Goal: Task Accomplishment & Management: Manage account settings

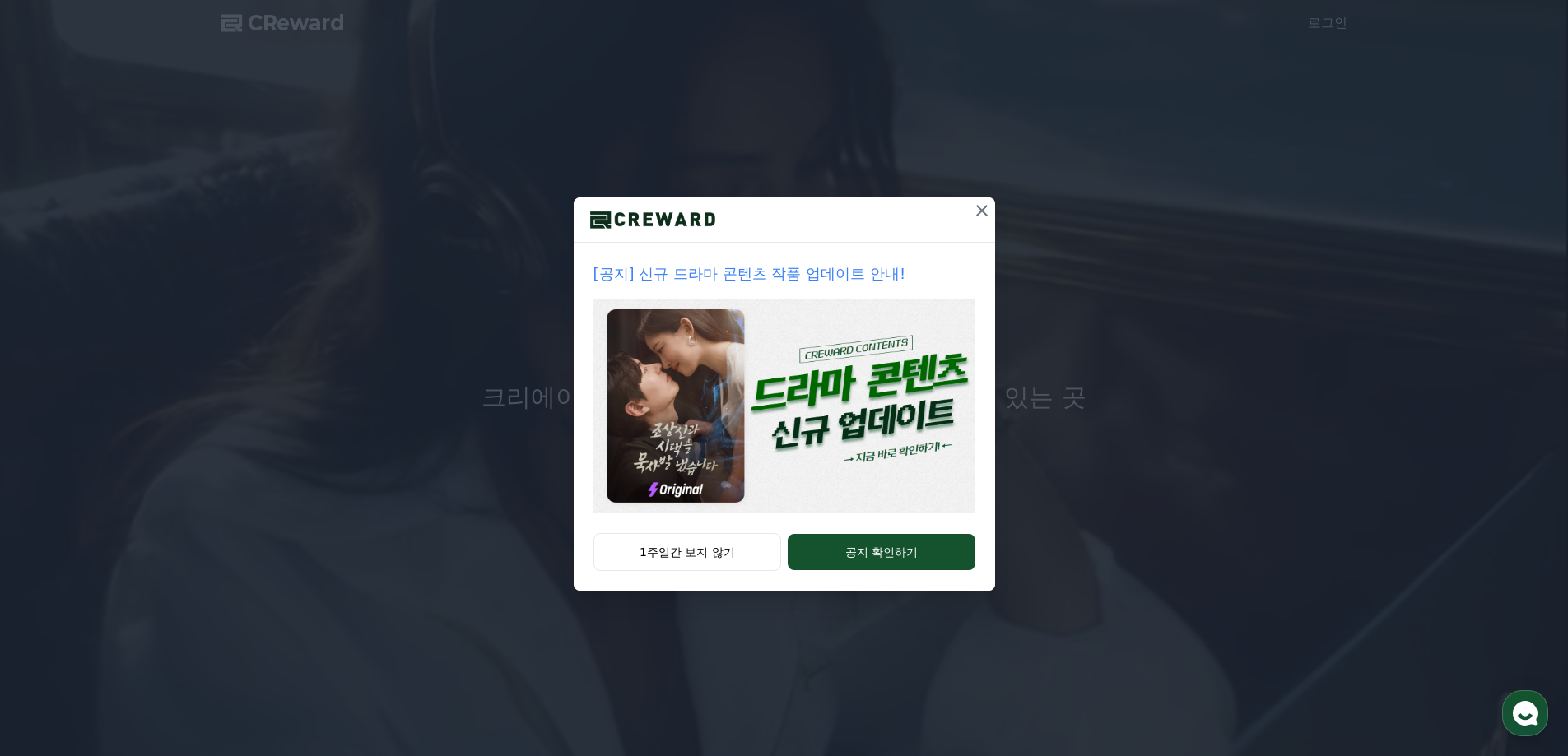
click at [981, 212] on icon at bounding box center [981, 210] width 20 height 20
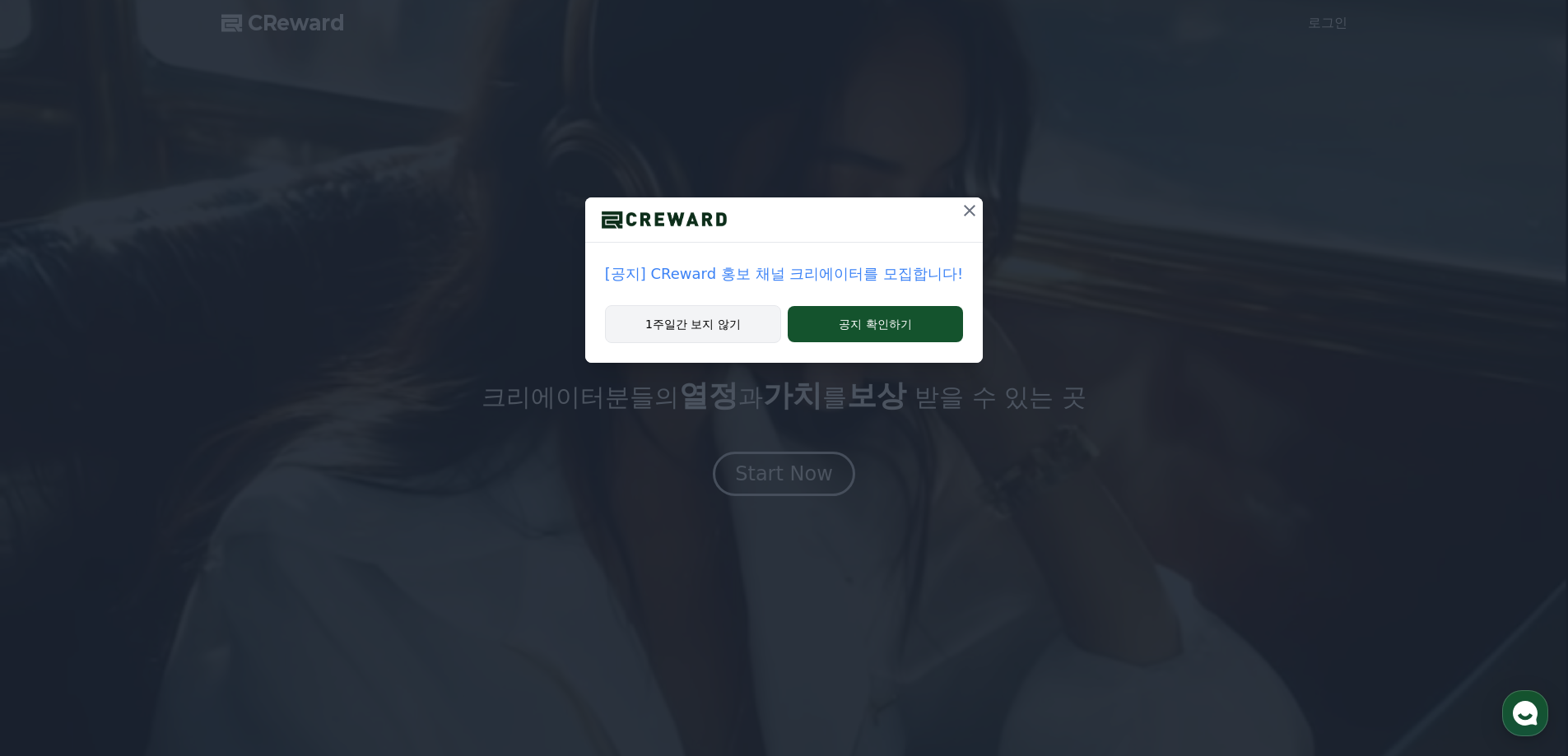
click at [746, 322] on button "1주일간 보지 않기" at bounding box center [692, 324] width 176 height 38
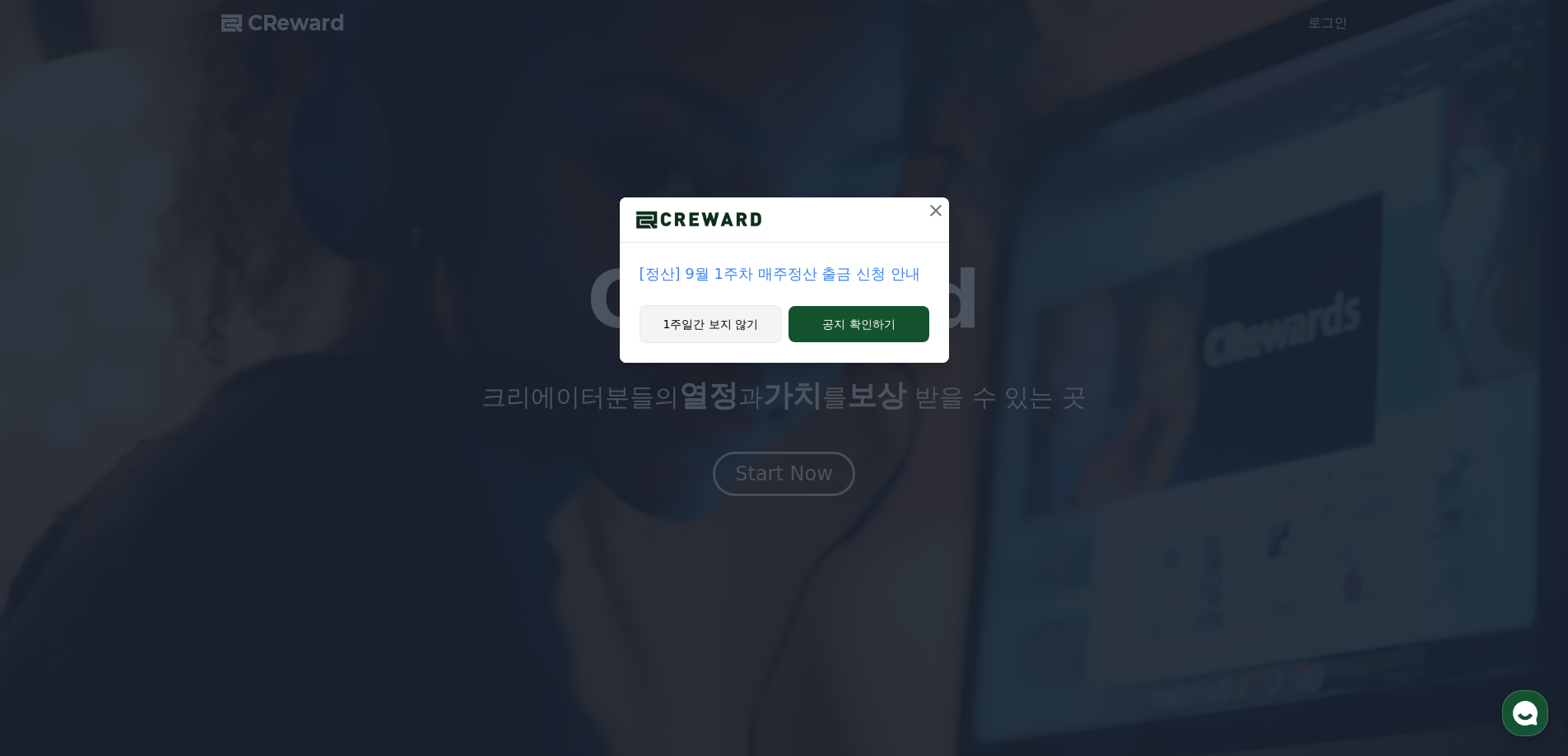
click at [749, 335] on button "1주일간 보지 않기" at bounding box center [710, 324] width 143 height 38
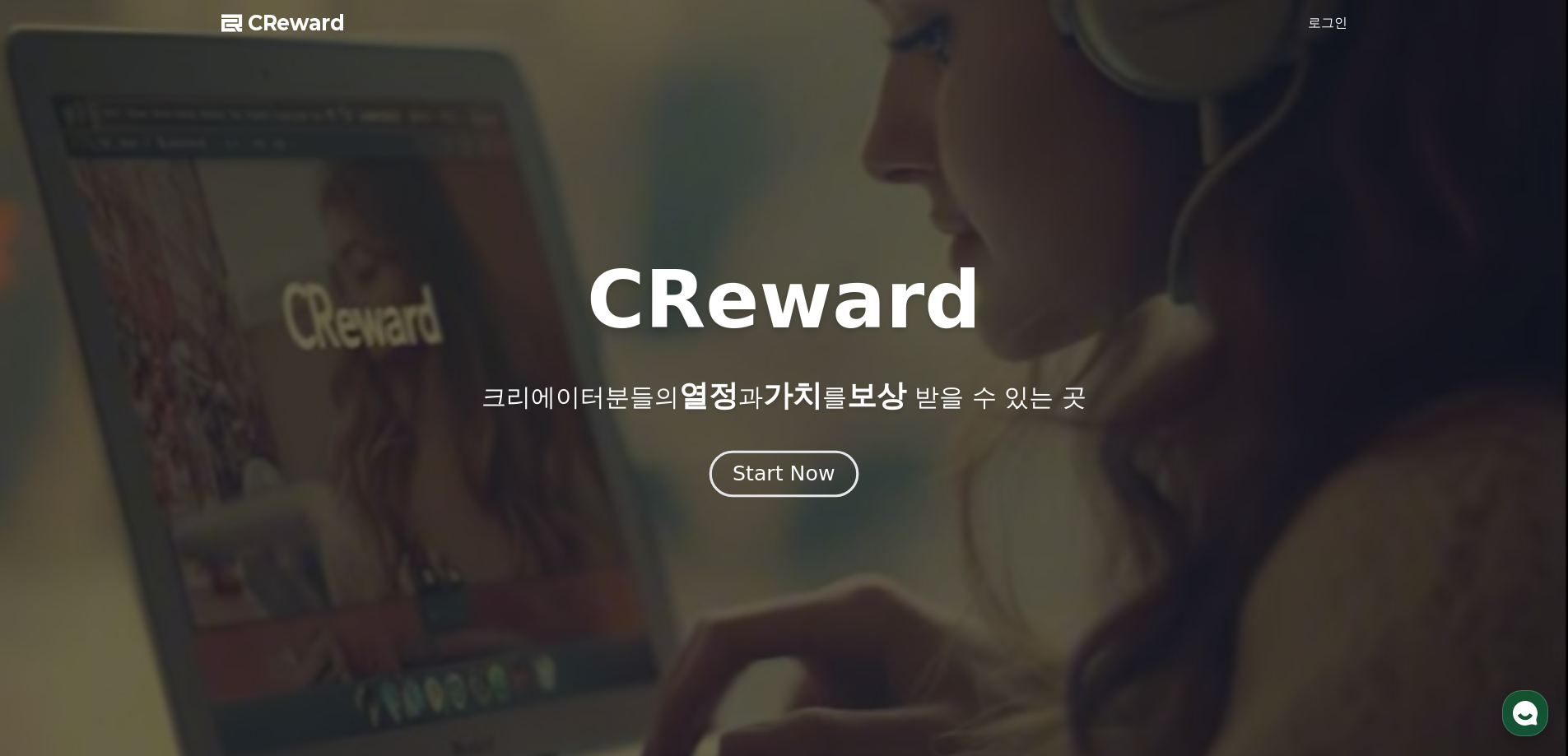
click at [802, 486] on div "Start Now" at bounding box center [783, 474] width 102 height 28
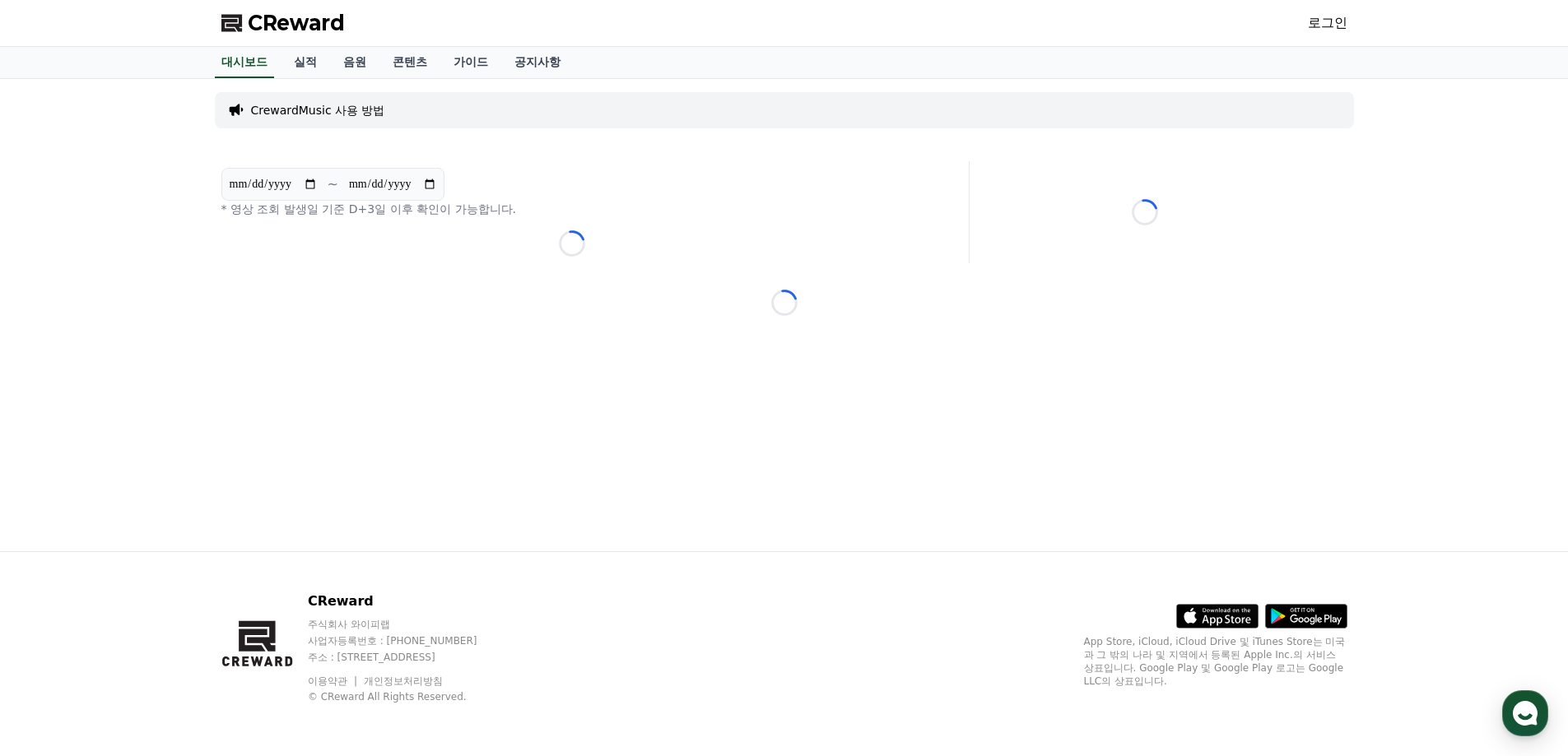
click at [1322, 25] on link "로그인" at bounding box center [1327, 22] width 39 height 20
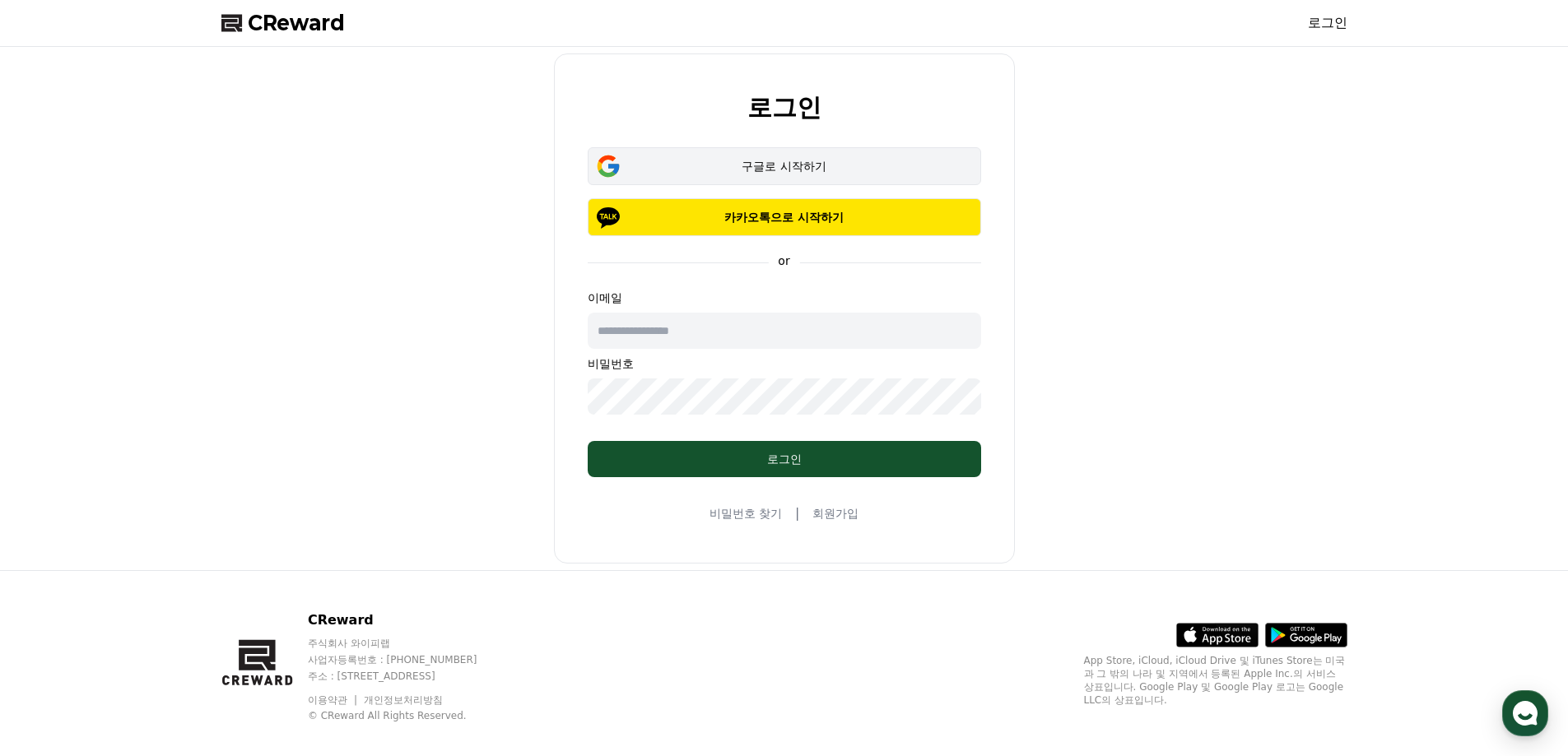
click at [781, 179] on button "구글로 시작하기" at bounding box center [784, 166] width 393 height 38
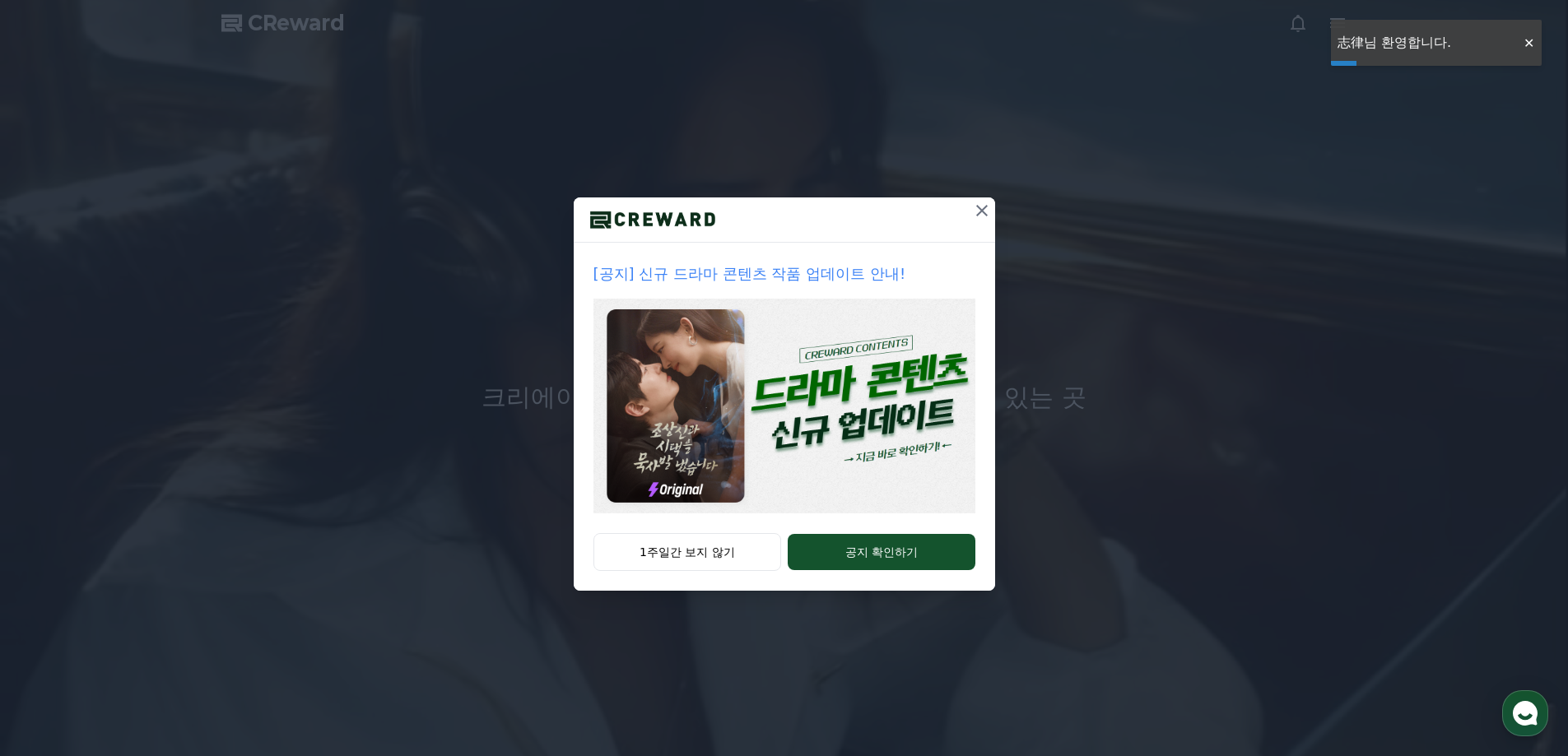
click at [976, 214] on icon at bounding box center [981, 210] width 20 height 20
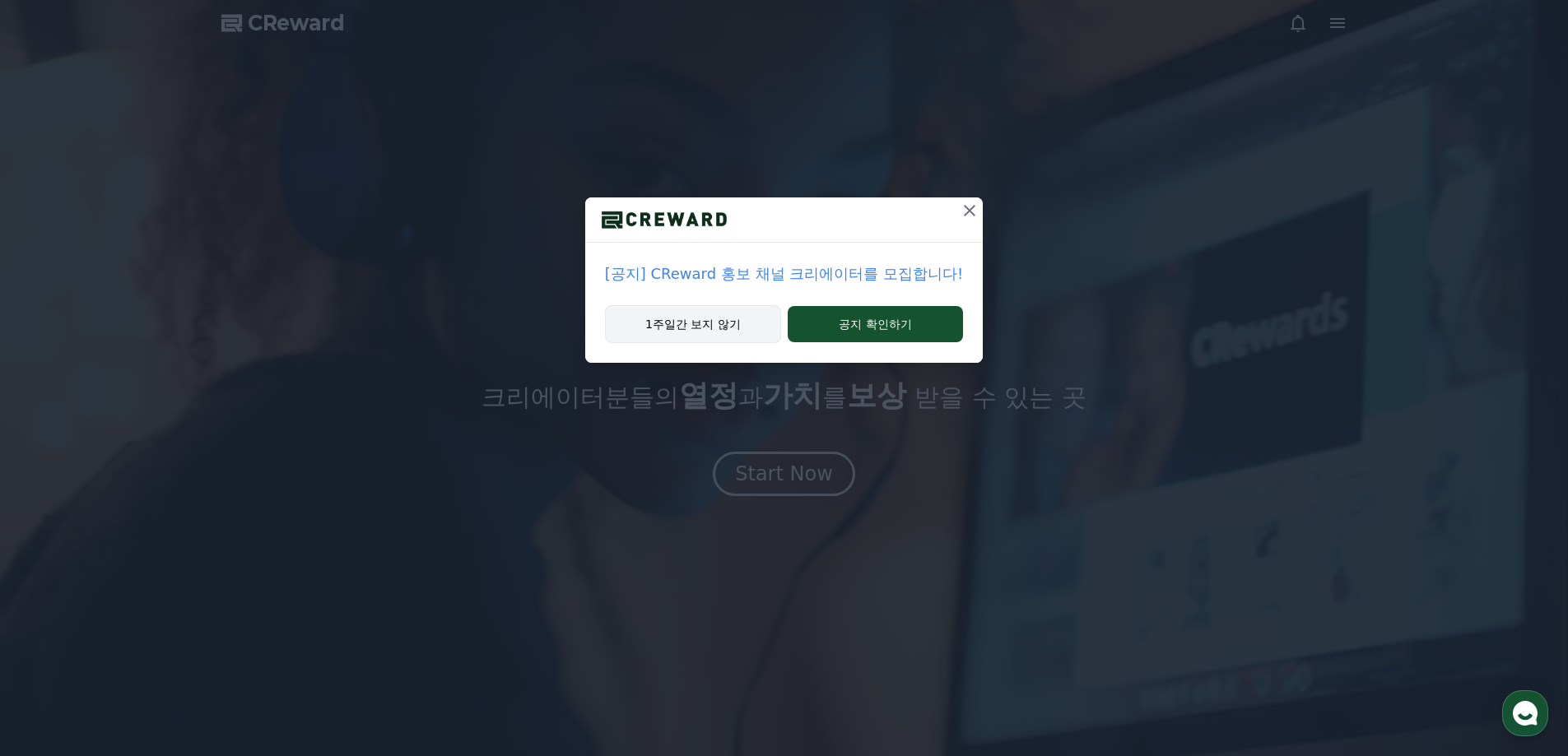
click at [739, 329] on button "1주일간 보지 않기" at bounding box center [692, 324] width 176 height 38
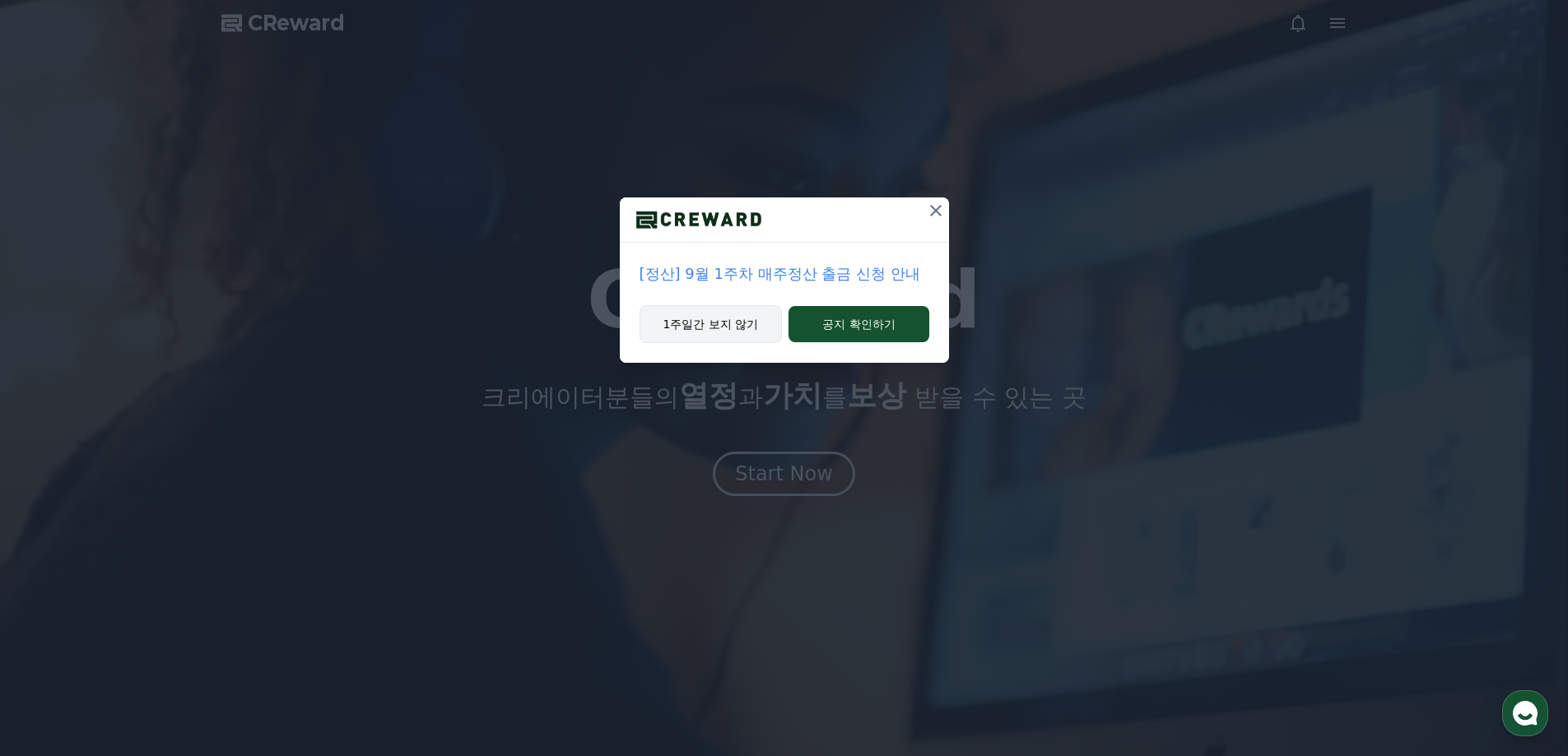
click at [702, 320] on button "1주일간 보지 않기" at bounding box center [710, 324] width 143 height 38
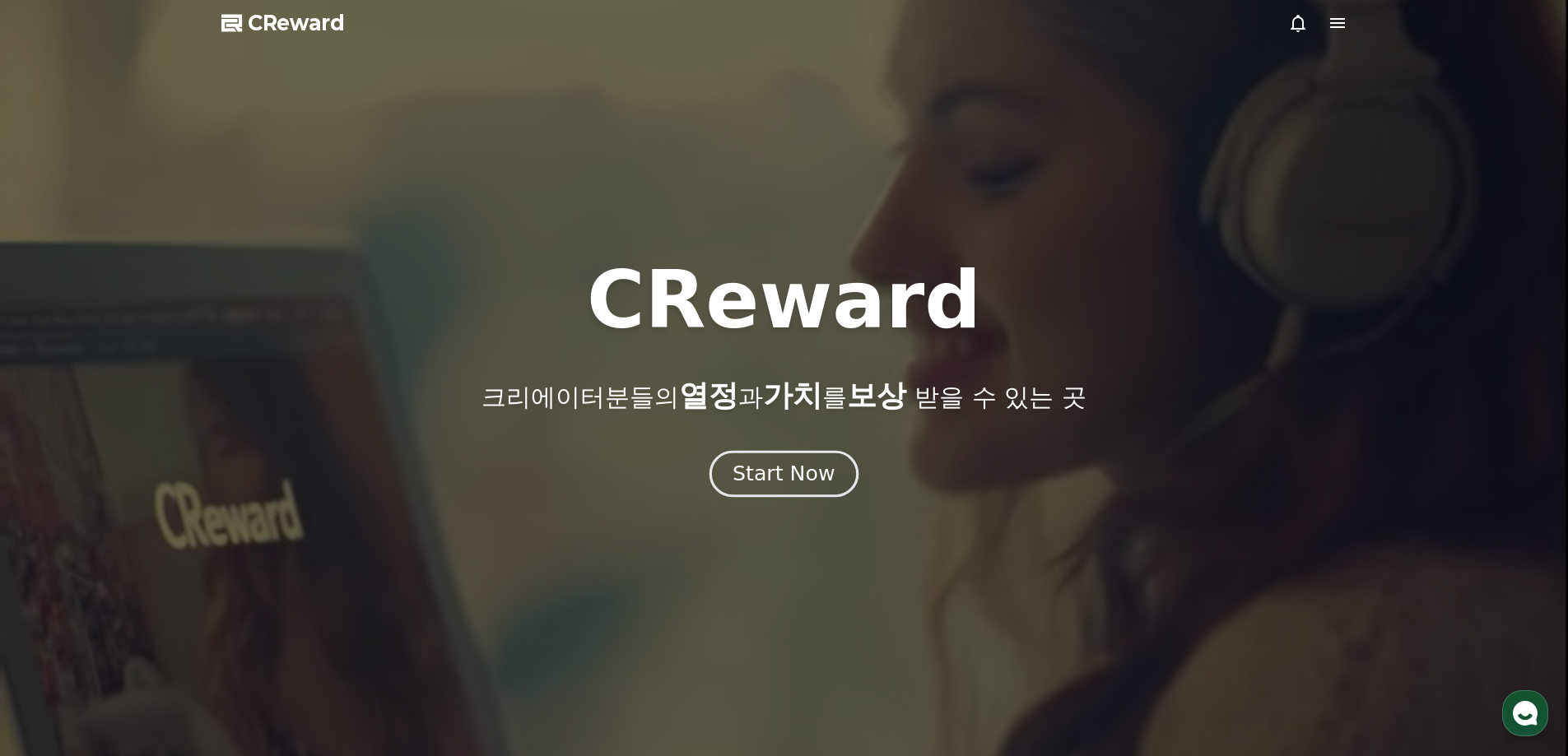
click at [798, 464] on div "Start Now" at bounding box center [783, 474] width 102 height 28
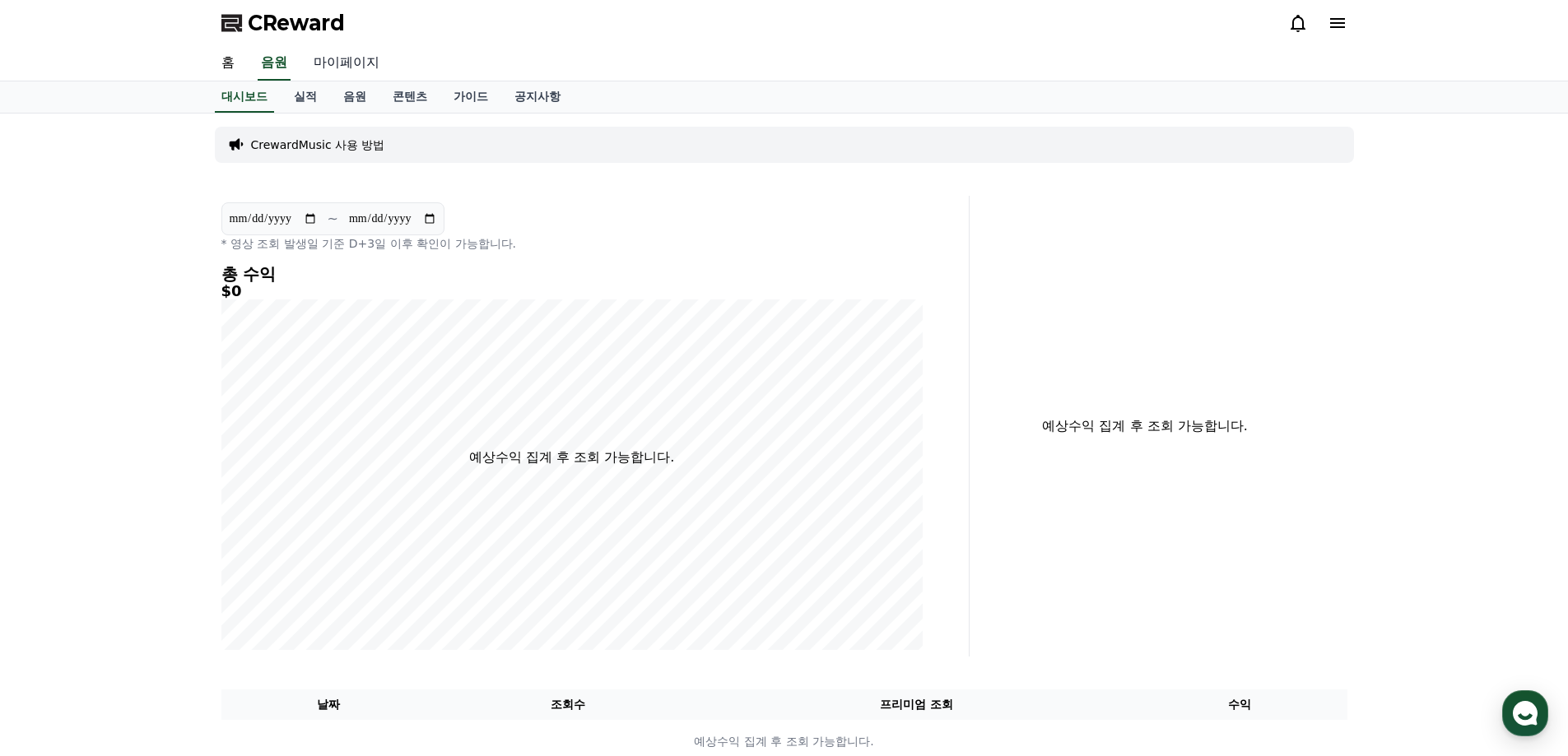
click at [318, 60] on link "마이페이지" at bounding box center [346, 63] width 93 height 35
select select "**********"
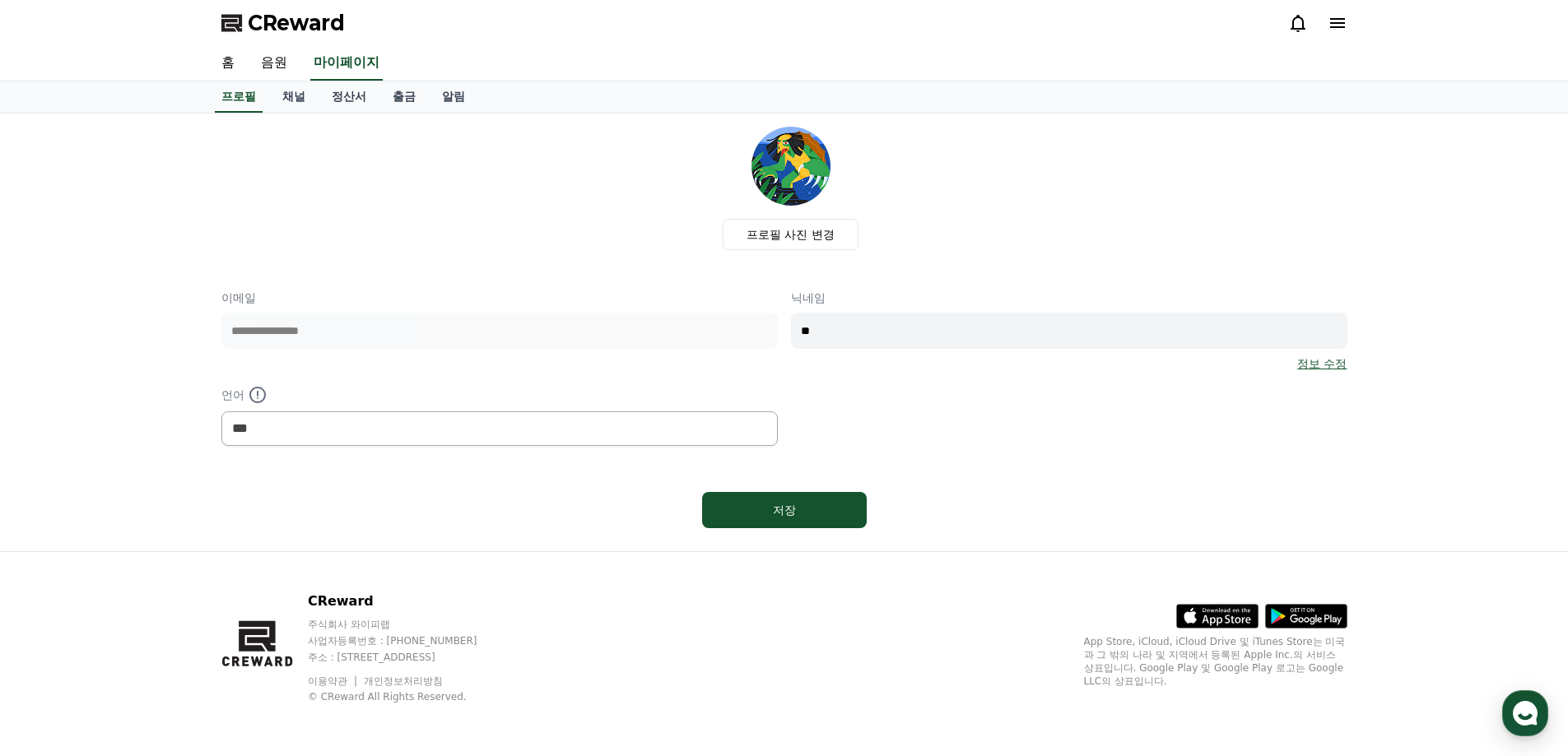
click at [723, 338] on div "**********" at bounding box center [784, 367] width 1126 height 156
type input "*"
type input "**"
click at [781, 522] on button "저장" at bounding box center [784, 510] width 164 height 36
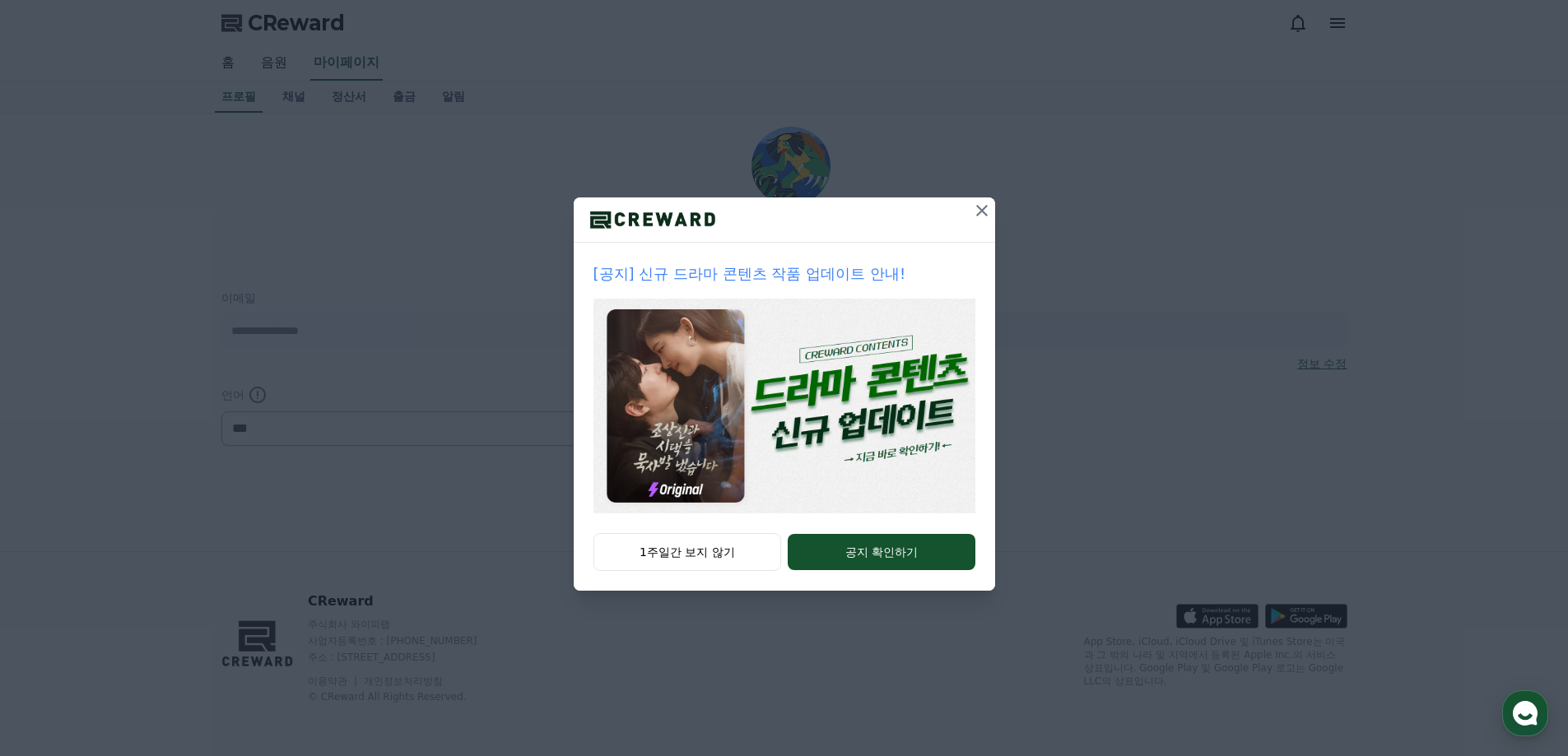
select select "**********"
click at [706, 553] on button "1주일간 보지 않기" at bounding box center [688, 552] width 189 height 38
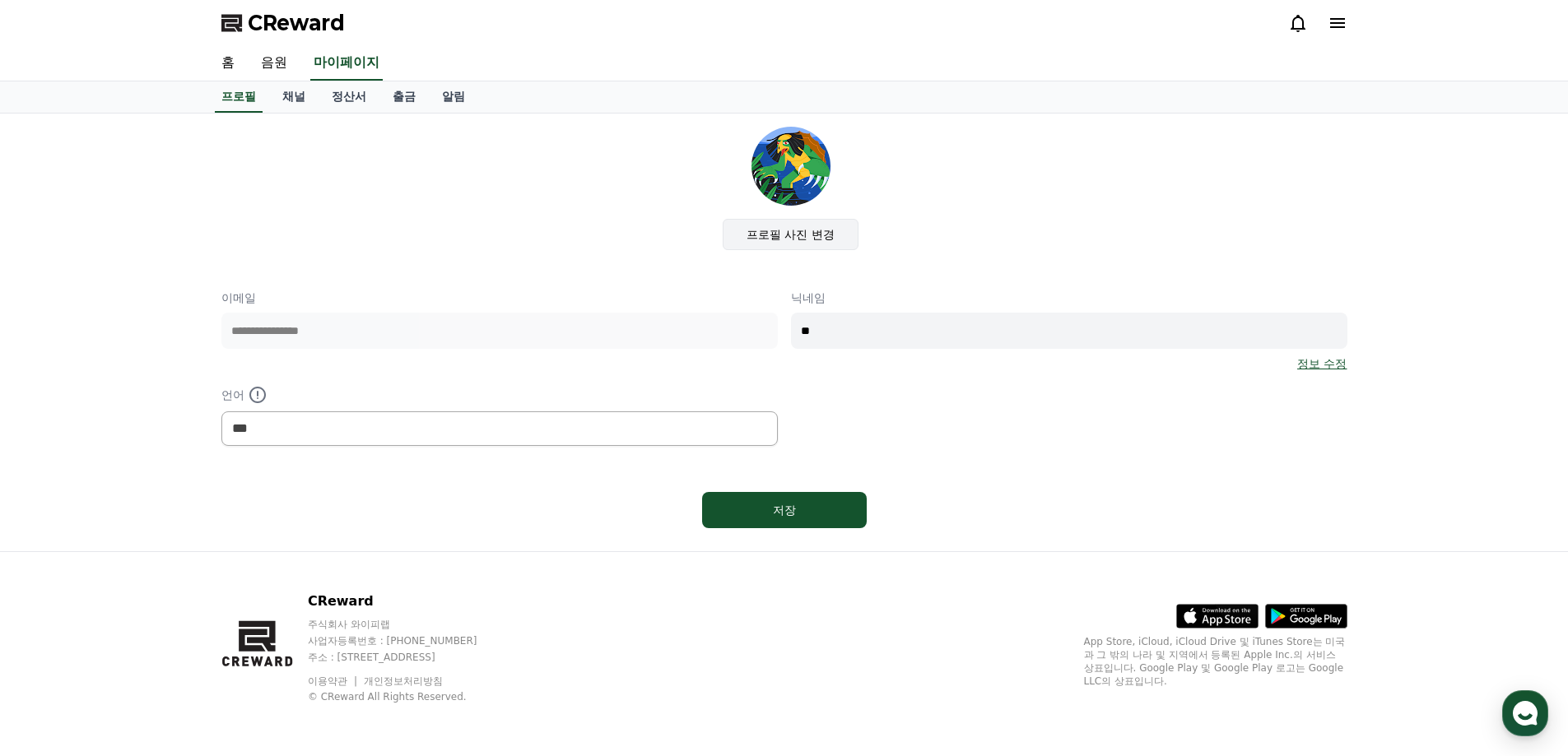
click at [790, 243] on label "프로필 사진 변경" at bounding box center [790, 234] width 135 height 31
click at [0, 0] on input "프로필 사진 변경" at bounding box center [0, 0] width 0 height 0
click at [807, 511] on div "저장" at bounding box center [784, 510] width 99 height 17
select select "**********"
click at [291, 93] on link "채널" at bounding box center [293, 96] width 50 height 31
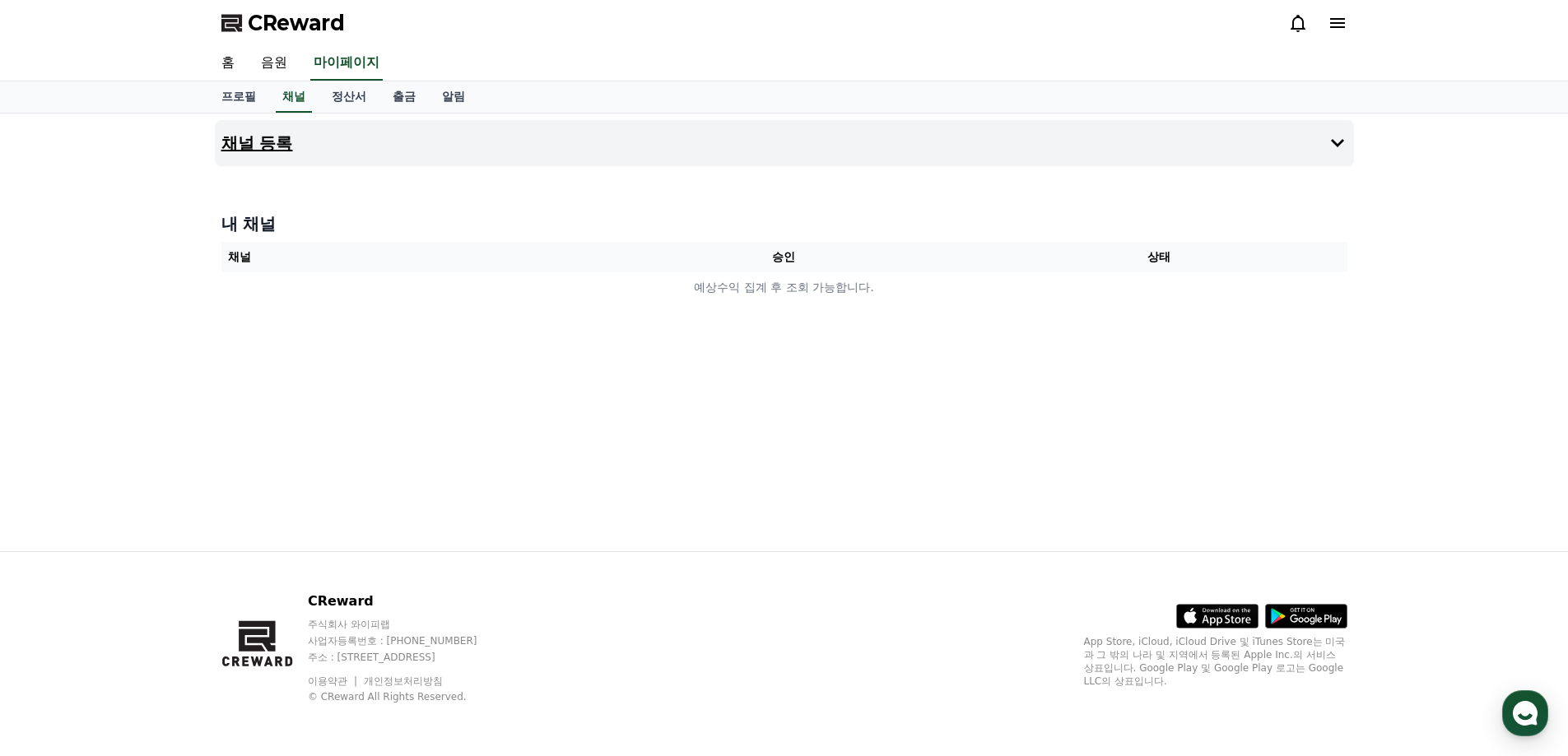
click at [1239, 153] on button "채널 등록" at bounding box center [784, 143] width 1139 height 46
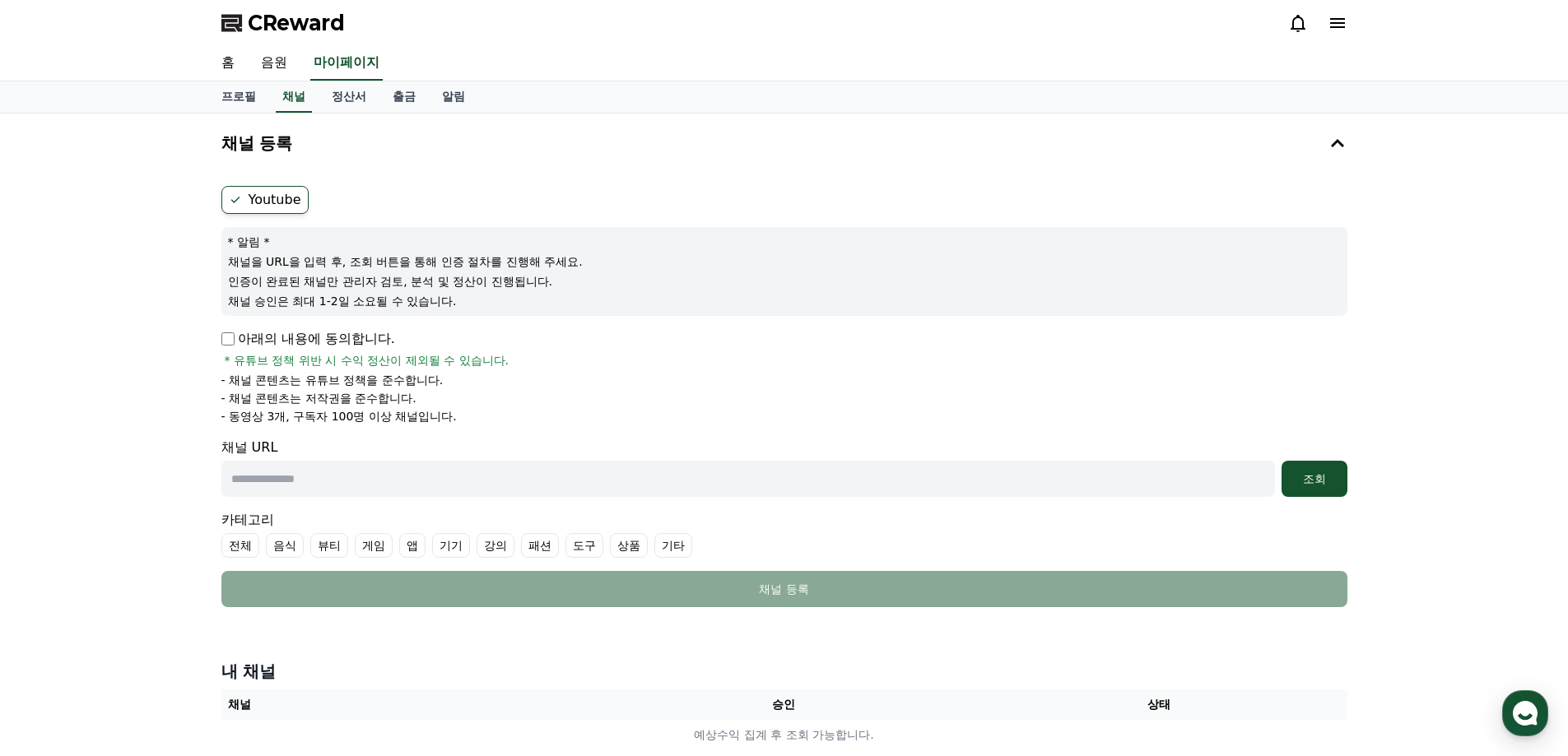
click at [260, 204] on label "Youtube" at bounding box center [264, 200] width 87 height 28
click at [235, 343] on p "아래의 내용에 동의합니다." at bounding box center [308, 338] width 174 height 20
drag, startPoint x: 447, startPoint y: 475, endPoint x: 522, endPoint y: 474, distance: 75.0
click at [446, 475] on input "text" at bounding box center [748, 478] width 1053 height 36
paste input "**********"
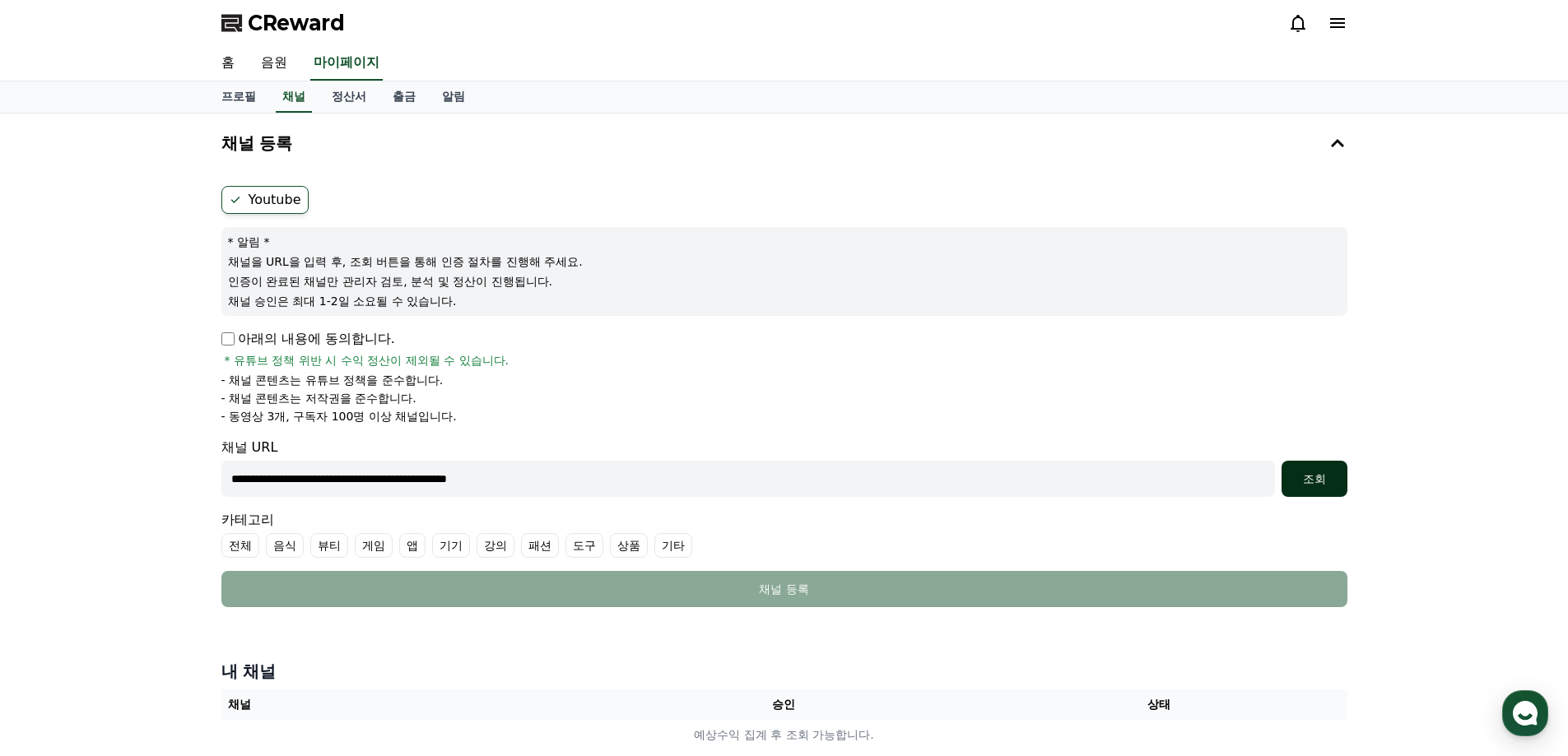
type input "**********"
click at [1299, 477] on div "조회" at bounding box center [1314, 479] width 52 height 17
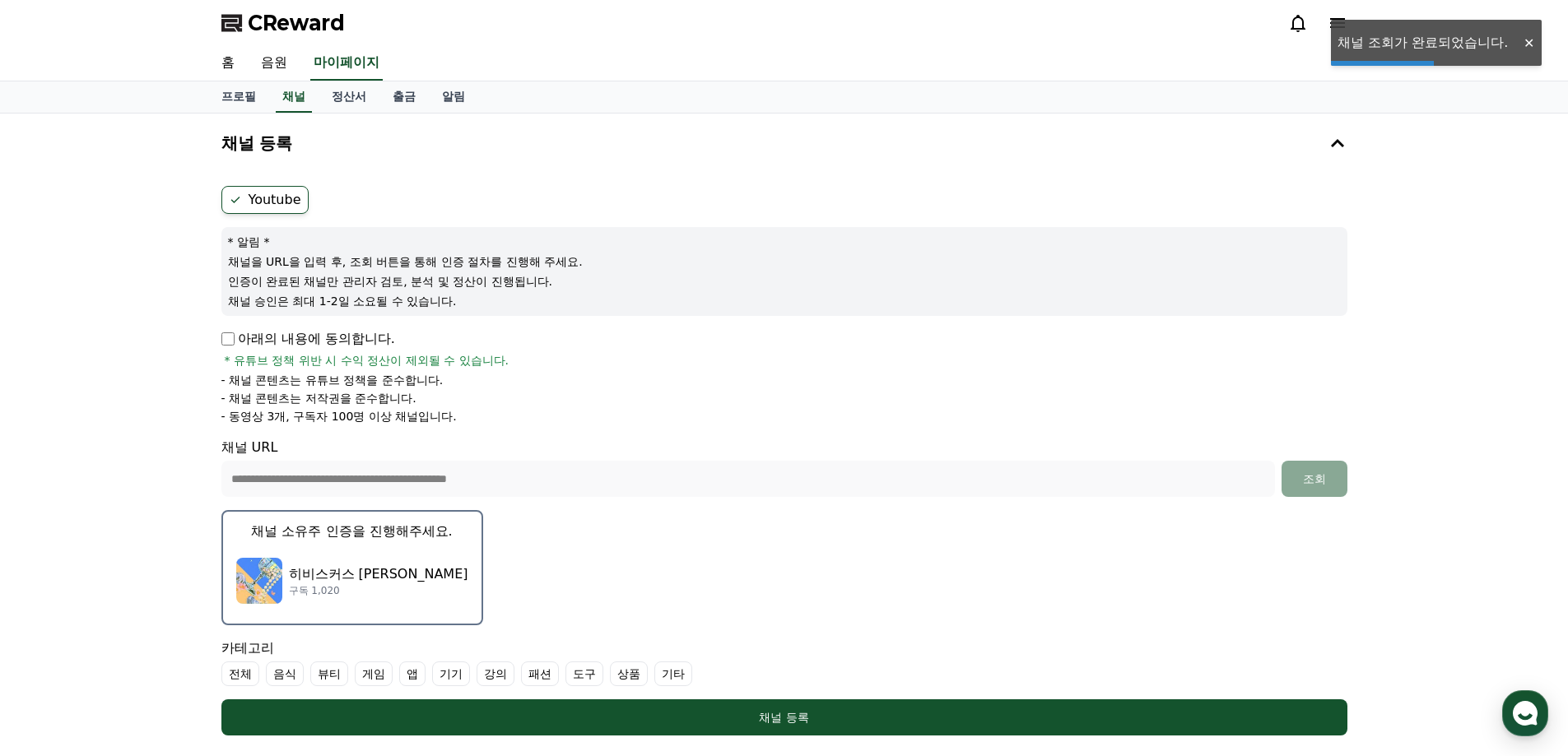
click at [296, 564] on p "히비스커스 [PERSON_NAME]" at bounding box center [378, 574] width 179 height 20
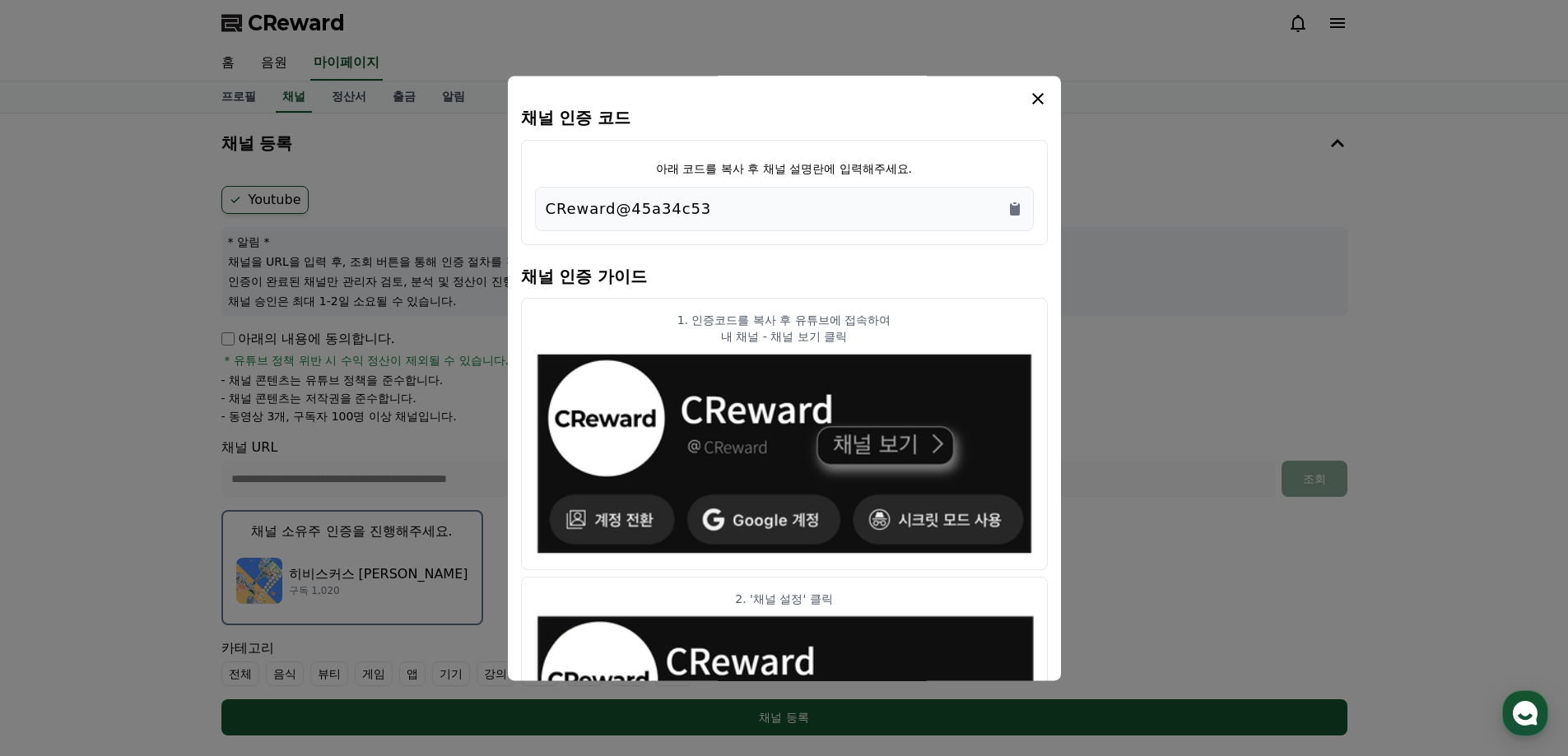
click at [865, 204] on div "CReward@45a34c53" at bounding box center [784, 208] width 478 height 23
click at [1012, 211] on icon "Copy to clipboard" at bounding box center [1015, 209] width 10 height 12
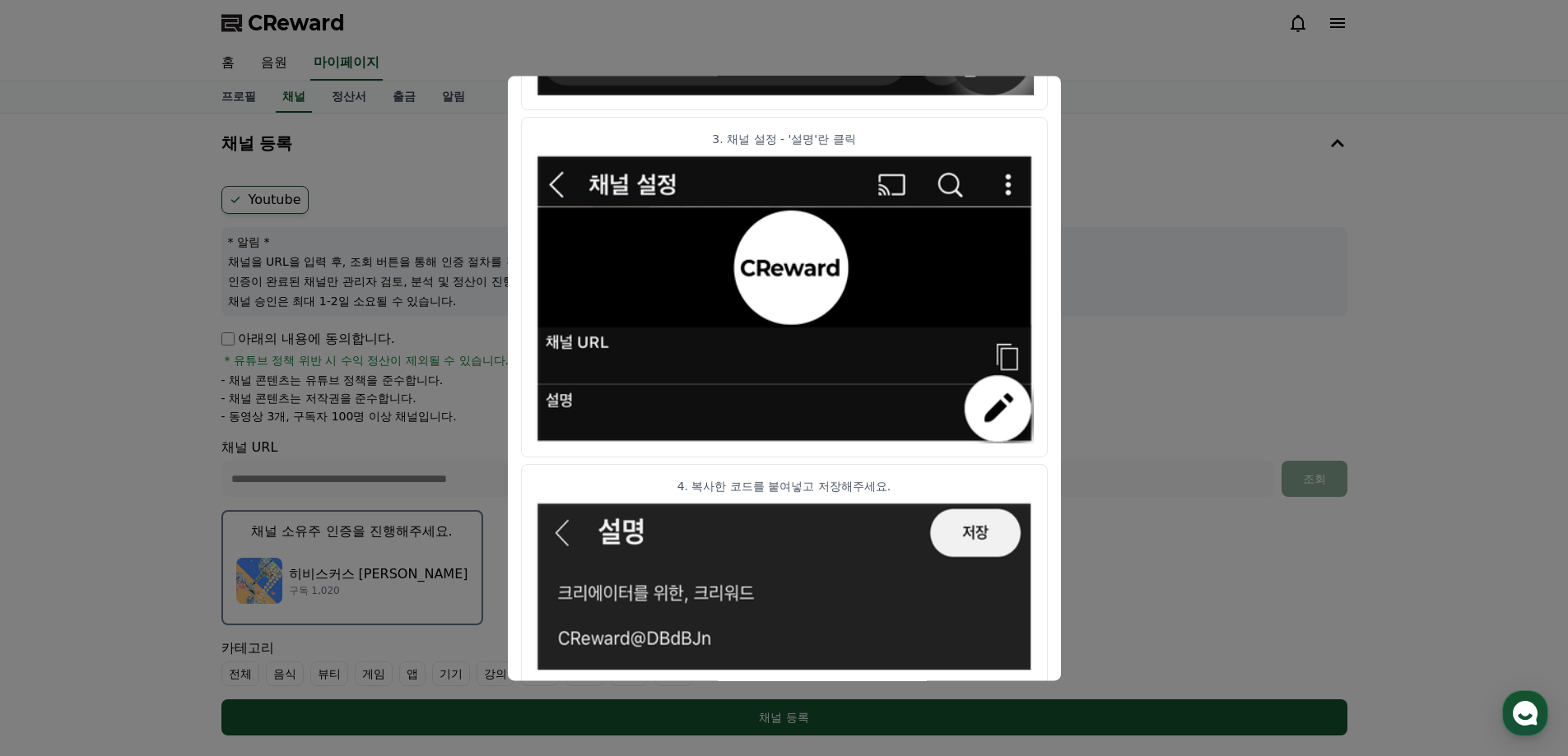
scroll to position [816, 0]
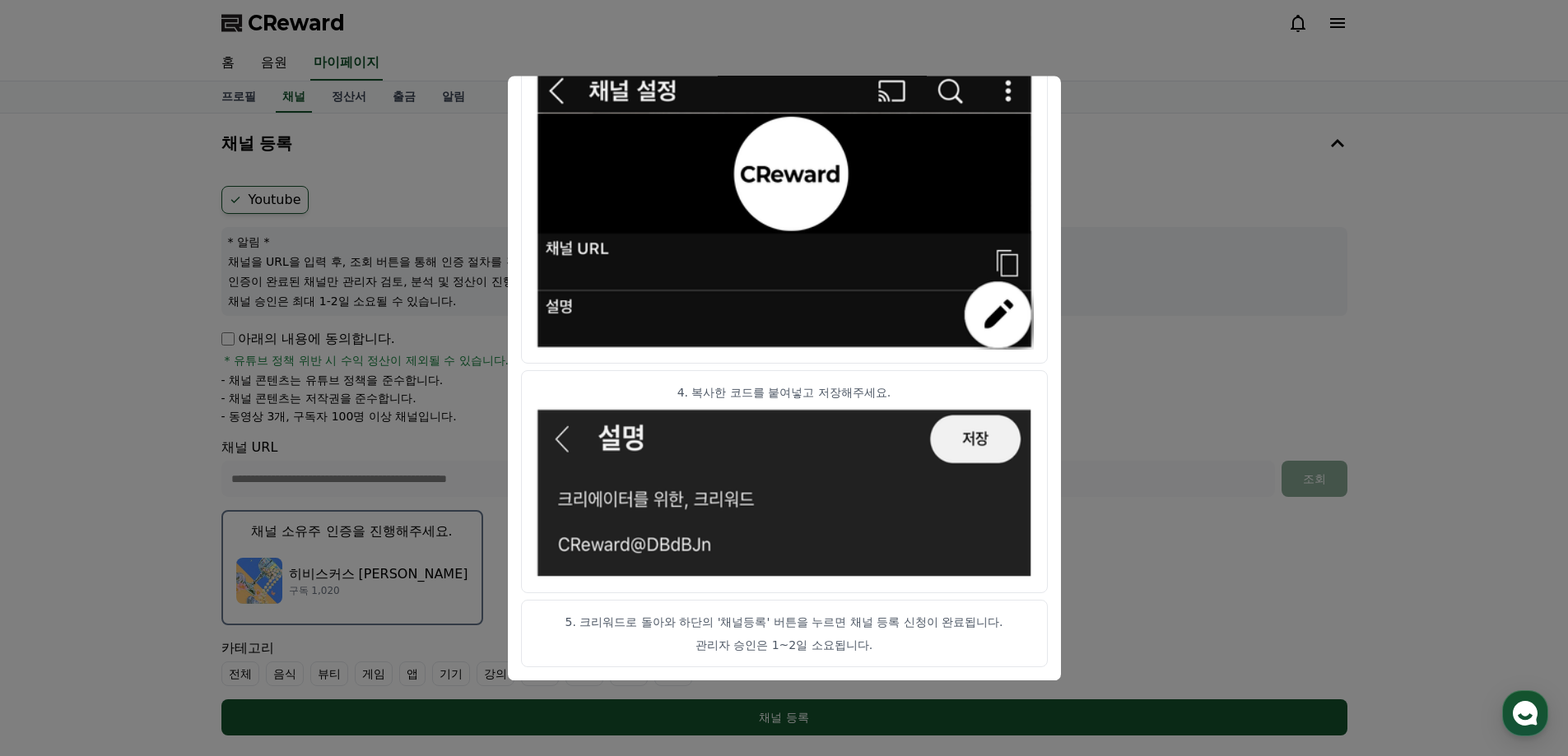
drag, startPoint x: 892, startPoint y: 641, endPoint x: 574, endPoint y: 618, distance: 318.8
click at [574, 618] on article "5. 크리워드로 돌아와 하단의 '채널등록' 버튼을 누르면 채널 등록 신청이 완료됩니다. 관리자 승인은 1~2일 소요됩니다." at bounding box center [785, 634] width 527 height 67
click at [981, 453] on img "modal" at bounding box center [784, 493] width 499 height 172
click at [717, 635] on article "5. 크리워드로 돌아와 하단의 '채널등록' 버튼을 누르면 채널 등록 신청이 완료됩니다. 관리자 승인은 1~2일 소요됩니다." at bounding box center [785, 634] width 527 height 67
click at [1214, 618] on button "close modal" at bounding box center [784, 378] width 1568 height 756
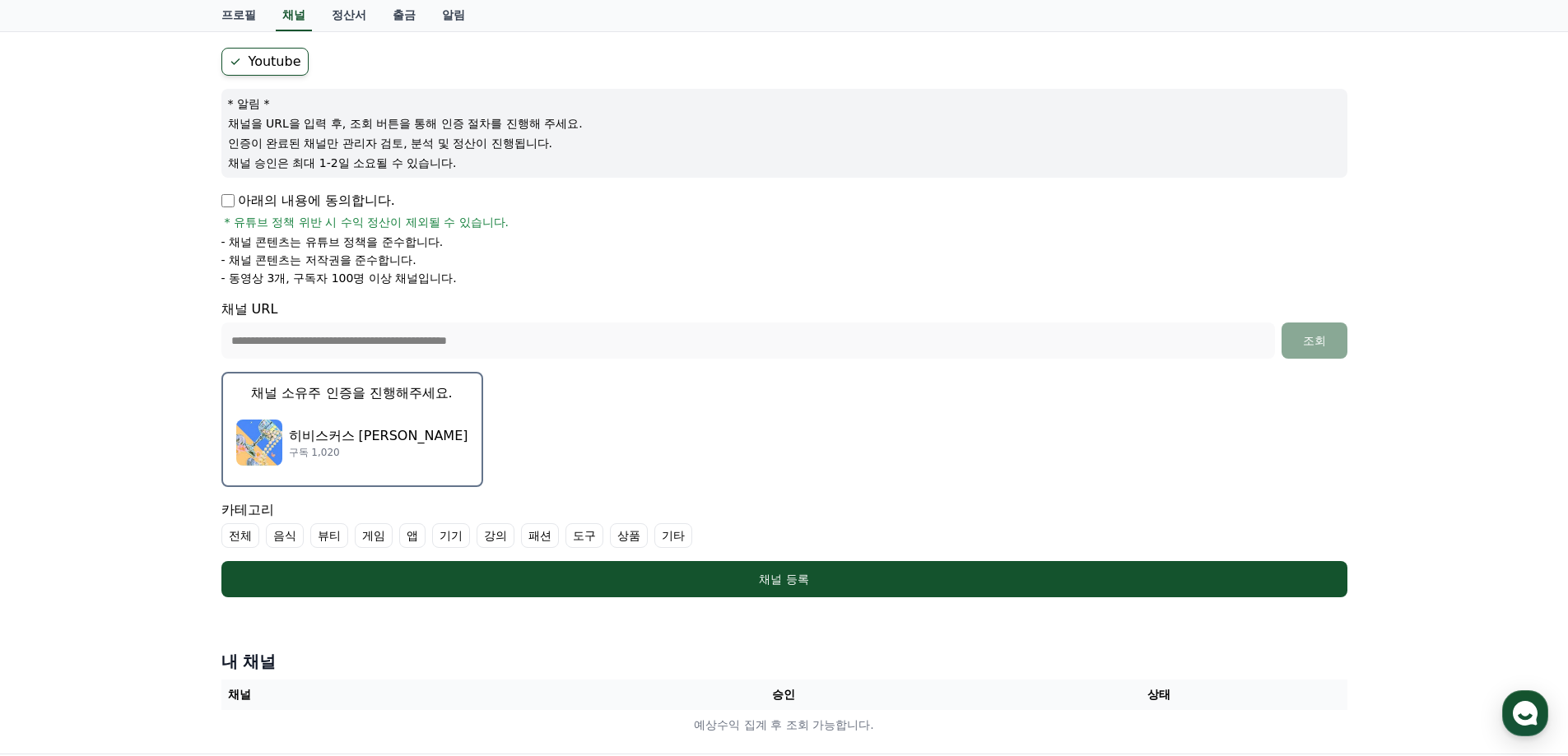
scroll to position [247, 0]
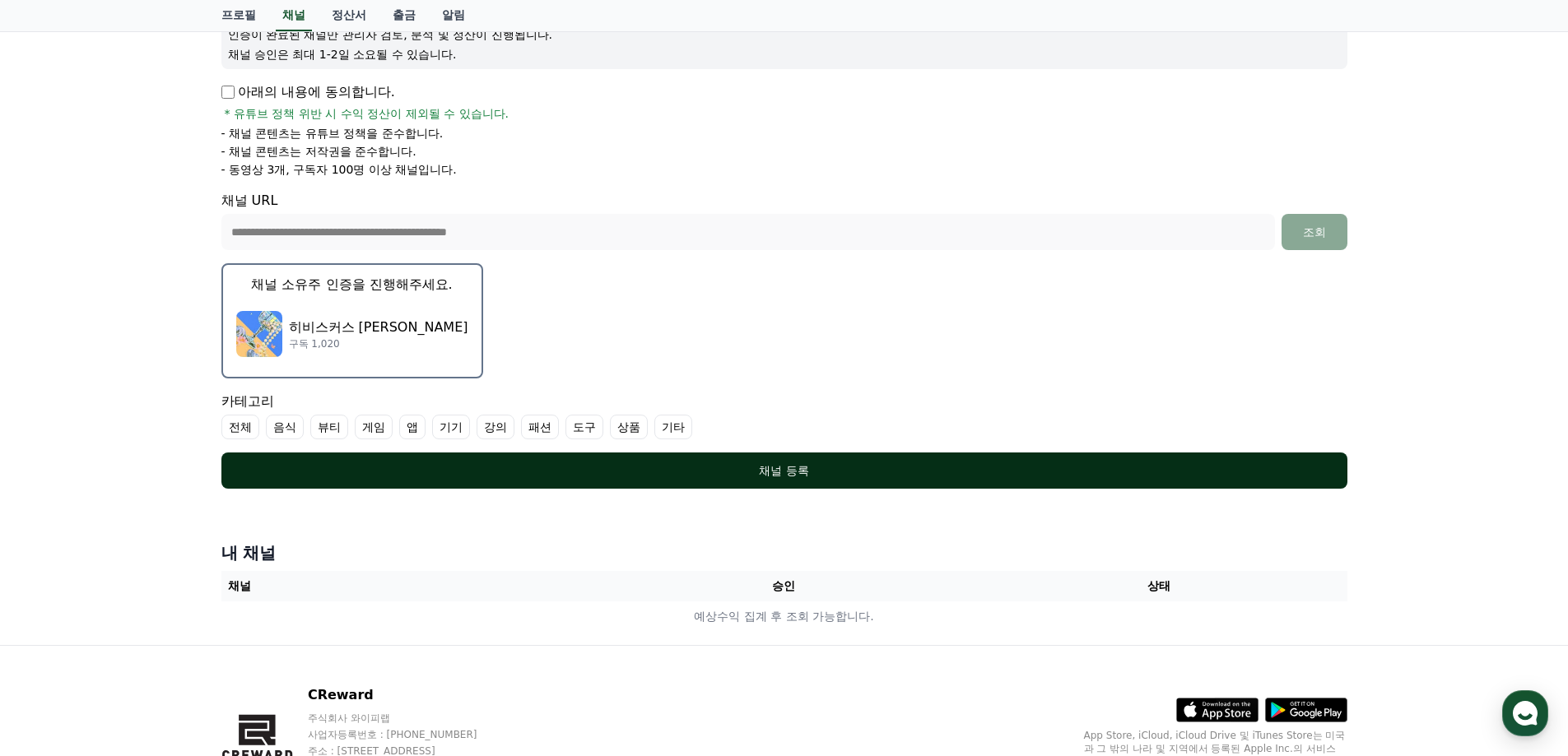
click at [451, 468] on div "채널 등록" at bounding box center [784, 471] width 1060 height 17
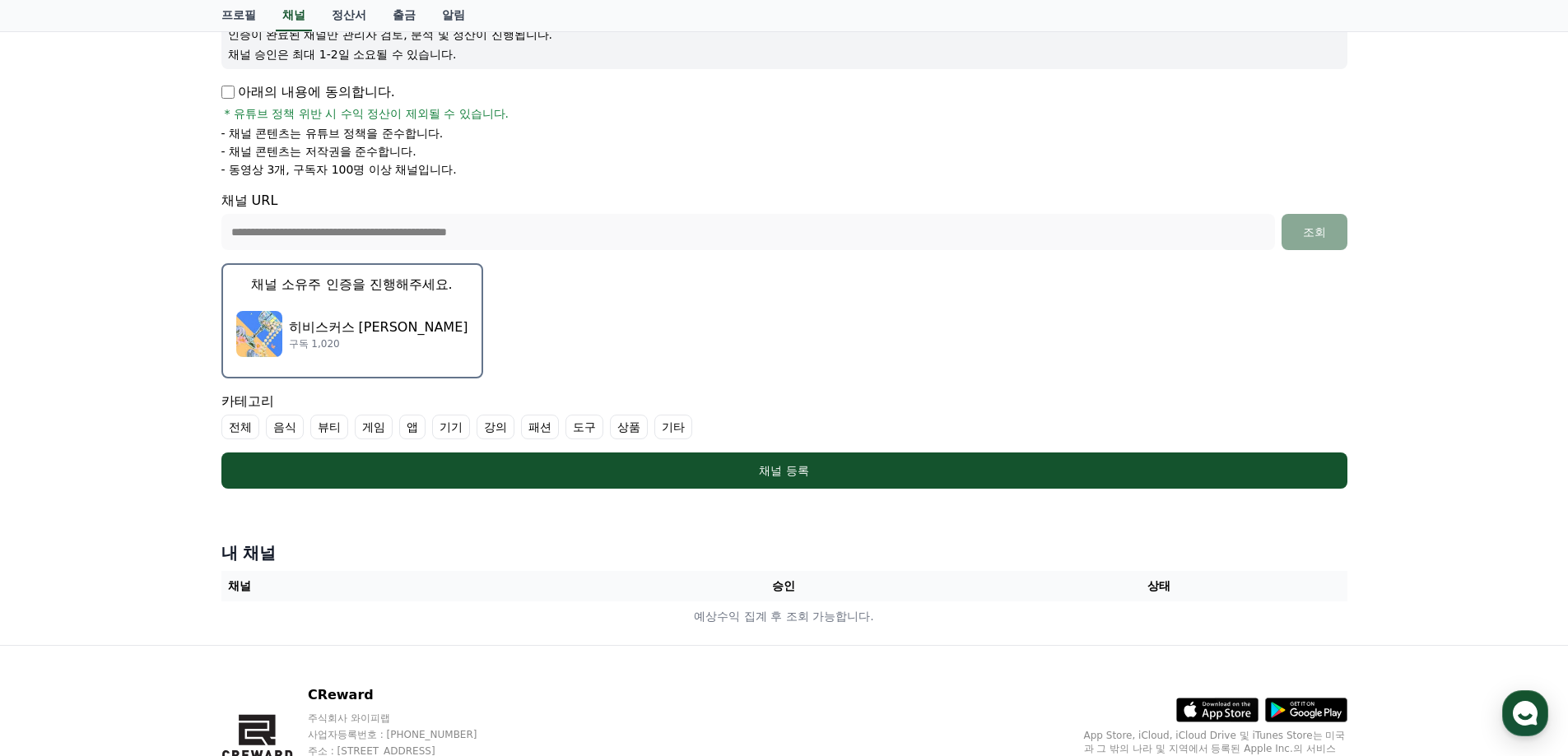
click at [337, 433] on label "뷰티" at bounding box center [329, 427] width 38 height 24
click at [337, 433] on label "뷰티" at bounding box center [339, 427] width 58 height 24
click at [675, 430] on label "기타" at bounding box center [673, 427] width 38 height 24
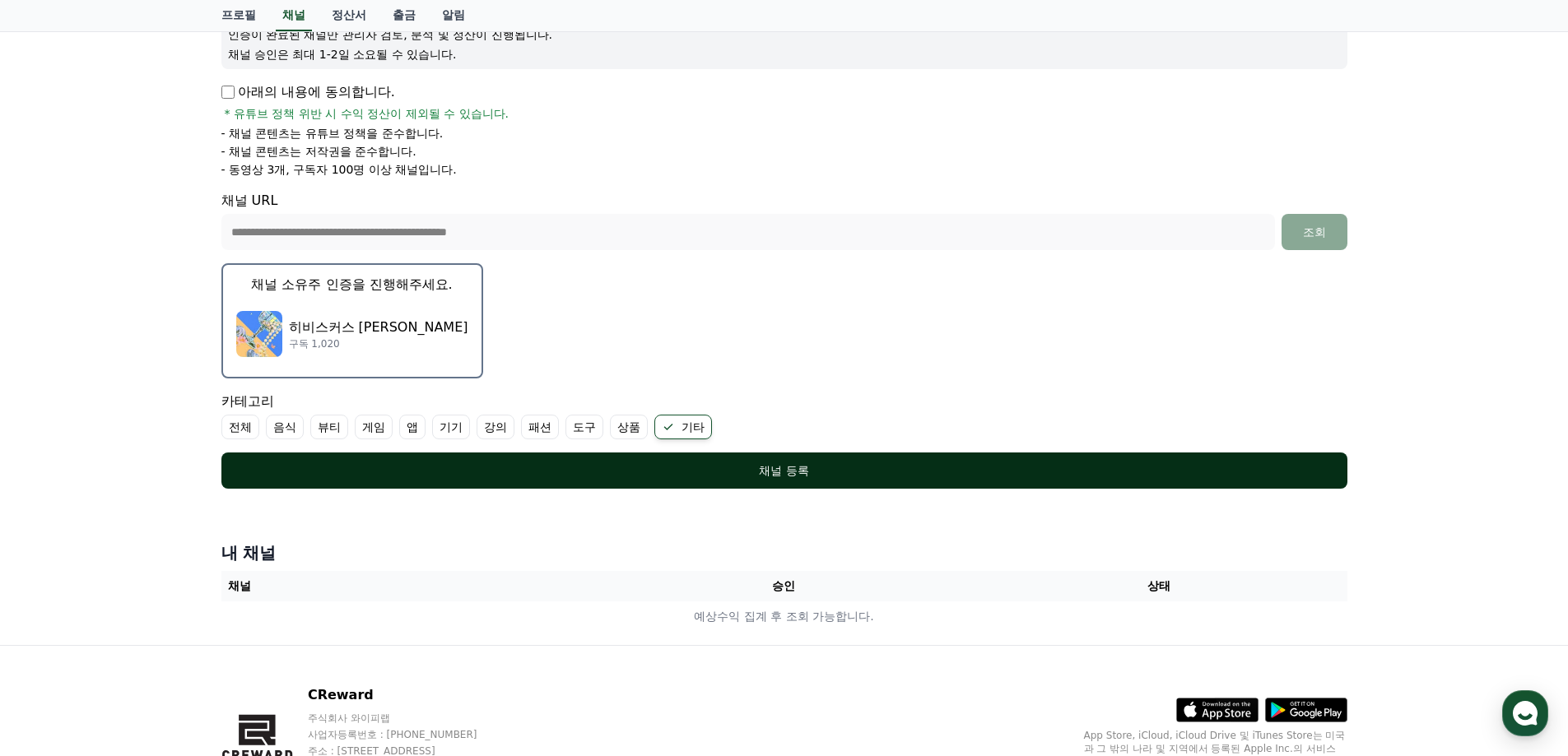
click at [623, 476] on div "채널 등록" at bounding box center [784, 471] width 1060 height 17
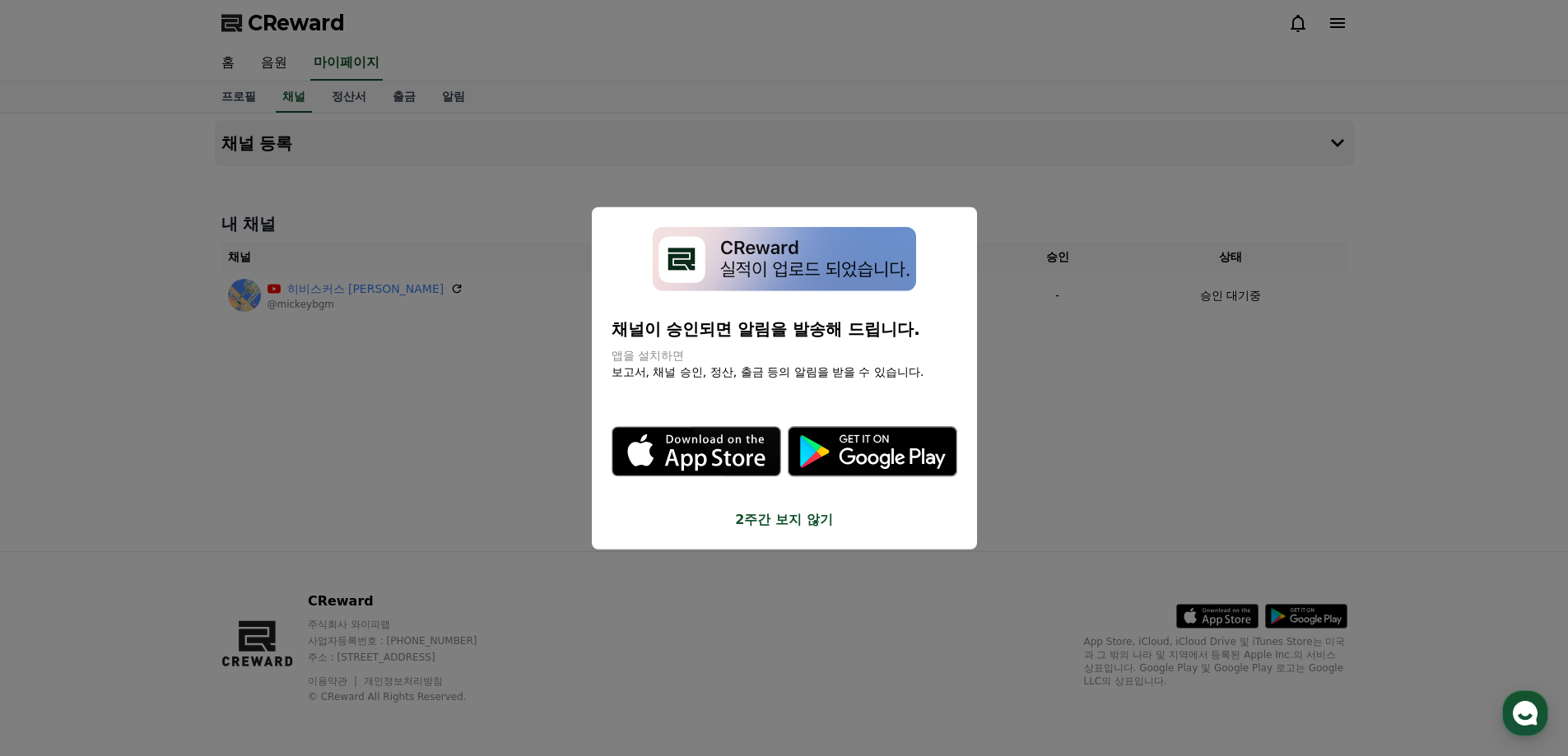
click at [713, 335] on p "채널이 승인되면 알림을 발송해 드립니다." at bounding box center [784, 329] width 346 height 23
click at [791, 376] on icon ".st0 { fill: #a6a6a6; } .st1 { stroke: #ffffff; stroke-width: 0.2; stroke-miter…" at bounding box center [872, 451] width 169 height 169
click at [789, 523] on button "2주간 보지 않기" at bounding box center [784, 520] width 346 height 20
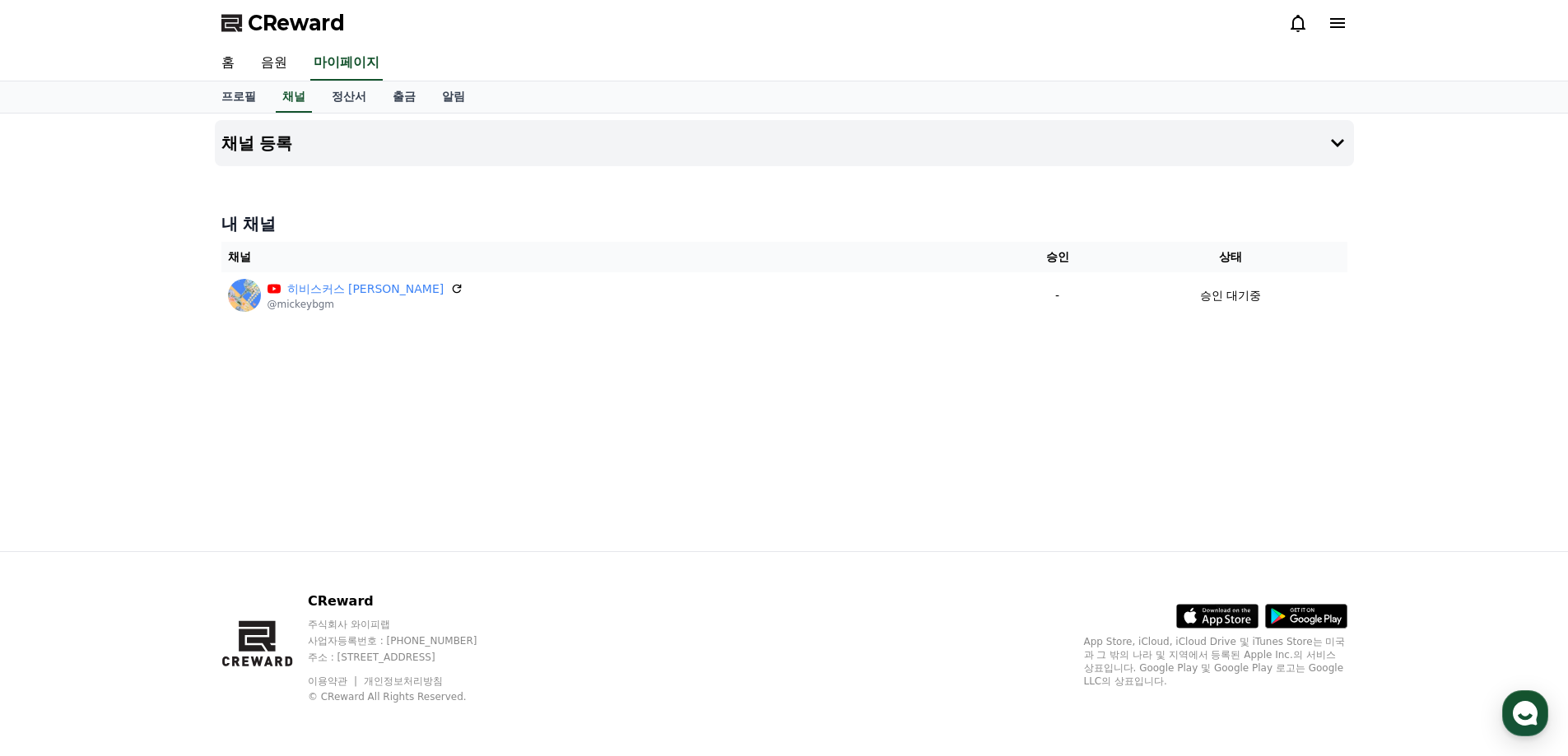
drag, startPoint x: 467, startPoint y: 276, endPoint x: 876, endPoint y: 393, distance: 425.4
click at [843, 393] on div "채널 등록 내 채널 채널 승인 상태 히비스커스 미키샐리 @mickeybgm - 승인 대기중" at bounding box center [784, 333] width 1152 height 438
click at [876, 393] on div "채널 등록 내 채널 채널 승인 상태 히비스커스 미키샐리 @mickeybgm - 승인 대기중" at bounding box center [784, 333] width 1152 height 438
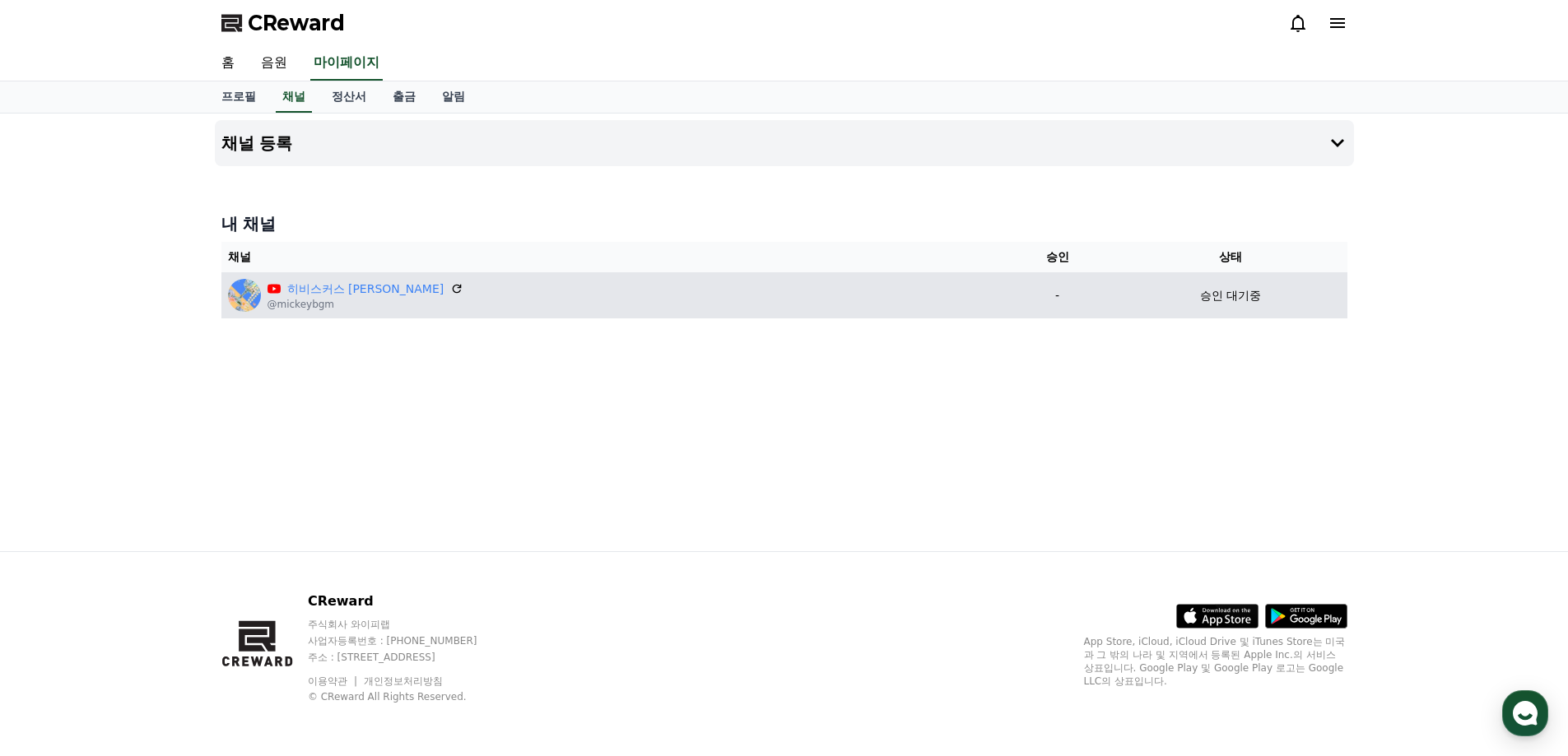
drag, startPoint x: 957, startPoint y: 330, endPoint x: 1020, endPoint y: 305, distance: 67.8
click at [1016, 320] on div "채널 등록 내 채널 채널 승인 상태 히비스커스 [PERSON_NAME] @mickeybgm - 승인 대기중" at bounding box center [784, 333] width 1152 height 438
click at [1015, 300] on p "-" at bounding box center [1057, 295] width 100 height 17
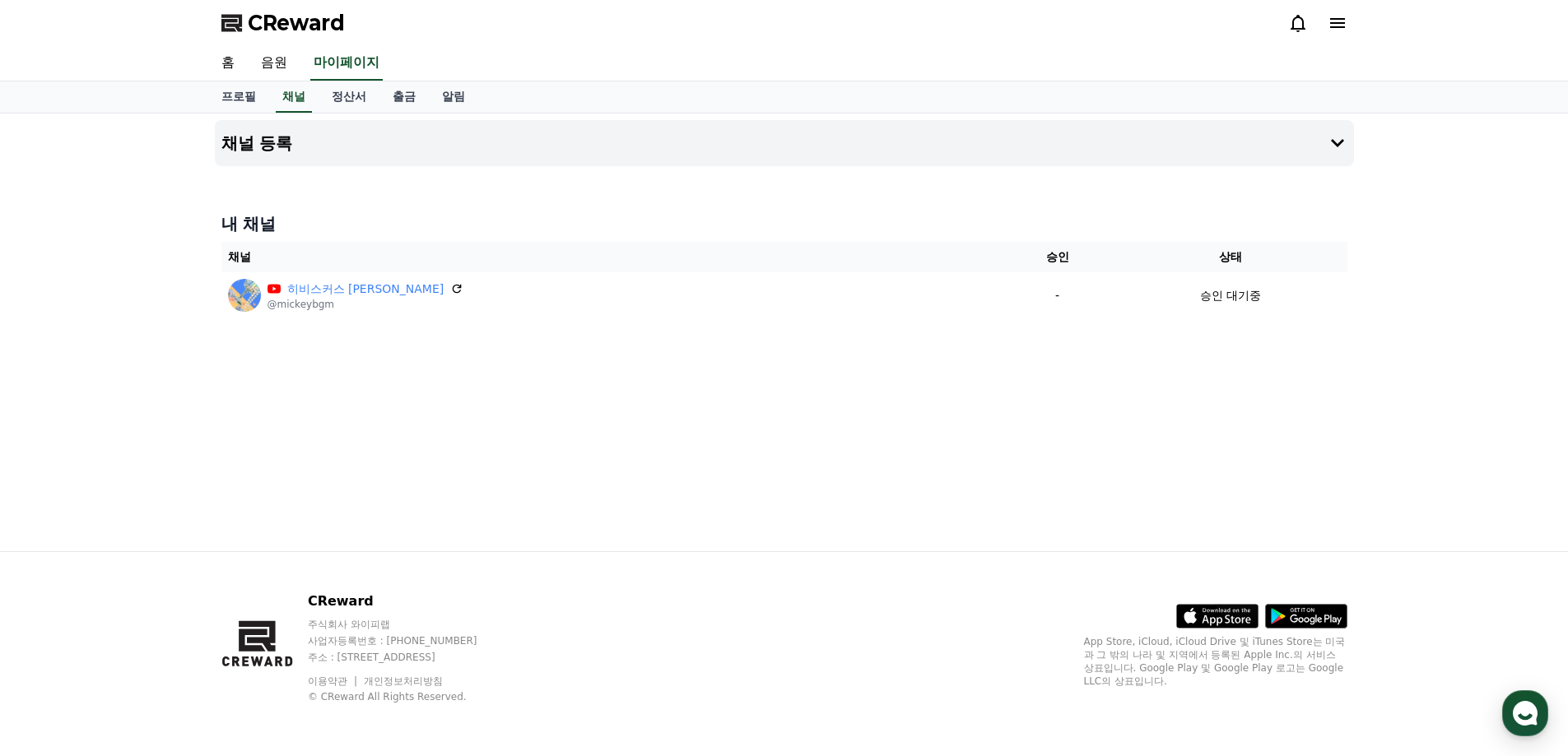
click at [1083, 174] on div at bounding box center [784, 173] width 1139 height 13
click at [1092, 150] on button "채널 등록" at bounding box center [784, 143] width 1139 height 46
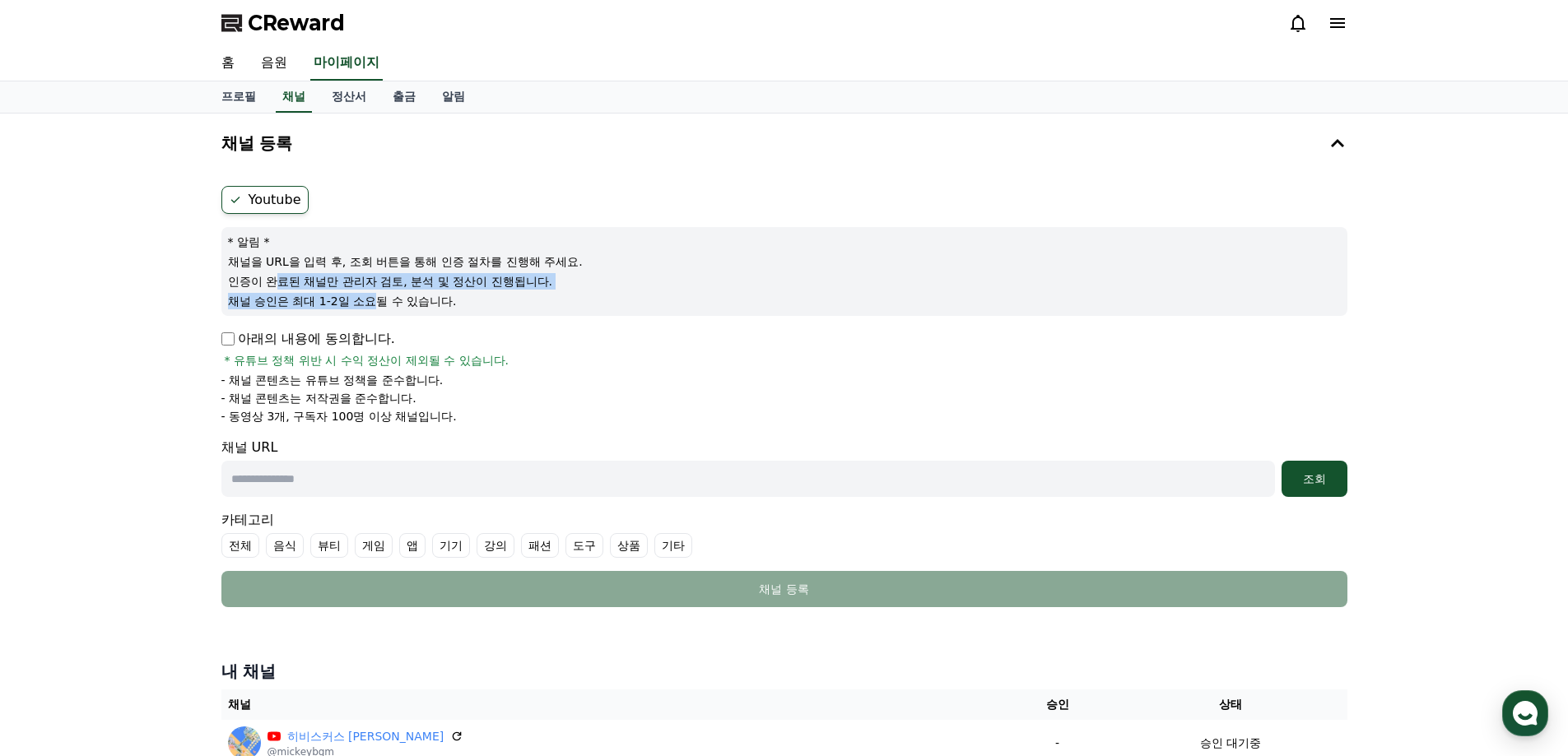
drag, startPoint x: 373, startPoint y: 292, endPoint x: 273, endPoint y: 283, distance: 100.4
click at [273, 283] on div "* 알림 * 채널을 URL을 입력 후, 조회 버튼을 통해 인증 절차를 진행해 주세요. 인증이 완료된 채널만 관리자 검토, 분석 및 정산이 진행…" at bounding box center [784, 271] width 1126 height 89
click at [273, 283] on p "인증이 완료된 채널만 관리자 검토, 분석 및 정산이 진행됩니다." at bounding box center [784, 281] width 1113 height 17
drag, startPoint x: 229, startPoint y: 268, endPoint x: 549, endPoint y: 314, distance: 323.3
click at [549, 314] on div "* 알림 * 채널을 URL을 입력 후, 조회 버튼을 통해 인증 절차를 진행해 주세요. 인증이 완료된 채널만 관리자 검토, 분석 및 정산이 진행…" at bounding box center [784, 271] width 1126 height 89
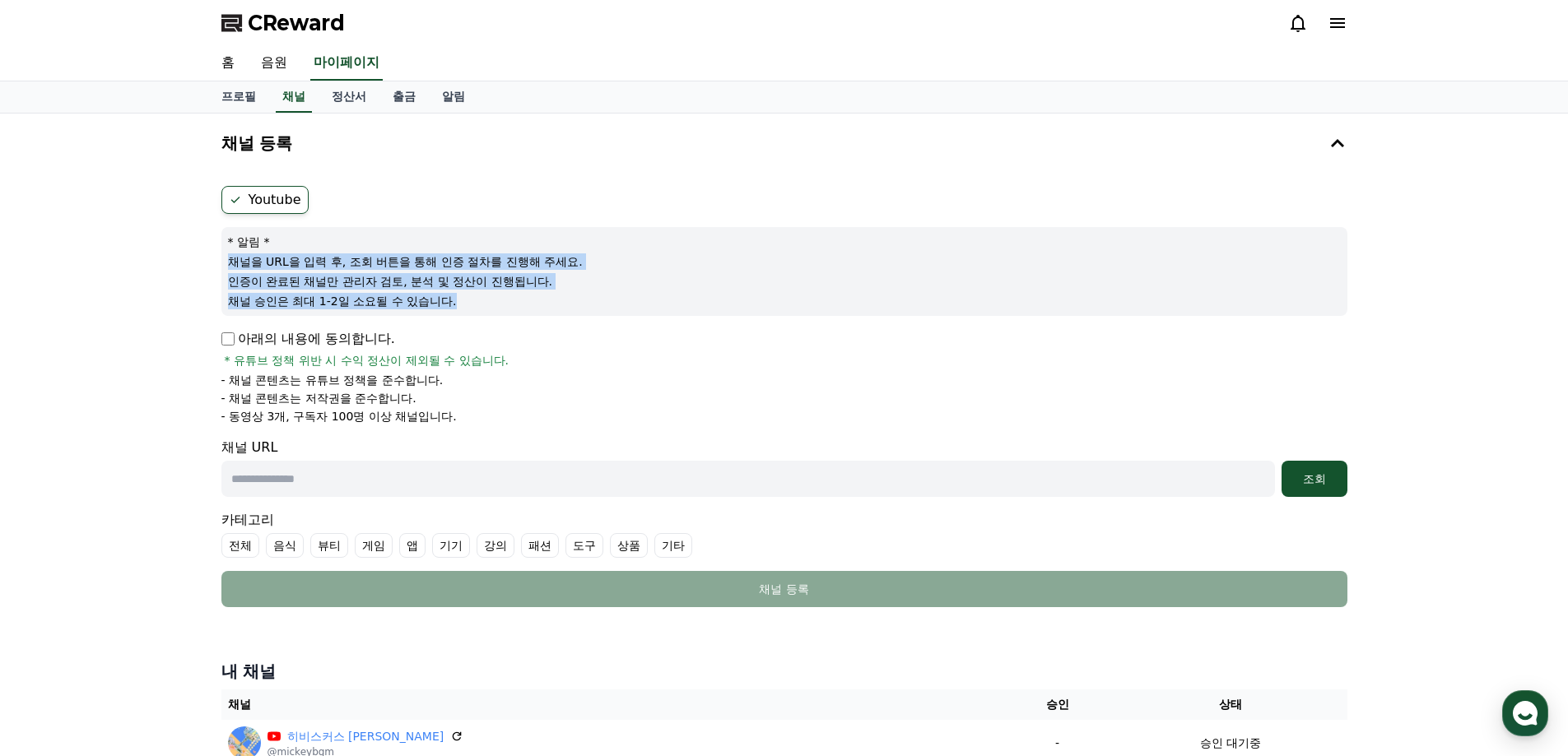
click at [550, 315] on div "* 알림 * 채널을 URL을 입력 후, 조회 버튼을 통해 인증 절차를 진행해 주세요. 인증이 완료된 채널만 관리자 검토, 분석 및 정산이 진행…" at bounding box center [784, 271] width 1126 height 89
drag, startPoint x: 1303, startPoint y: 478, endPoint x: 769, endPoint y: 507, distance: 534.8
click at [908, 459] on div "채널 URL 조회" at bounding box center [784, 467] width 1126 height 59
click at [264, 65] on link "음원" at bounding box center [274, 63] width 52 height 35
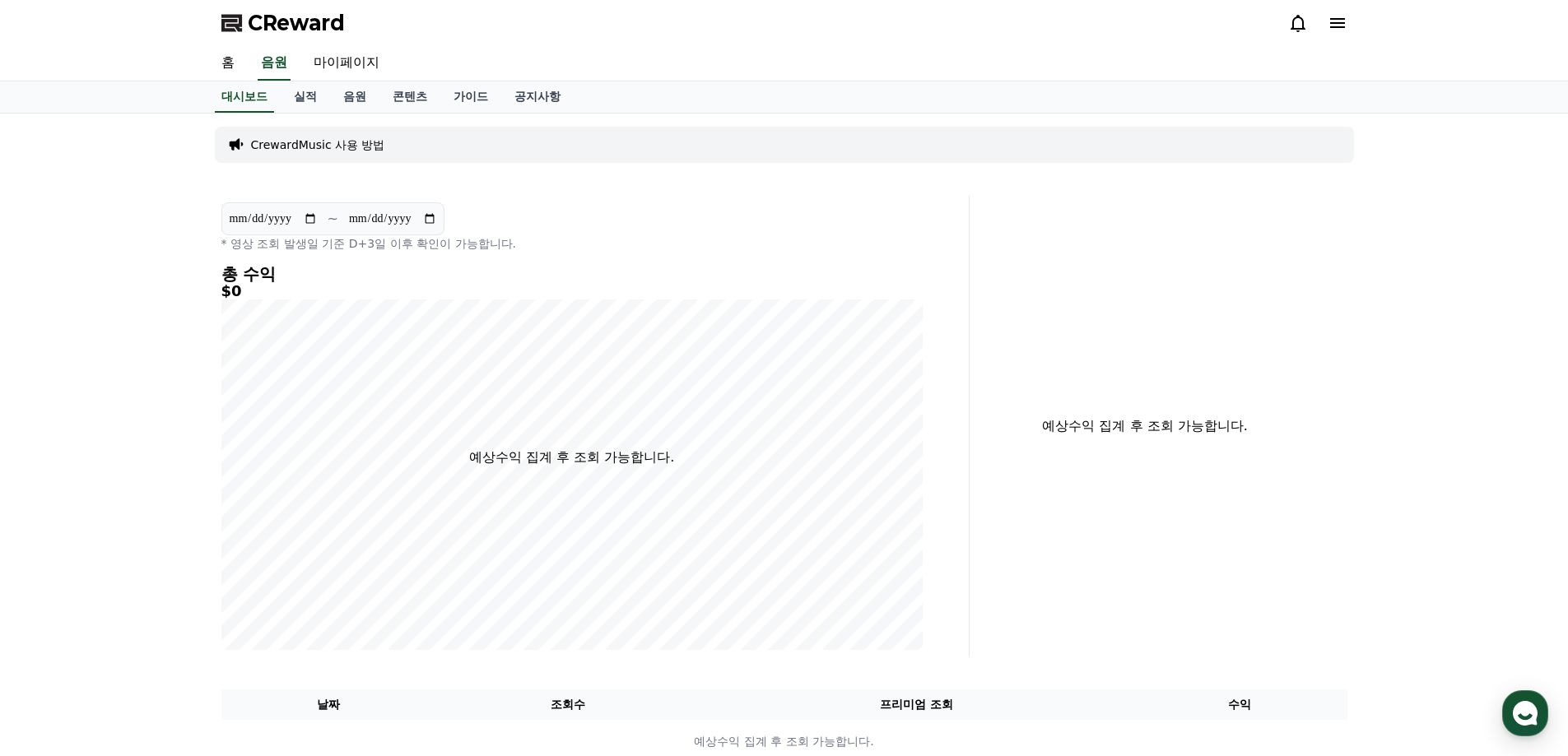
click at [328, 148] on p "CrewardMusic 사용 방법" at bounding box center [319, 145] width 135 height 17
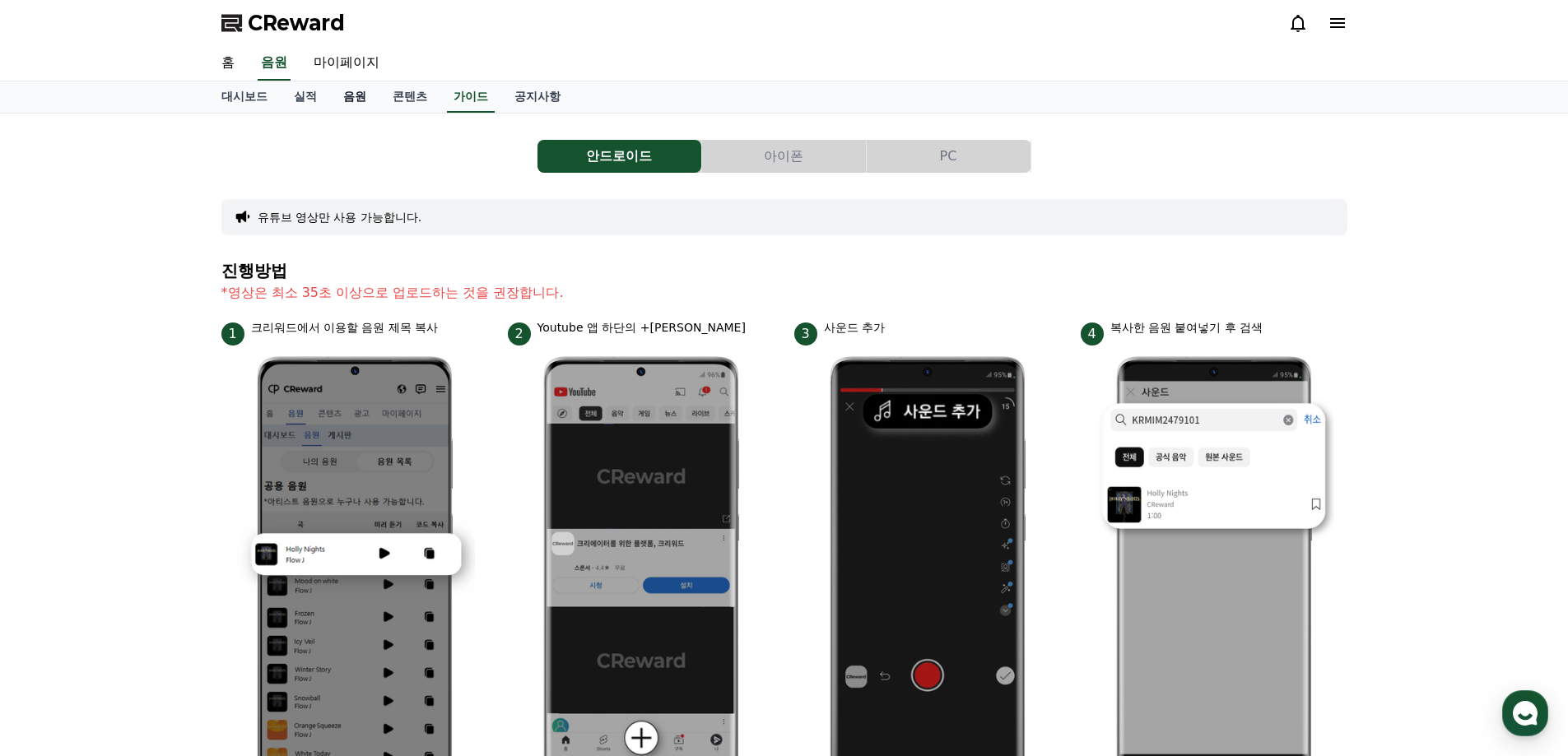
click at [358, 95] on link "음원" at bounding box center [354, 96] width 50 height 31
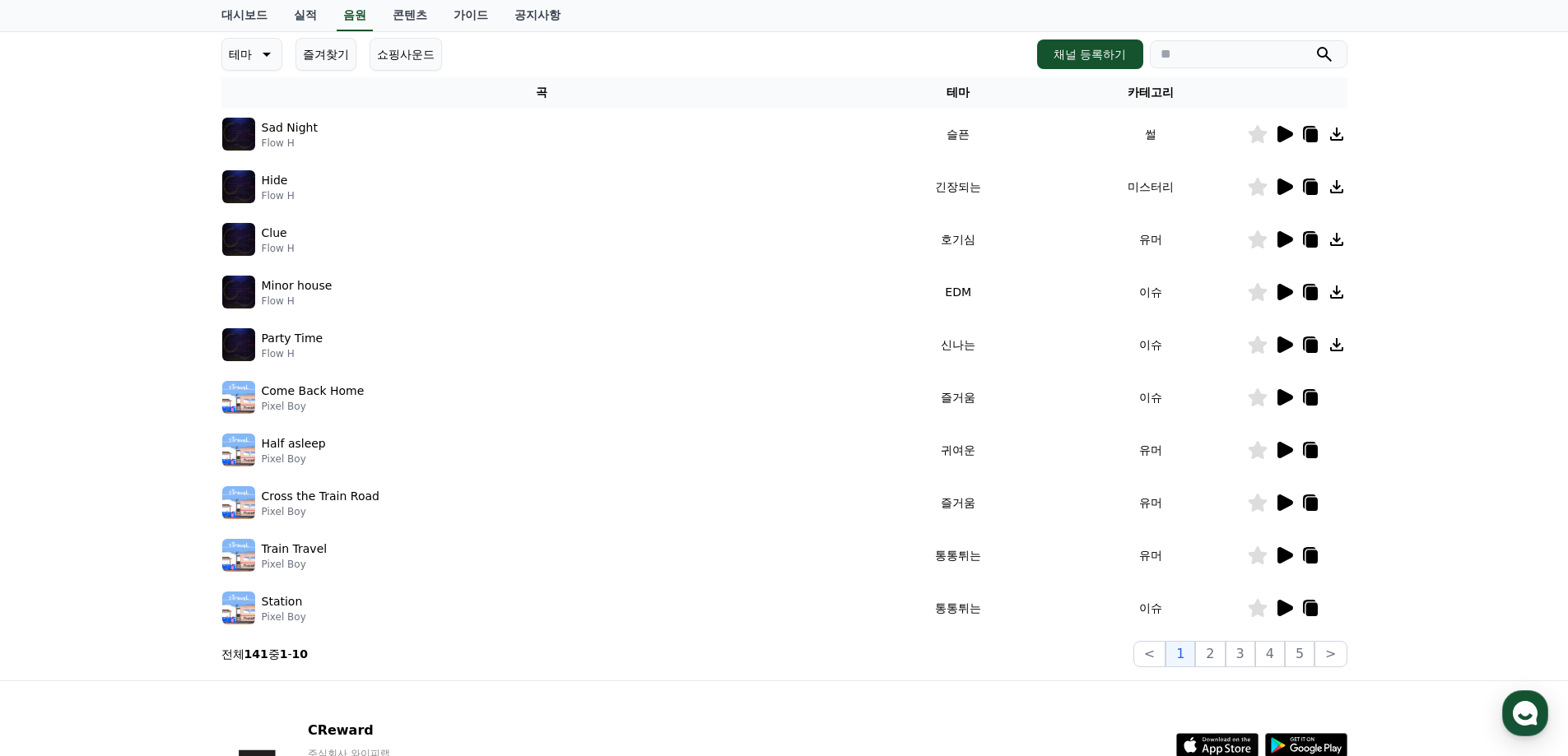
scroll to position [247, 0]
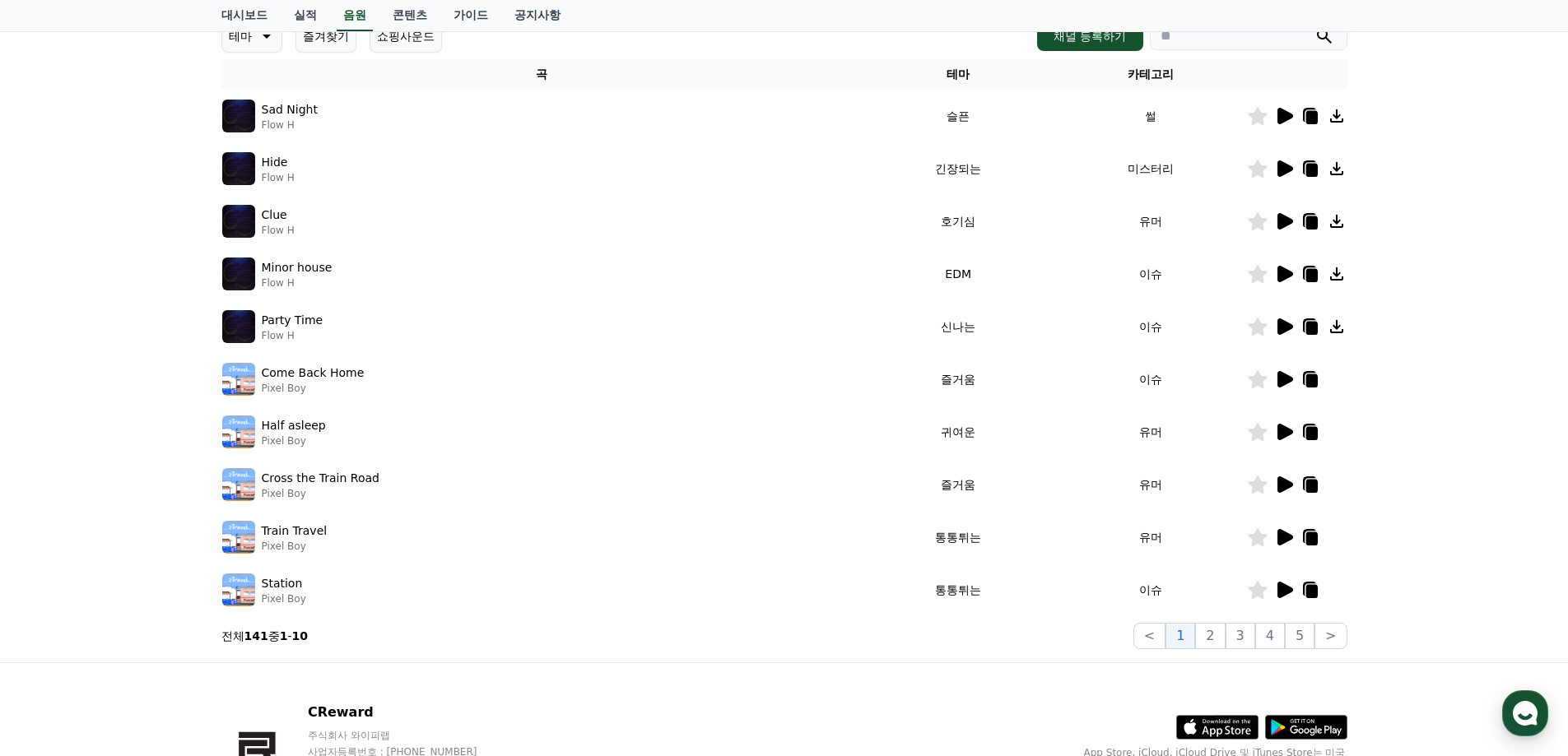
click at [1283, 429] on icon at bounding box center [1285, 433] width 16 height 17
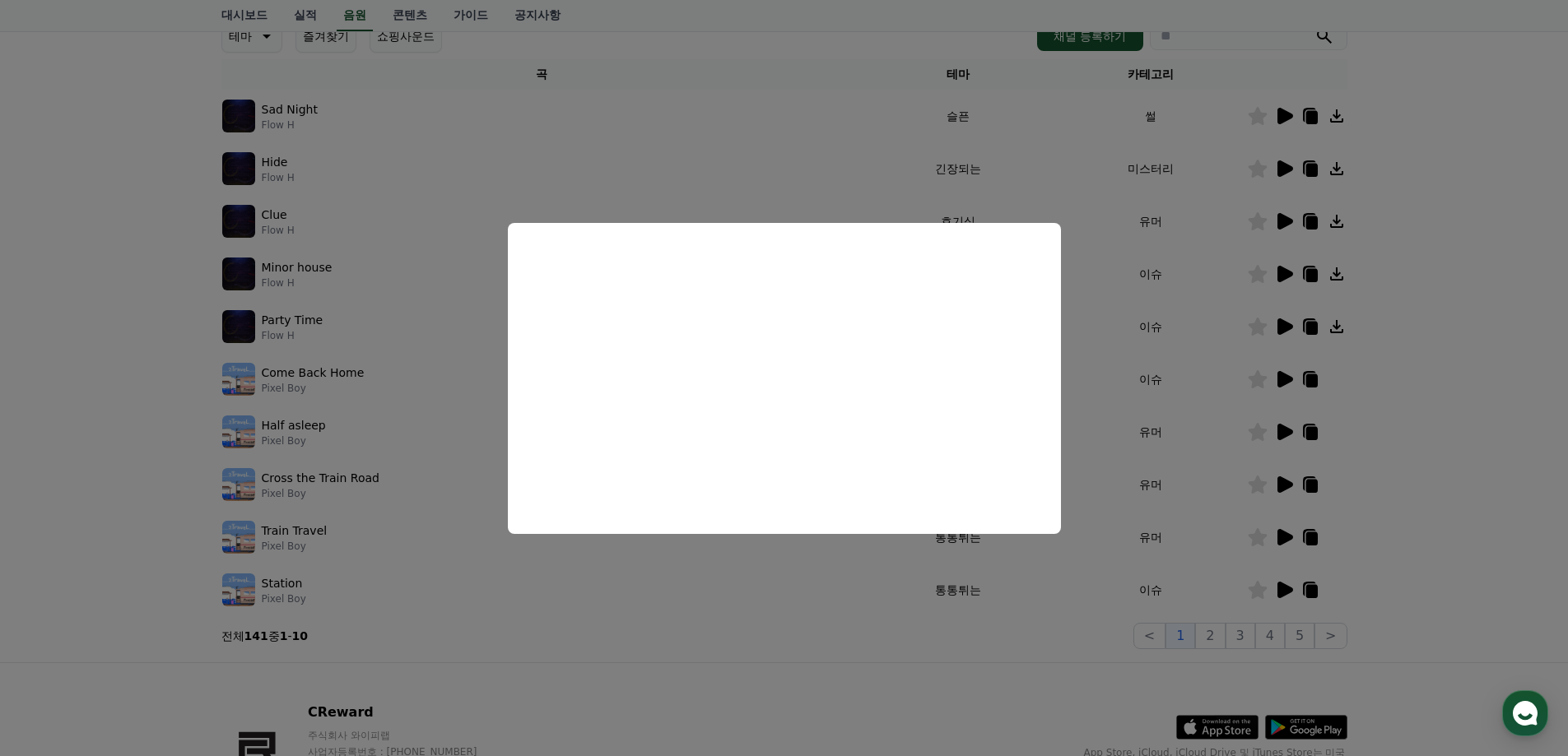
scroll to position [225, 0]
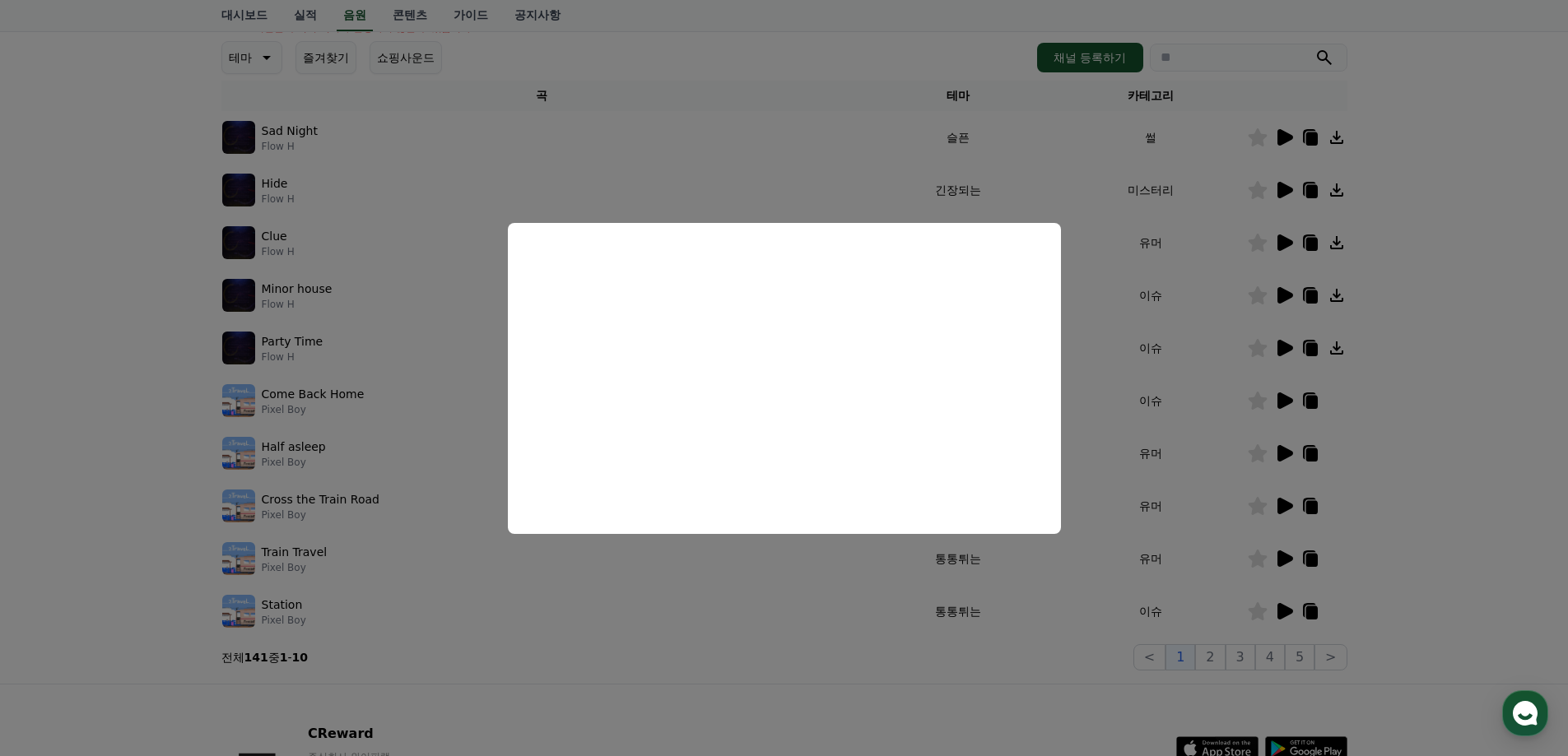
click at [1005, 543] on button "close modal" at bounding box center [784, 378] width 1568 height 756
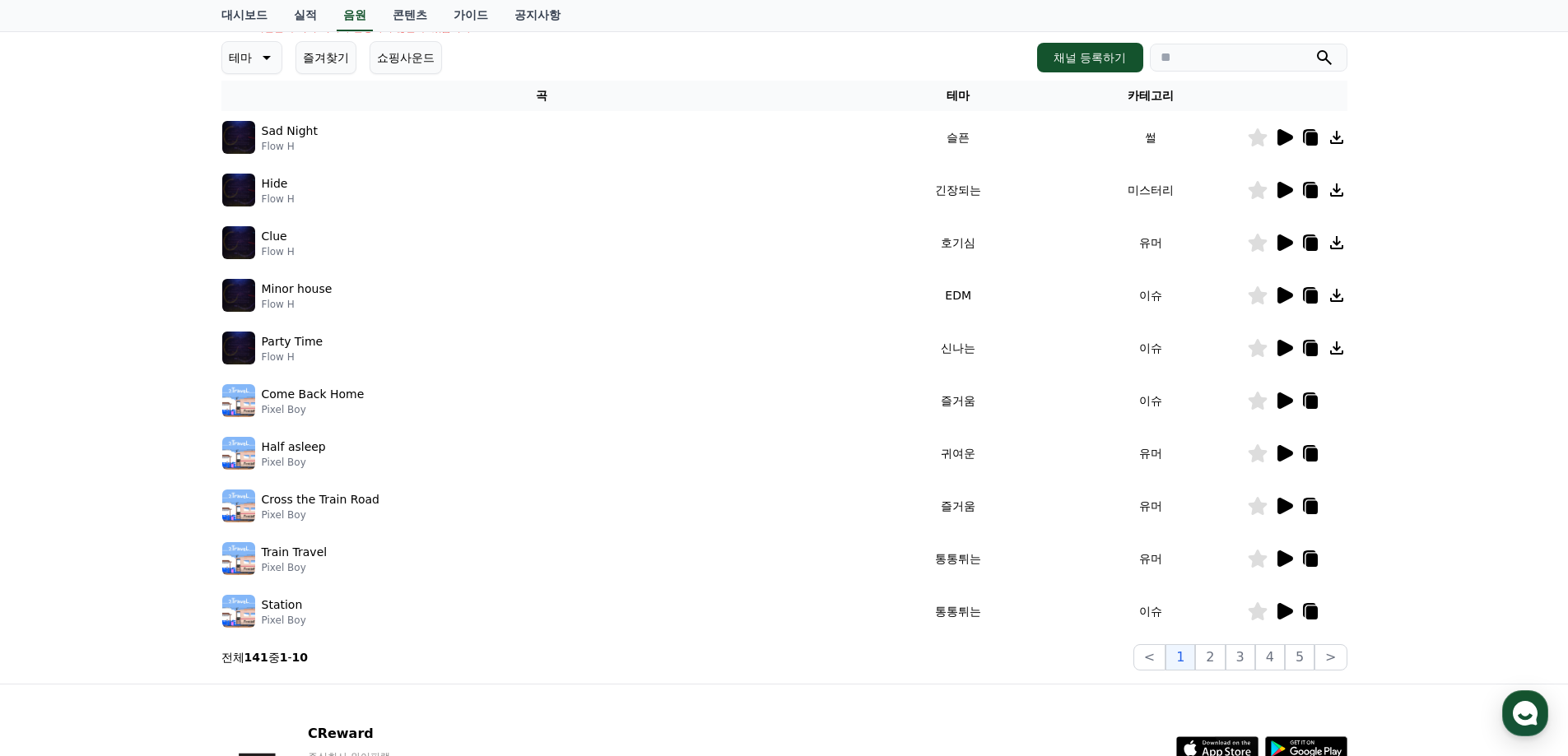
click at [1286, 609] on icon at bounding box center [1285, 612] width 16 height 17
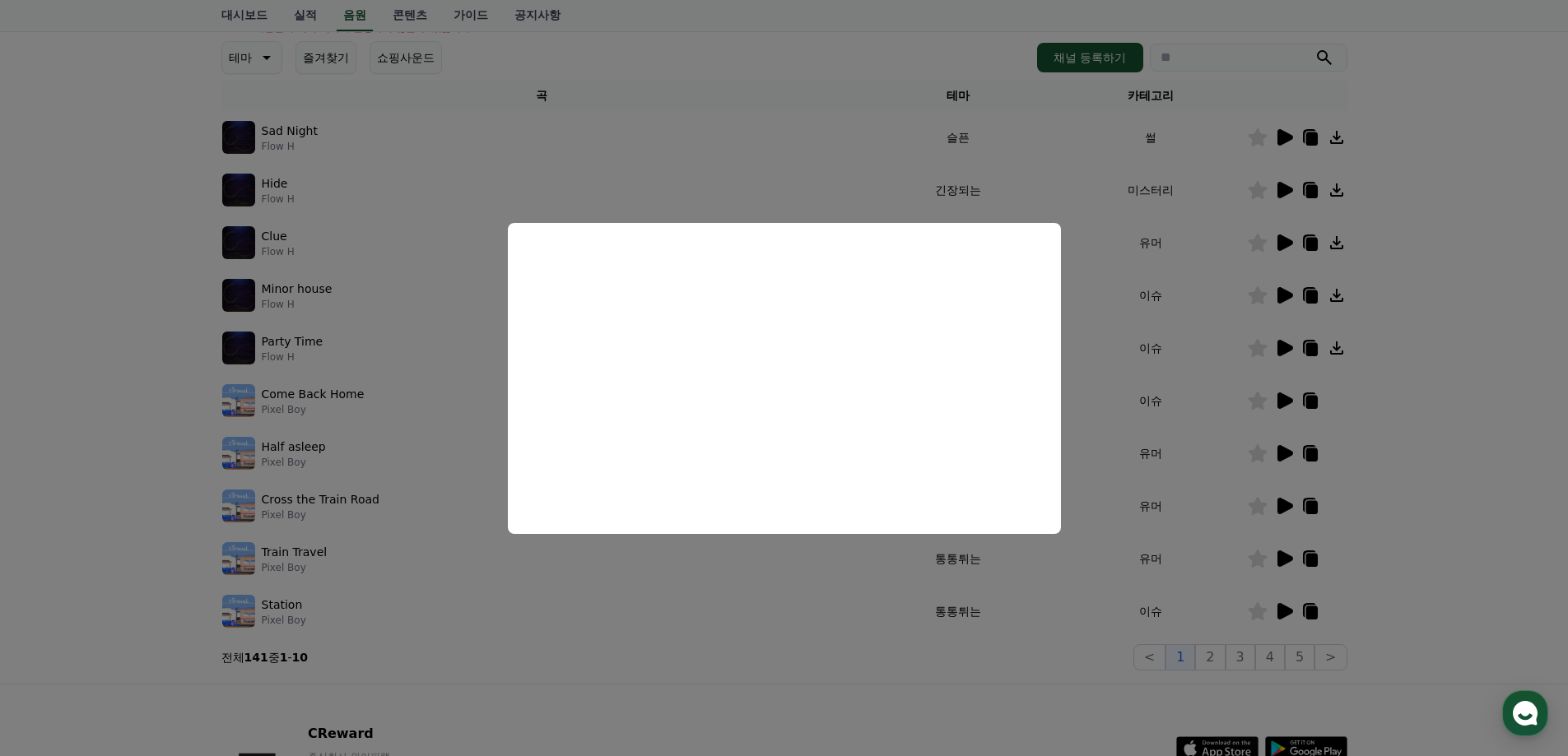
click at [713, 628] on button "close modal" at bounding box center [784, 378] width 1568 height 756
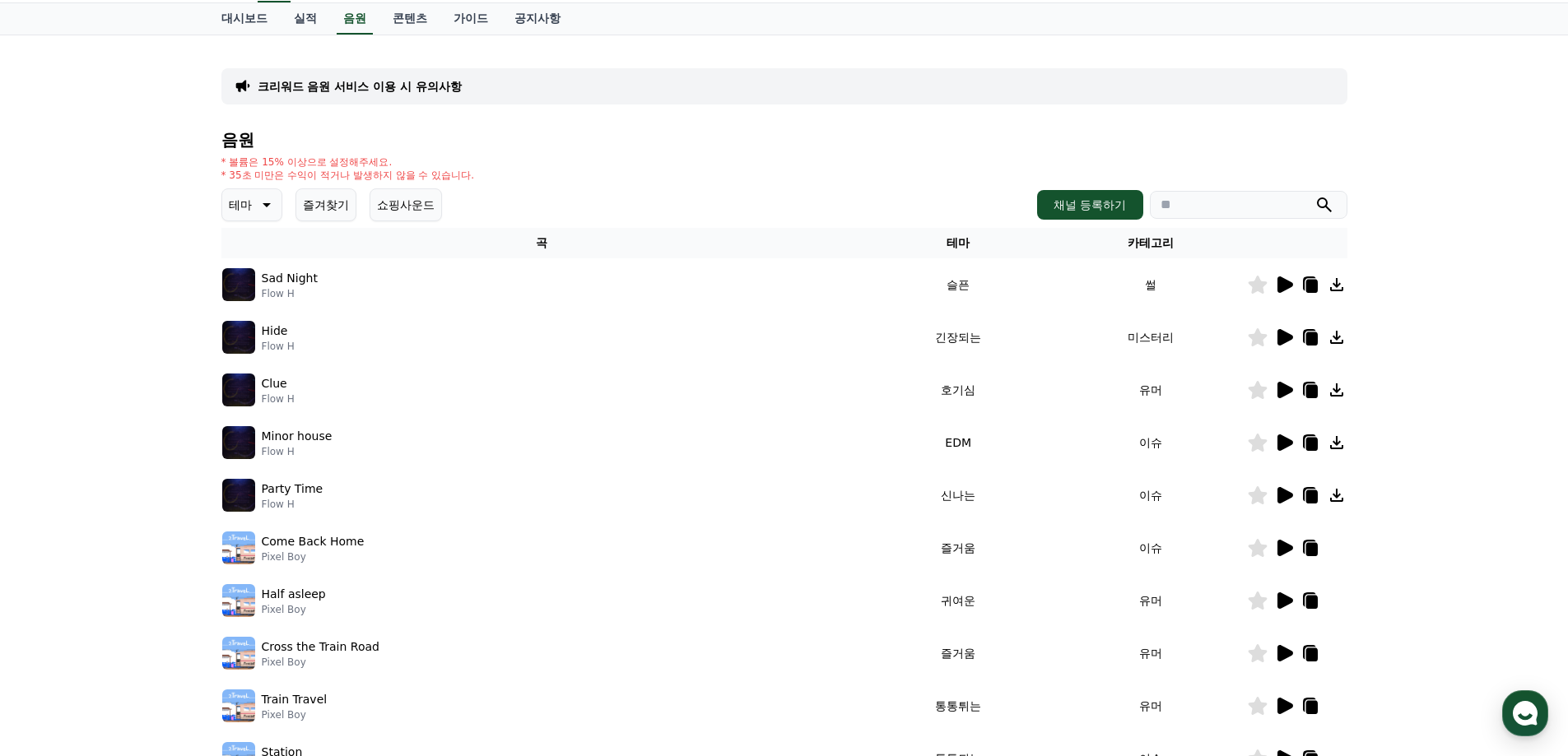
scroll to position [0, 0]
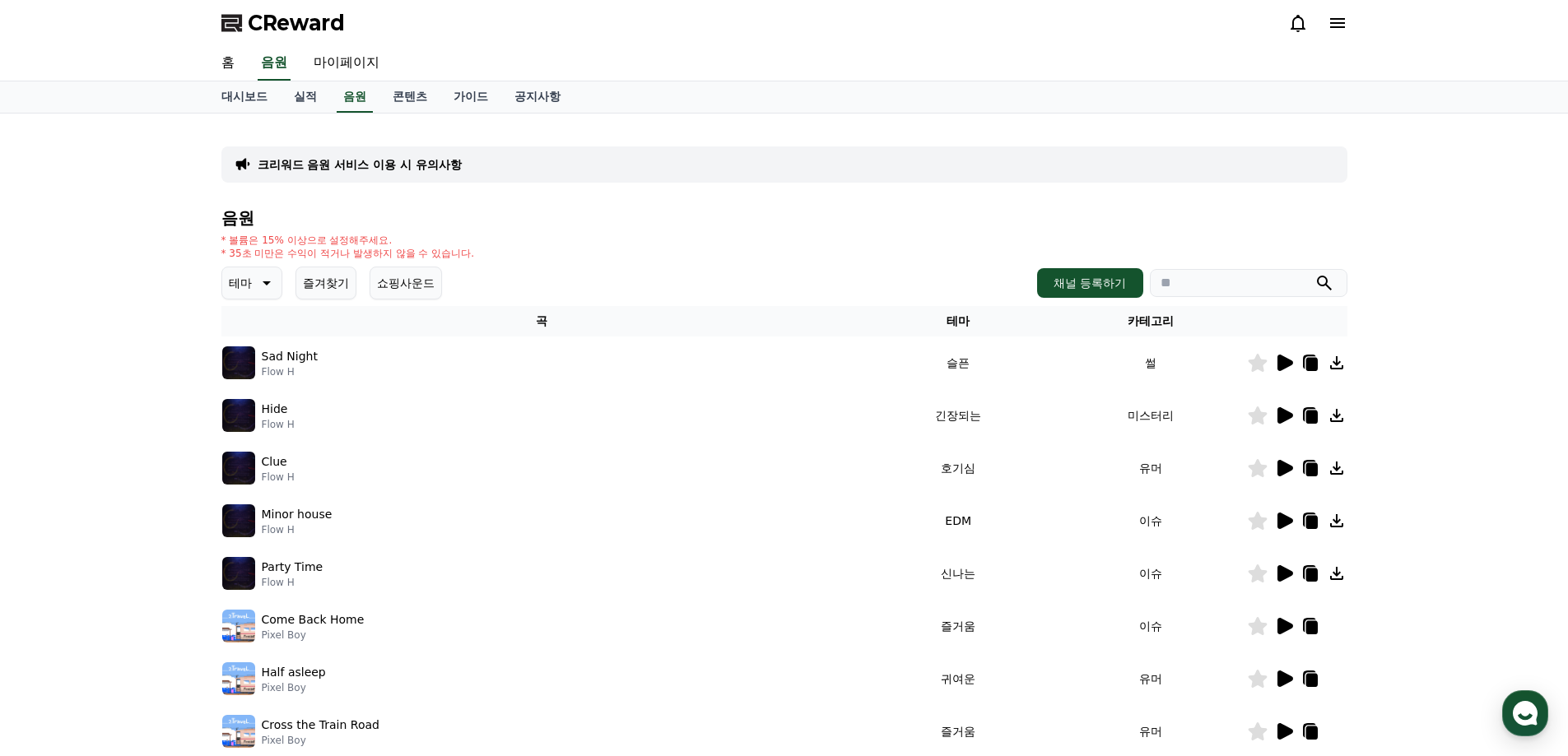
click at [242, 289] on p "테마" at bounding box center [240, 283] width 23 height 23
click at [260, 379] on button "어두운" at bounding box center [248, 373] width 48 height 36
click at [741, 294] on div "어두운 즐겨찾기 쇼핑사운드 채널 등록하기" at bounding box center [784, 282] width 1126 height 33
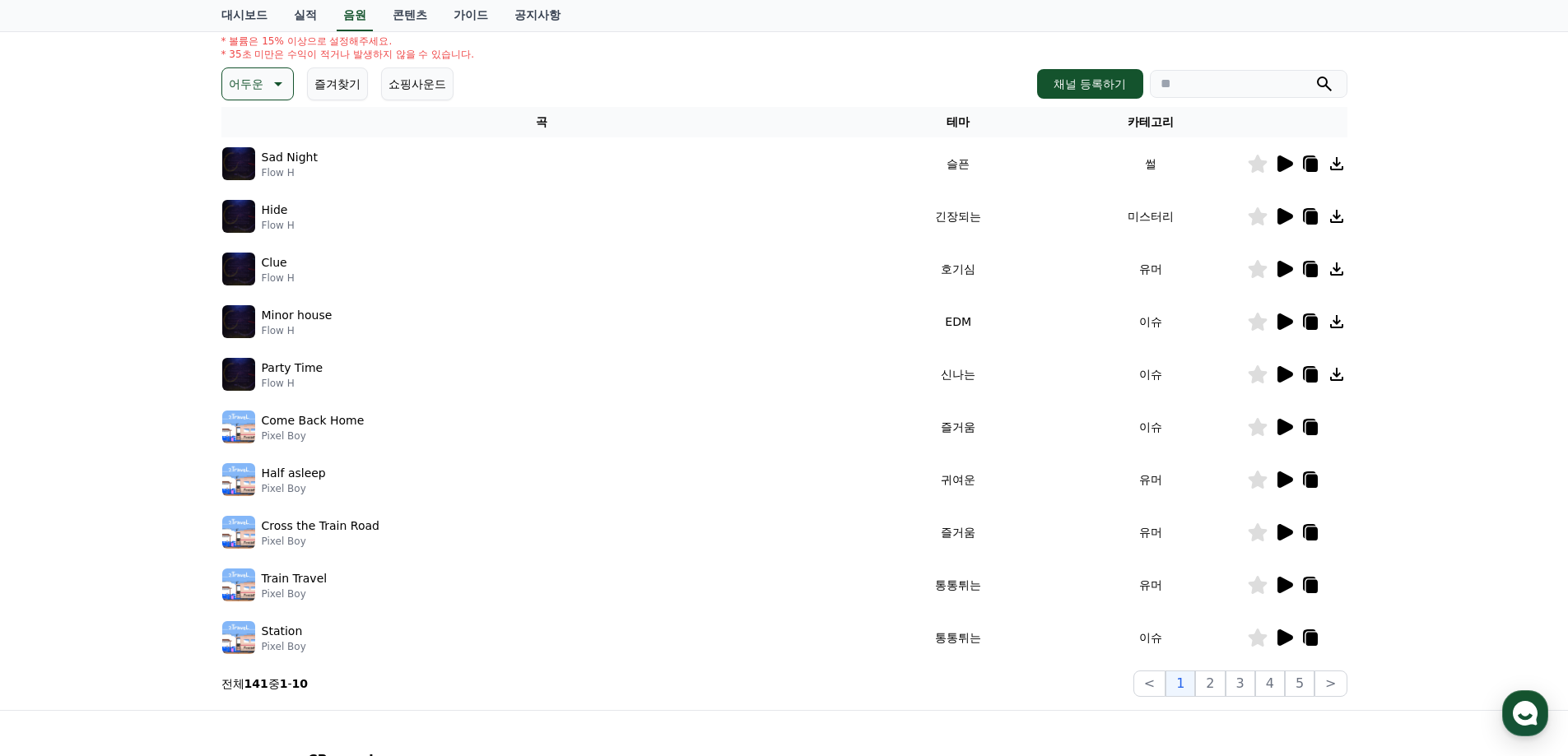
scroll to position [111, 0]
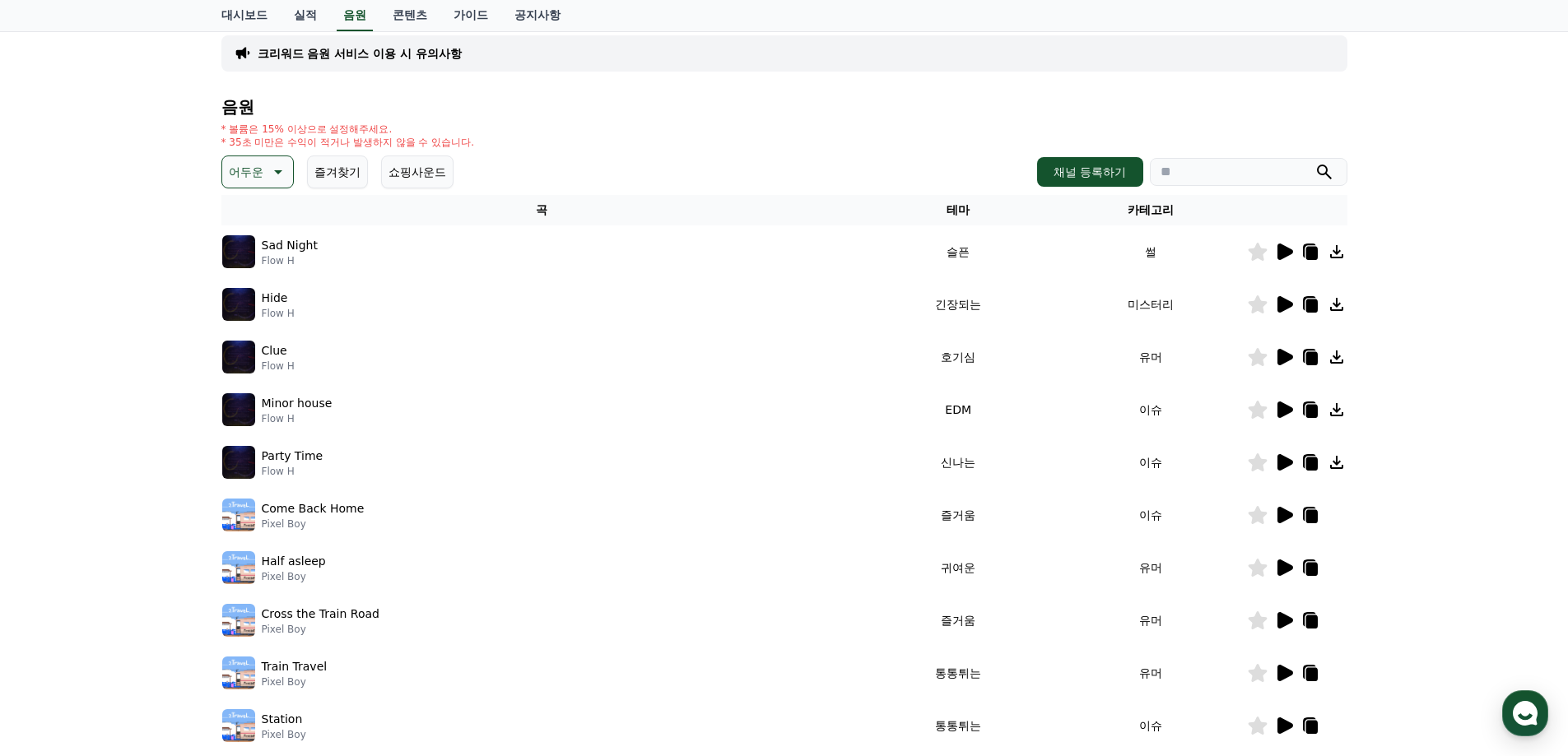
click at [1323, 170] on icon "submit" at bounding box center [1324, 172] width 20 height 20
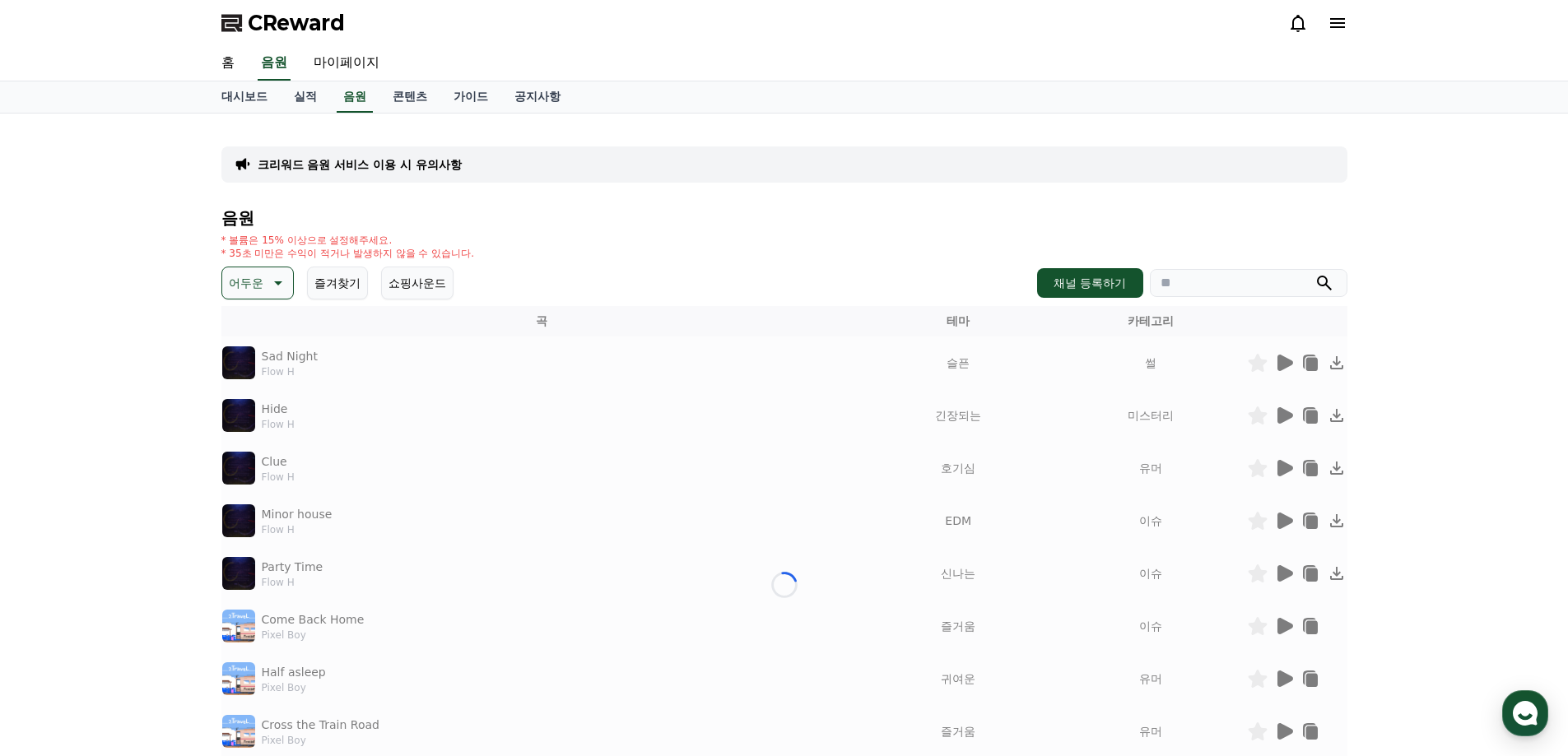
click at [354, 285] on button "즐겨찾기" at bounding box center [337, 282] width 61 height 33
click at [273, 280] on icon at bounding box center [276, 282] width 20 height 20
click at [343, 279] on button "즐겨찾기" at bounding box center [337, 282] width 61 height 33
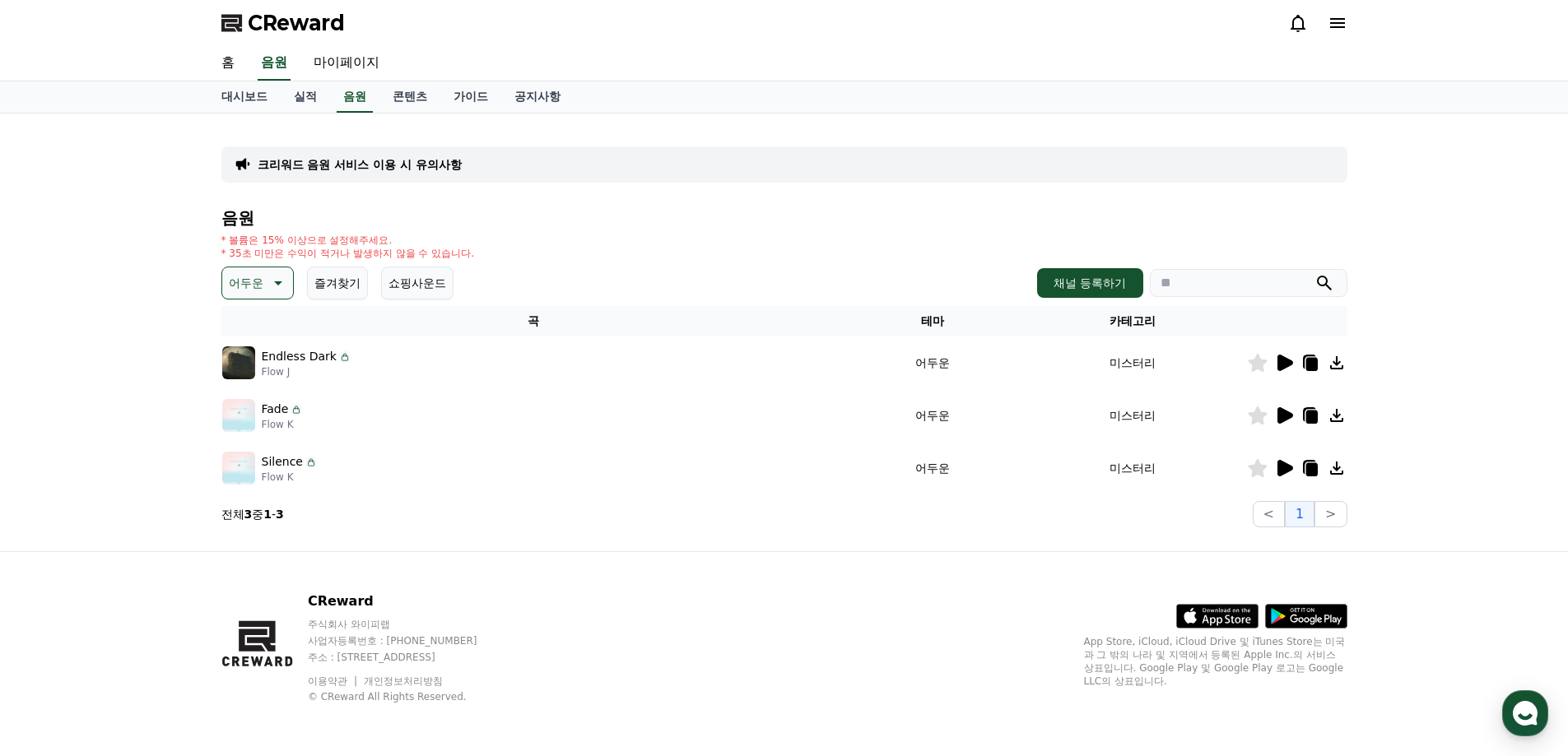
click at [1281, 363] on icon at bounding box center [1285, 364] width 16 height 17
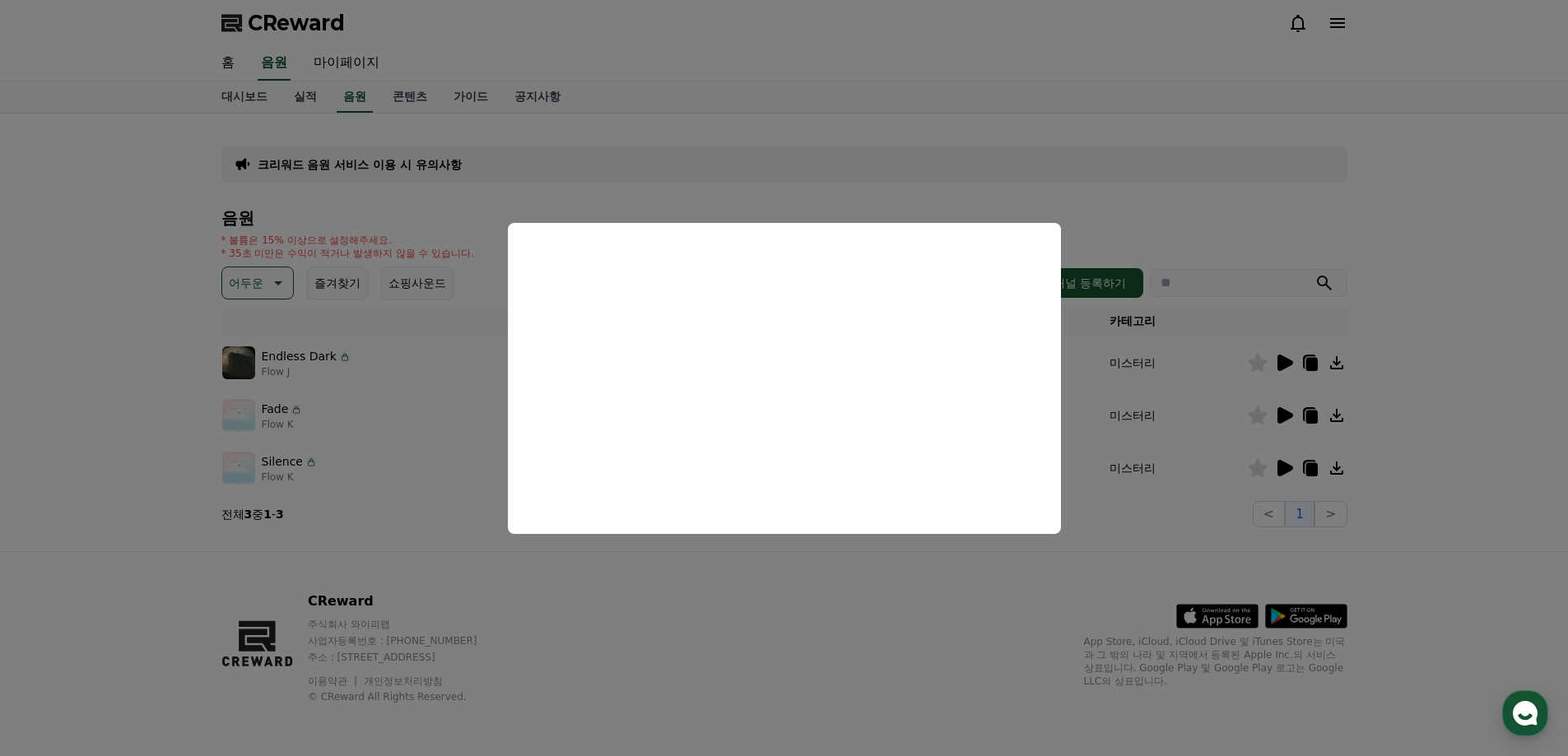
click at [1294, 407] on button "close modal" at bounding box center [784, 378] width 1568 height 756
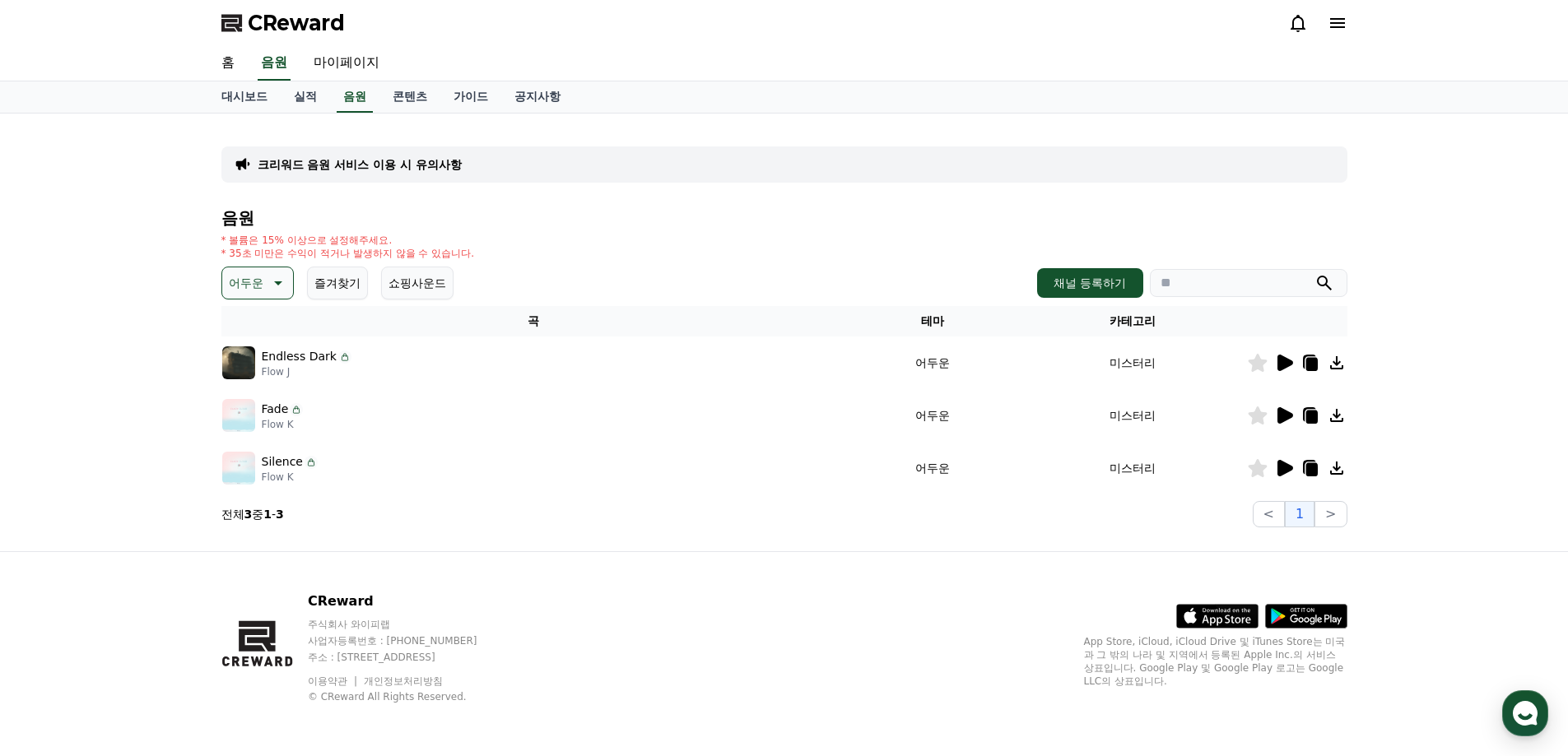
click at [1281, 421] on icon at bounding box center [1285, 416] width 16 height 17
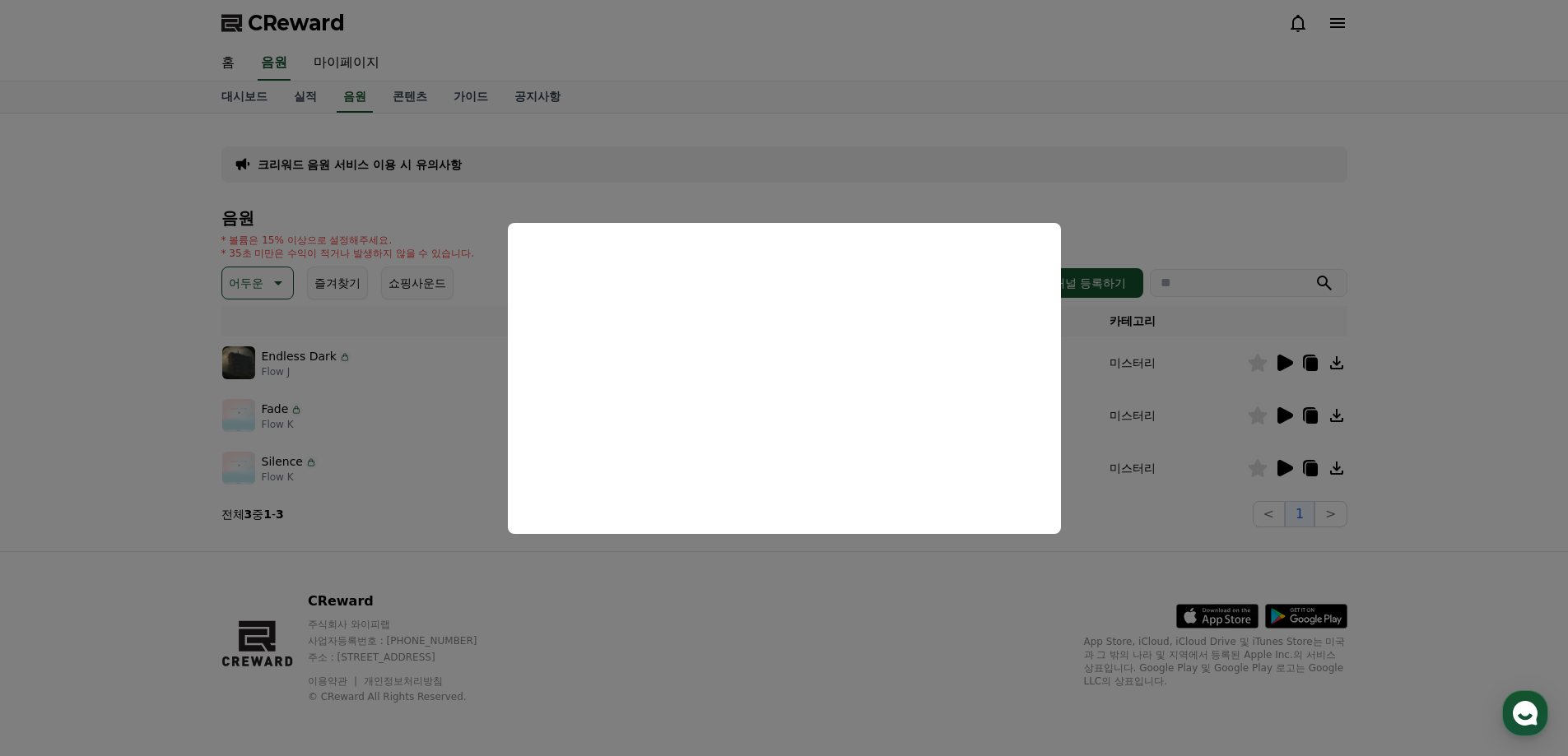
click at [1292, 455] on button "close modal" at bounding box center [784, 378] width 1568 height 756
click at [1286, 468] on icon at bounding box center [1285, 468] width 16 height 17
click at [1172, 430] on button "close modal" at bounding box center [784, 378] width 1568 height 756
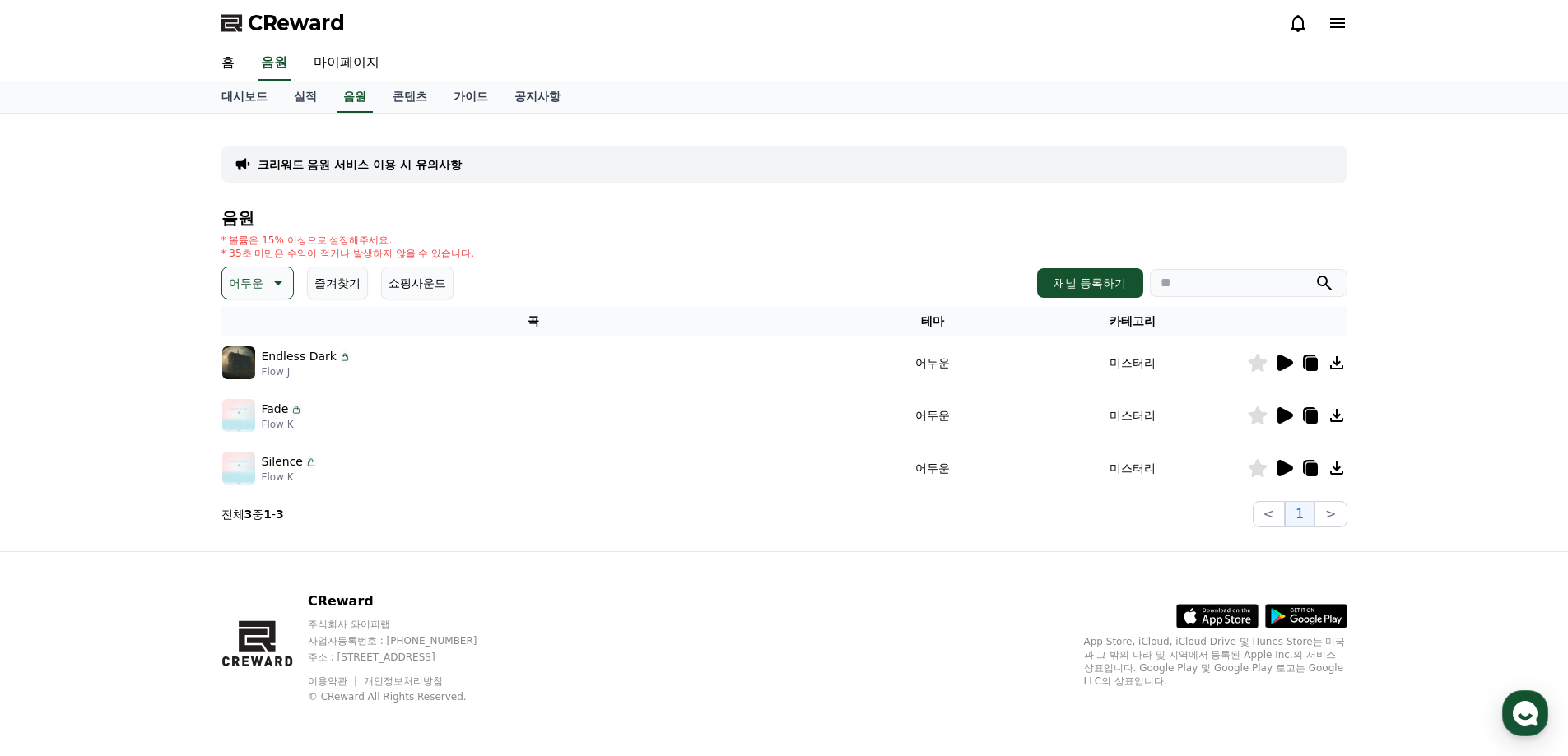
click at [1277, 460] on icon at bounding box center [1283, 468] width 20 height 20
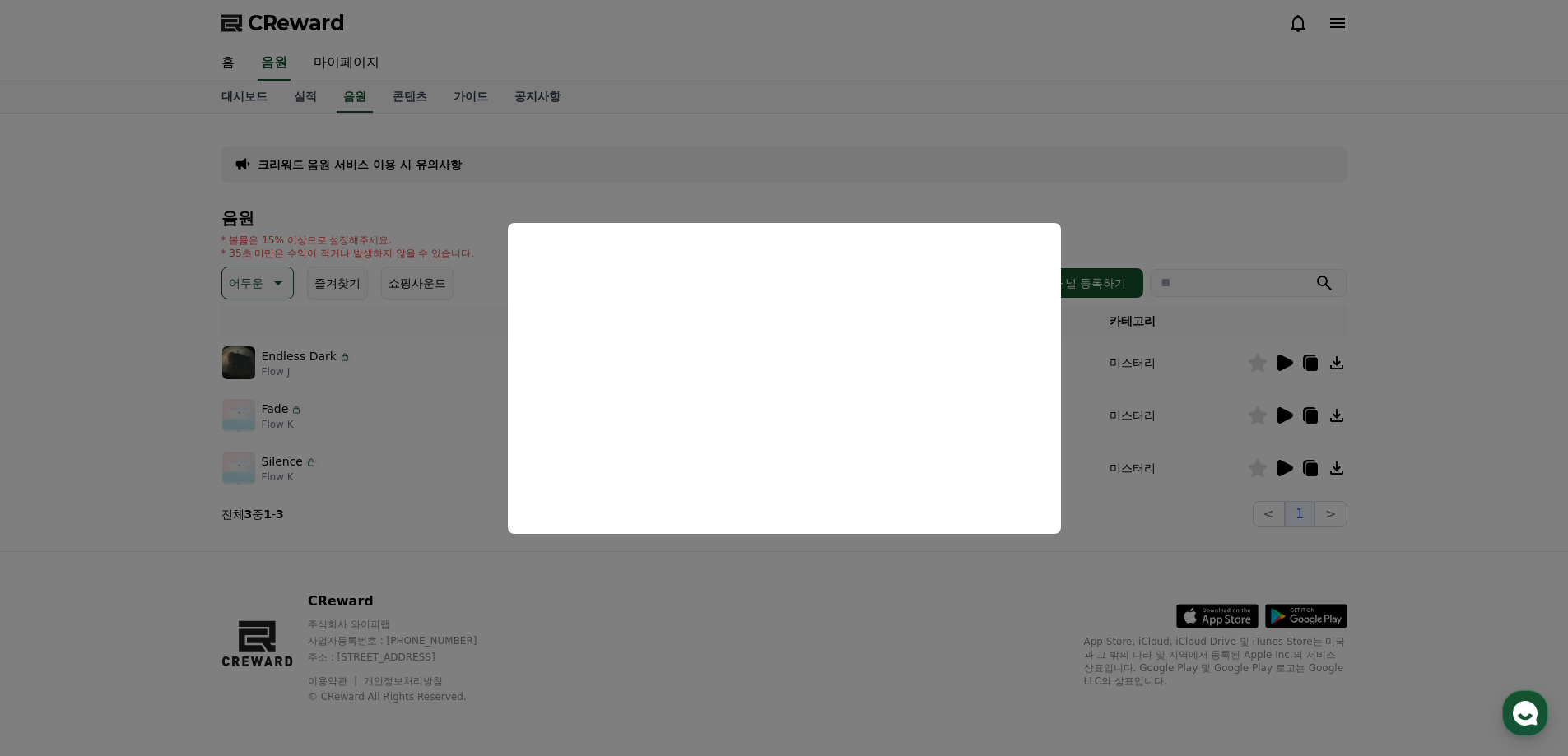
click at [433, 329] on button "close modal" at bounding box center [784, 378] width 1568 height 756
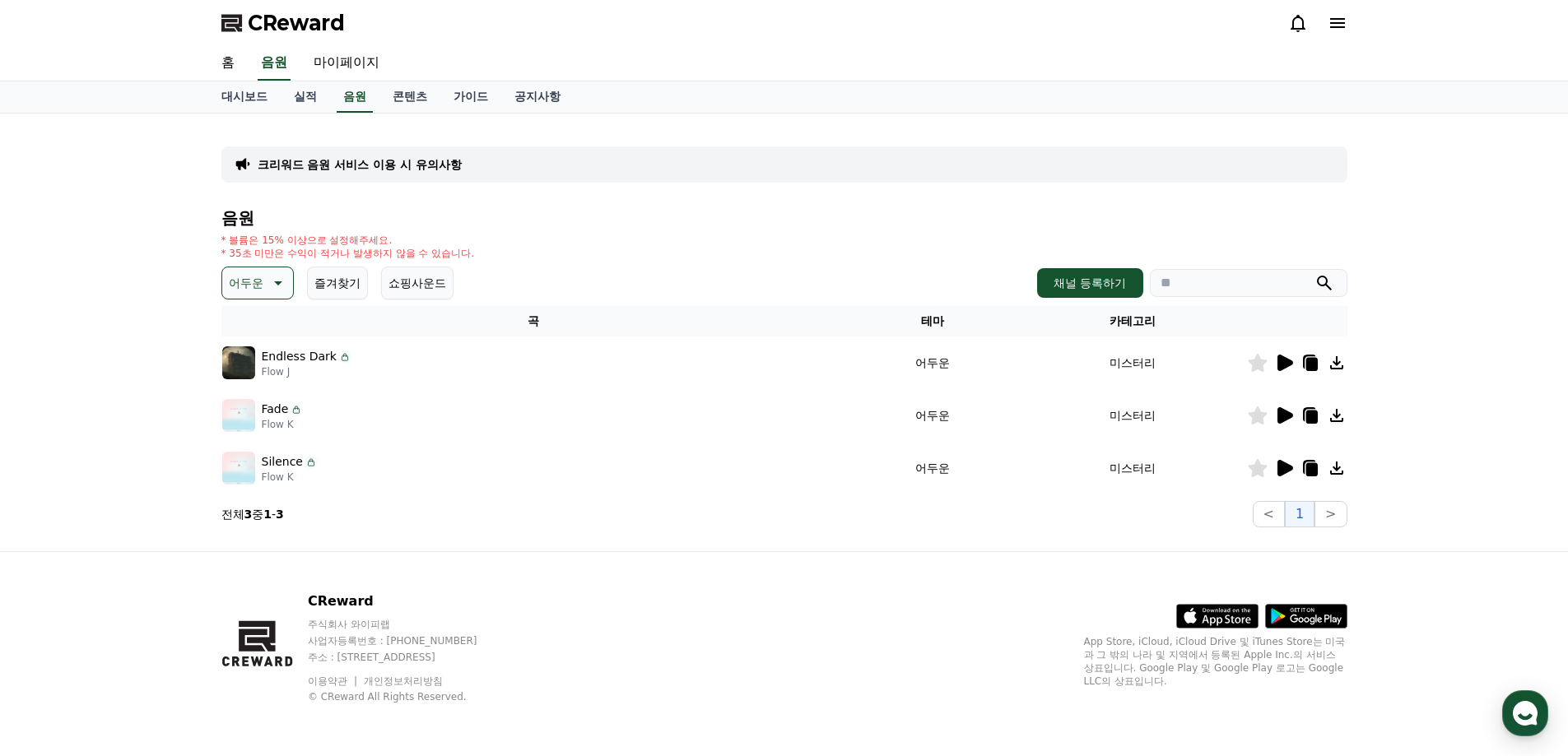
click at [282, 286] on icon at bounding box center [276, 282] width 20 height 20
click at [244, 431] on button "긴장되는" at bounding box center [253, 419] width 59 height 36
click at [1319, 279] on icon "submit" at bounding box center [1324, 283] width 15 height 15
click at [1550, 395] on div "크리워드 음원 서비스 이용 시 유의사항 음원 * 볼륨은 15% 이상으로 설정해주세요. * 35초 미만은 수익이 적거나 발생하지 않을 수 있습니…" at bounding box center [784, 333] width 1568 height 438
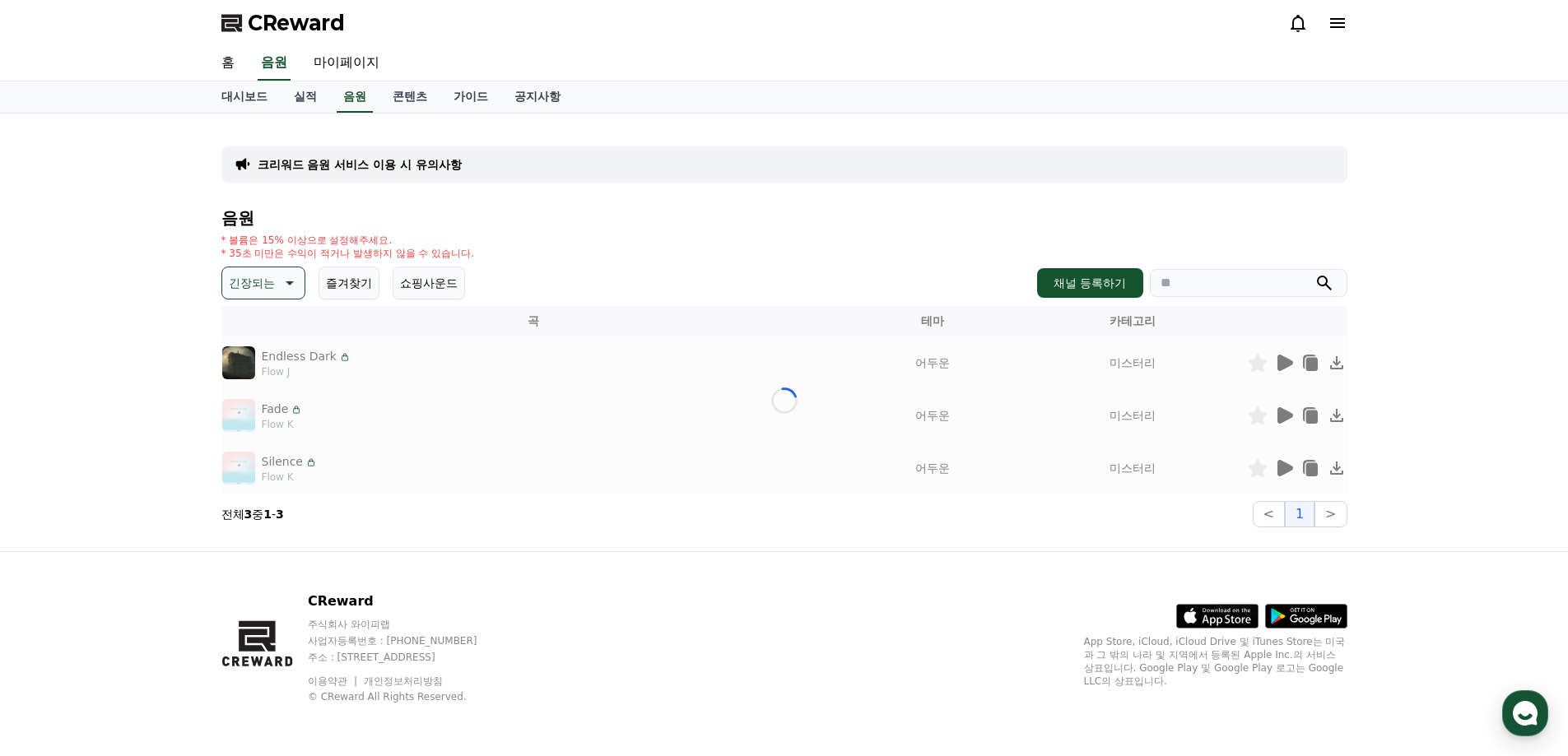
click at [1537, 383] on div "크리워드 음원 서비스 이용 시 유의사항 음원 * 볼륨은 15% 이상으로 설정해주세요. * 35초 미만은 수익이 적거나 발생하지 않을 수 있습니…" at bounding box center [784, 333] width 1568 height 438
click at [1102, 307] on div "Loading..." at bounding box center [784, 401] width 1126 height 189
click at [1332, 278] on icon "submit" at bounding box center [1324, 282] width 20 height 20
click at [1084, 298] on div "긴장되는 즐겨찾기 쇼핑사운드 채널 등록하기" at bounding box center [784, 282] width 1126 height 33
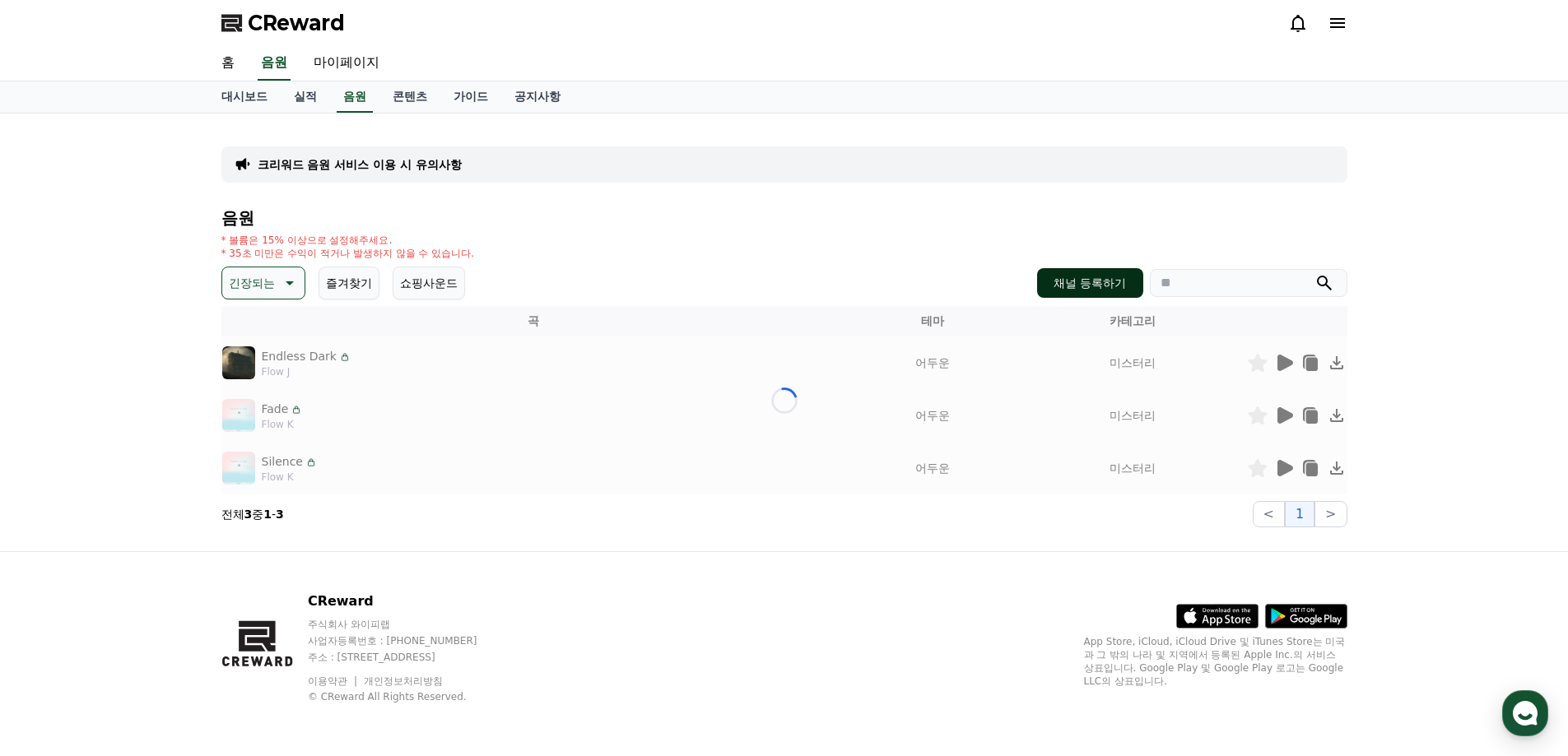
click at [1085, 295] on button "채널 등록하기" at bounding box center [1090, 283] width 106 height 30
click at [341, 279] on button "즐겨찾기" at bounding box center [349, 282] width 61 height 33
click at [343, 279] on button "즐겨찾기" at bounding box center [349, 282] width 61 height 33
click at [416, 281] on button "쇼핑사운드" at bounding box center [429, 282] width 73 height 33
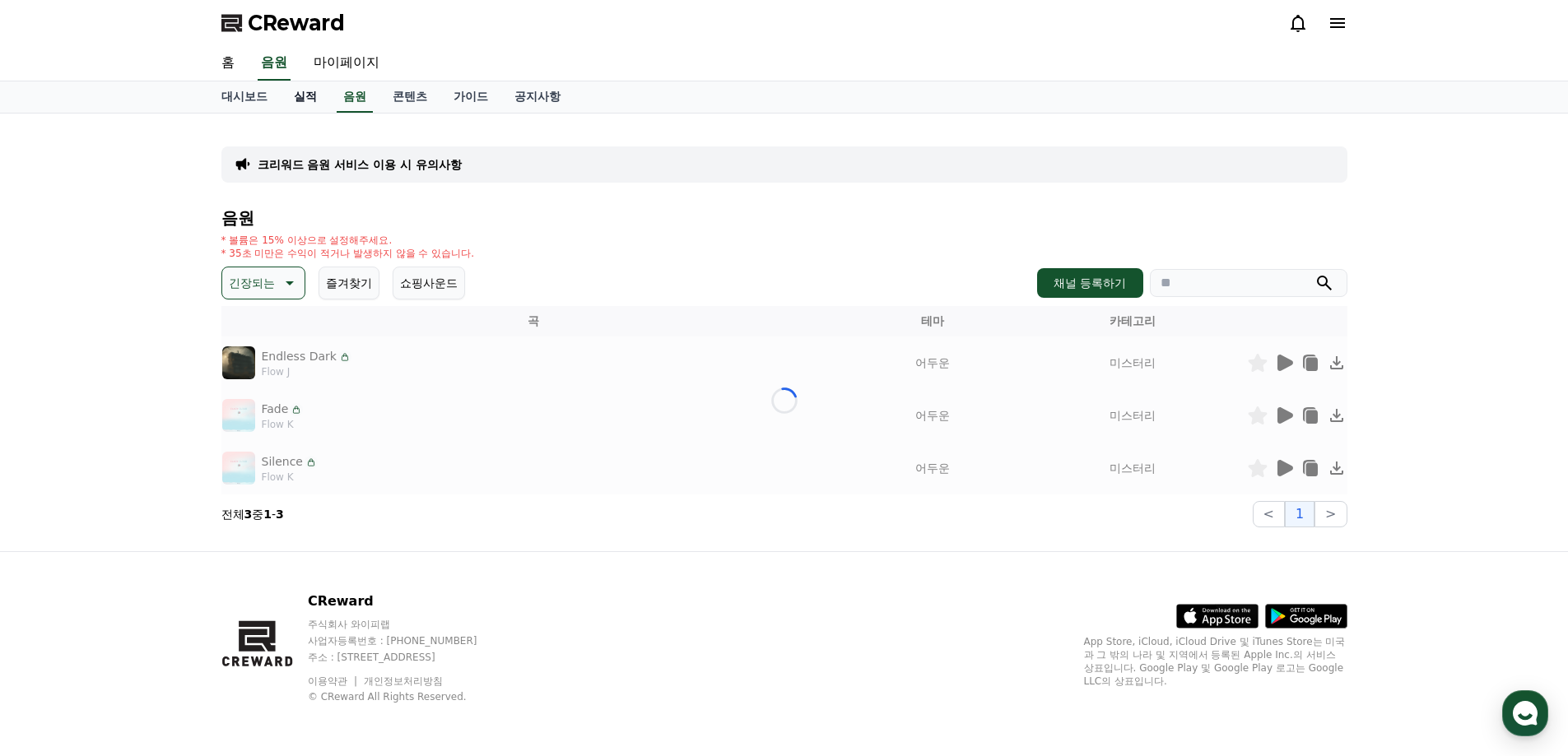
click at [307, 98] on link "실적" at bounding box center [305, 96] width 50 height 31
click at [307, 98] on link "실적" at bounding box center [305, 96] width 36 height 31
click at [344, 98] on link "음원" at bounding box center [354, 96] width 50 height 31
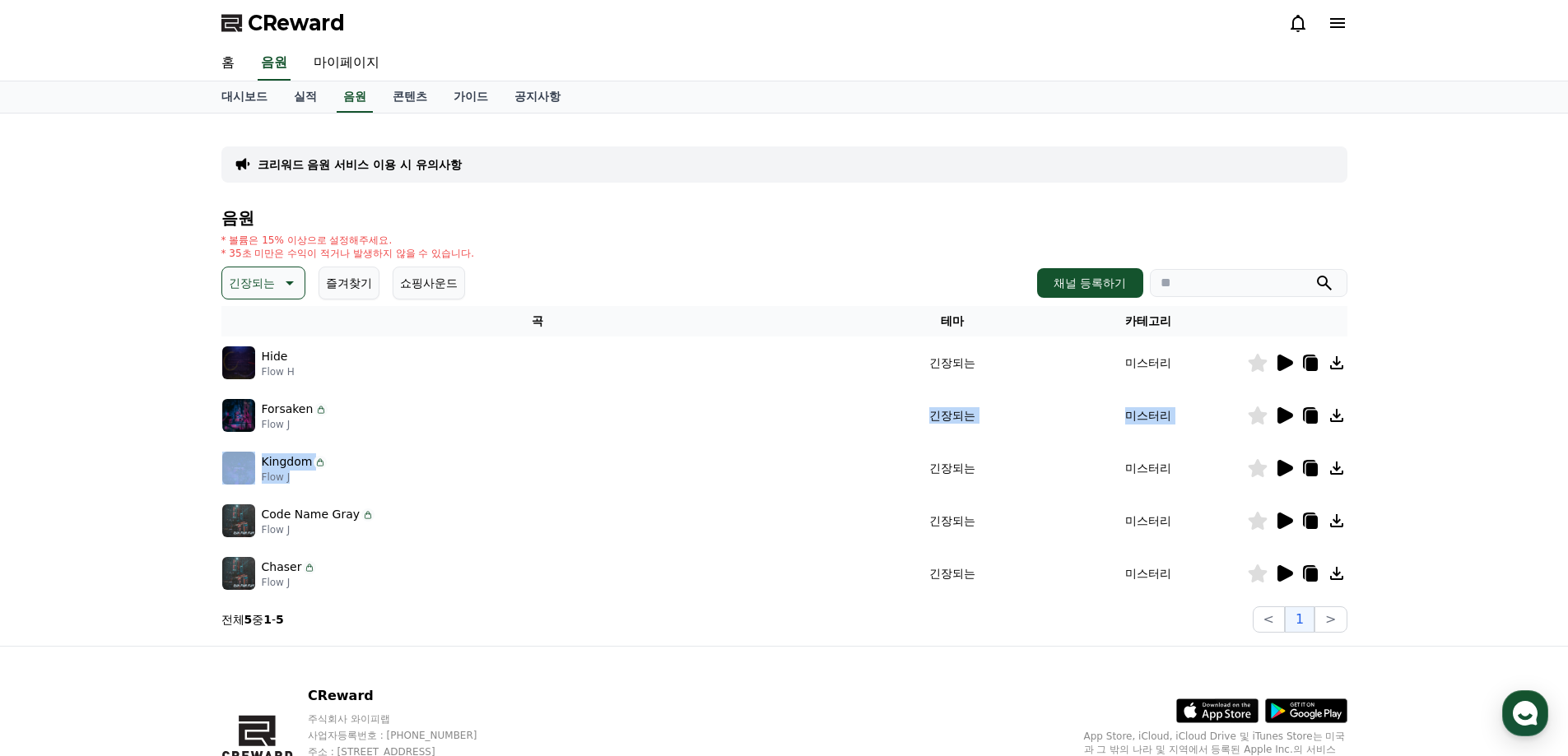
click at [789, 369] on tbody "Hide Flow H 긴장되는 미스터리 Forsaken Flow J 긴장되는 미스터리 Kingdom Flow J 긴장되는 미스터리 Code N…" at bounding box center [784, 468] width 1126 height 264
click at [1288, 368] on icon at bounding box center [1283, 363] width 20 height 20
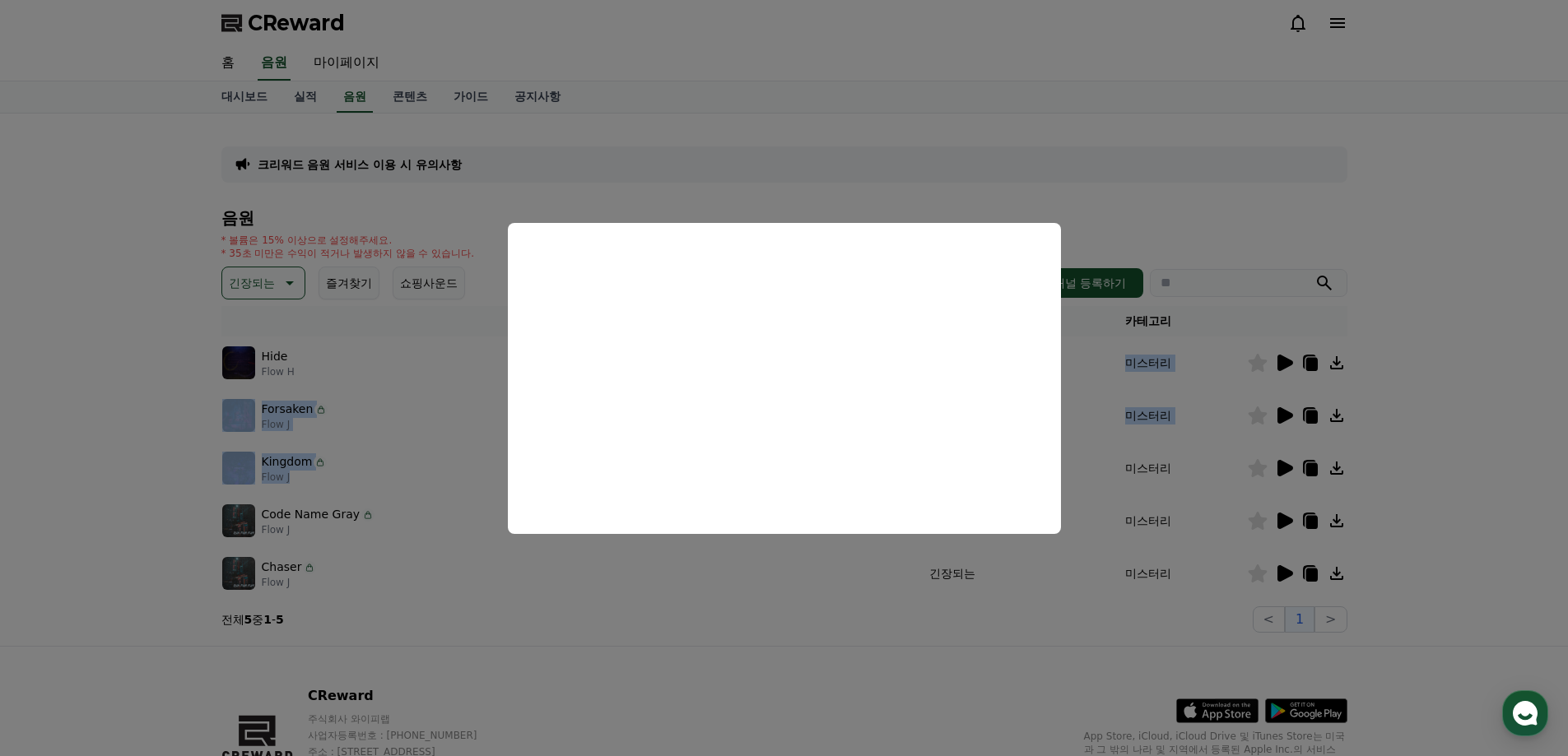
click at [1202, 492] on button "close modal" at bounding box center [784, 378] width 1568 height 756
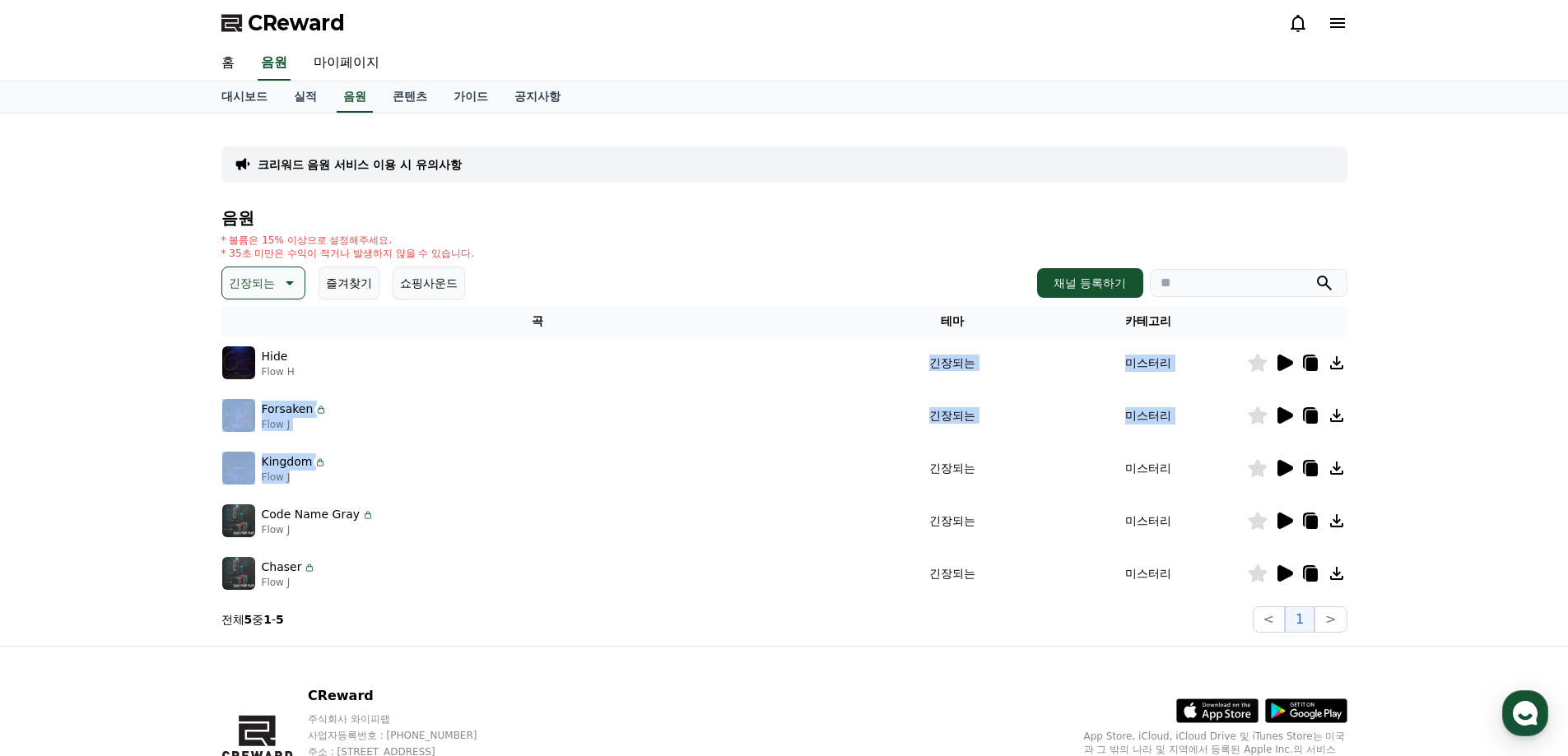
click at [1278, 418] on icon at bounding box center [1285, 416] width 16 height 17
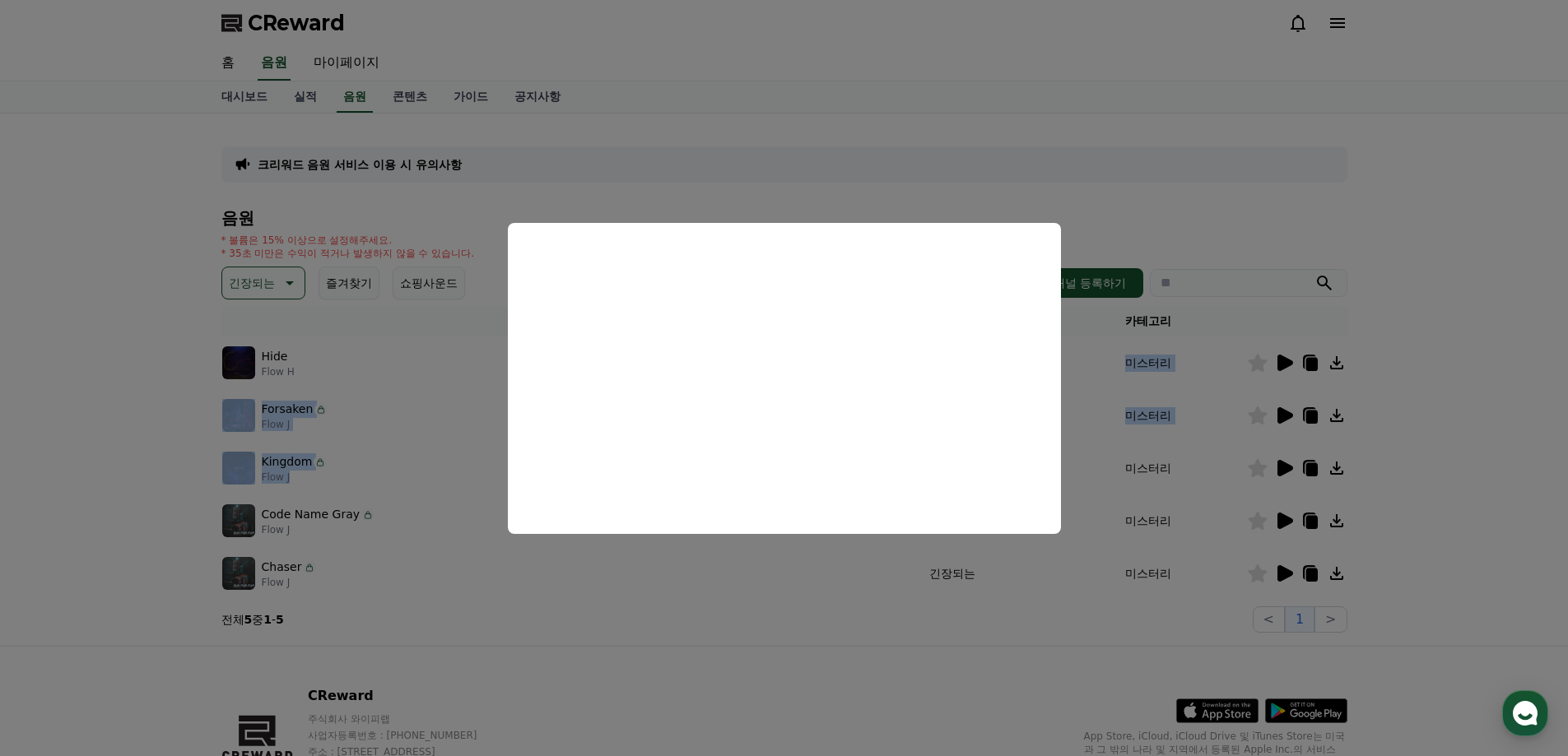
click at [1225, 479] on button "close modal" at bounding box center [784, 378] width 1568 height 756
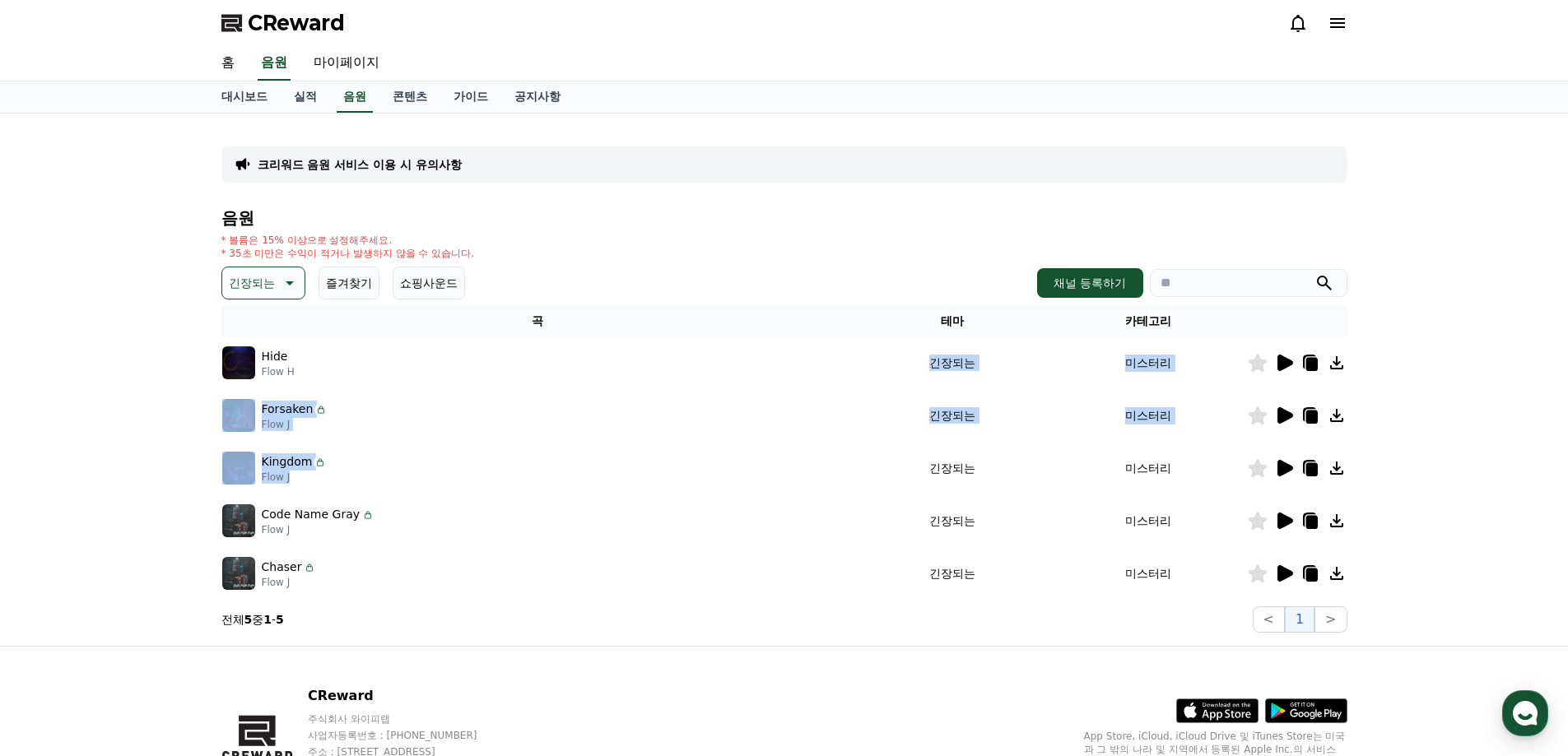
click at [1280, 467] on icon at bounding box center [1285, 468] width 16 height 17
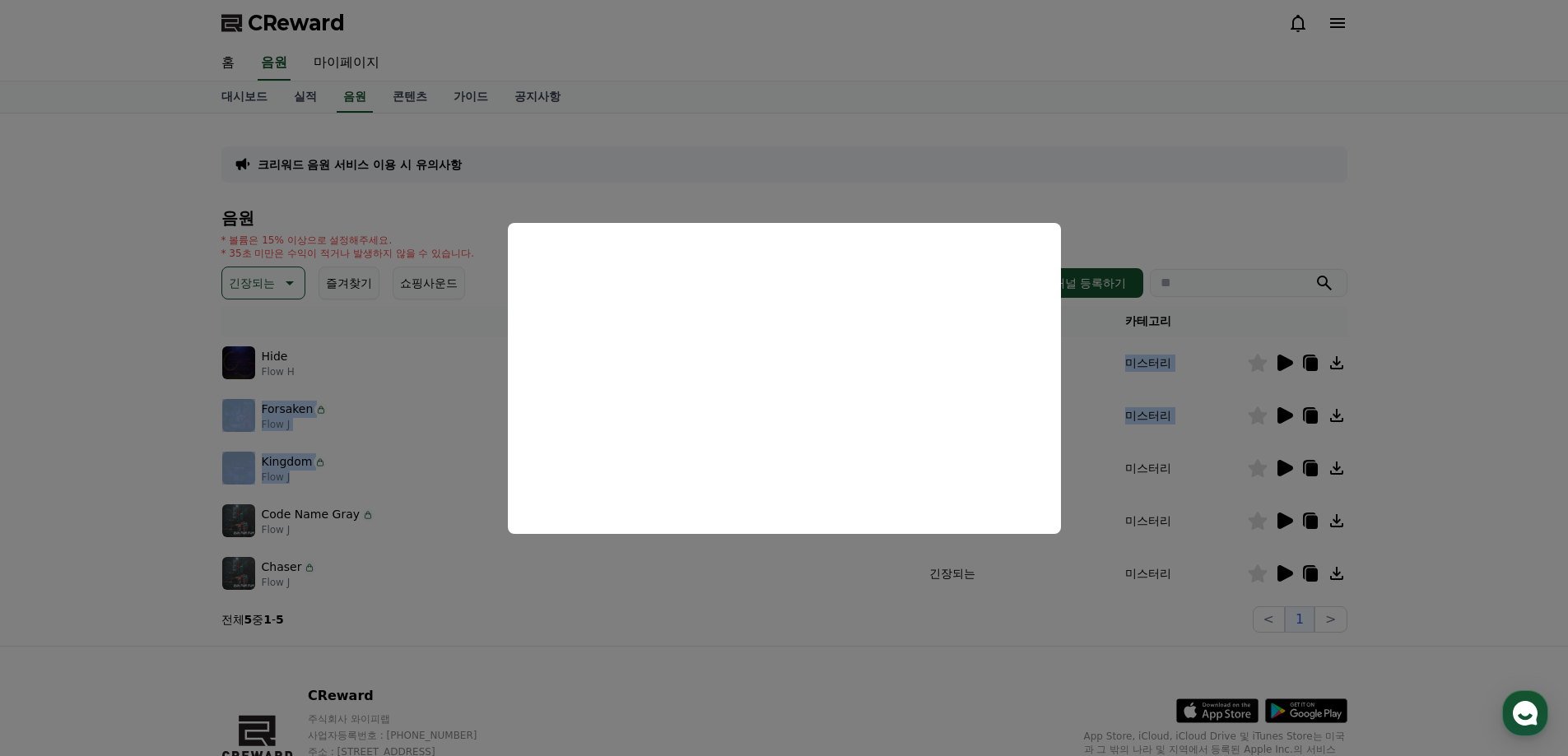
click at [1224, 508] on button "close modal" at bounding box center [784, 378] width 1568 height 756
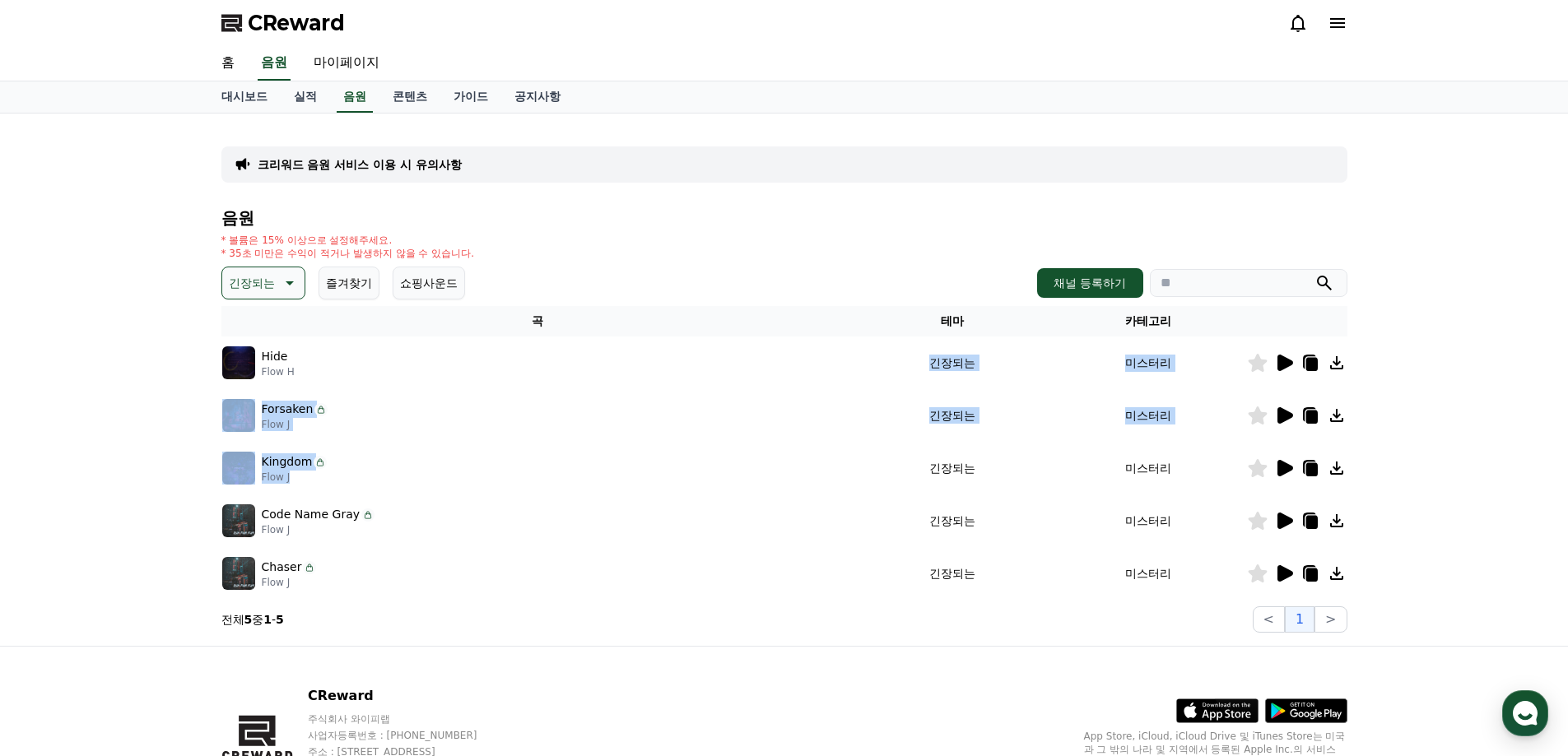
click at [1285, 521] on icon at bounding box center [1285, 521] width 16 height 17
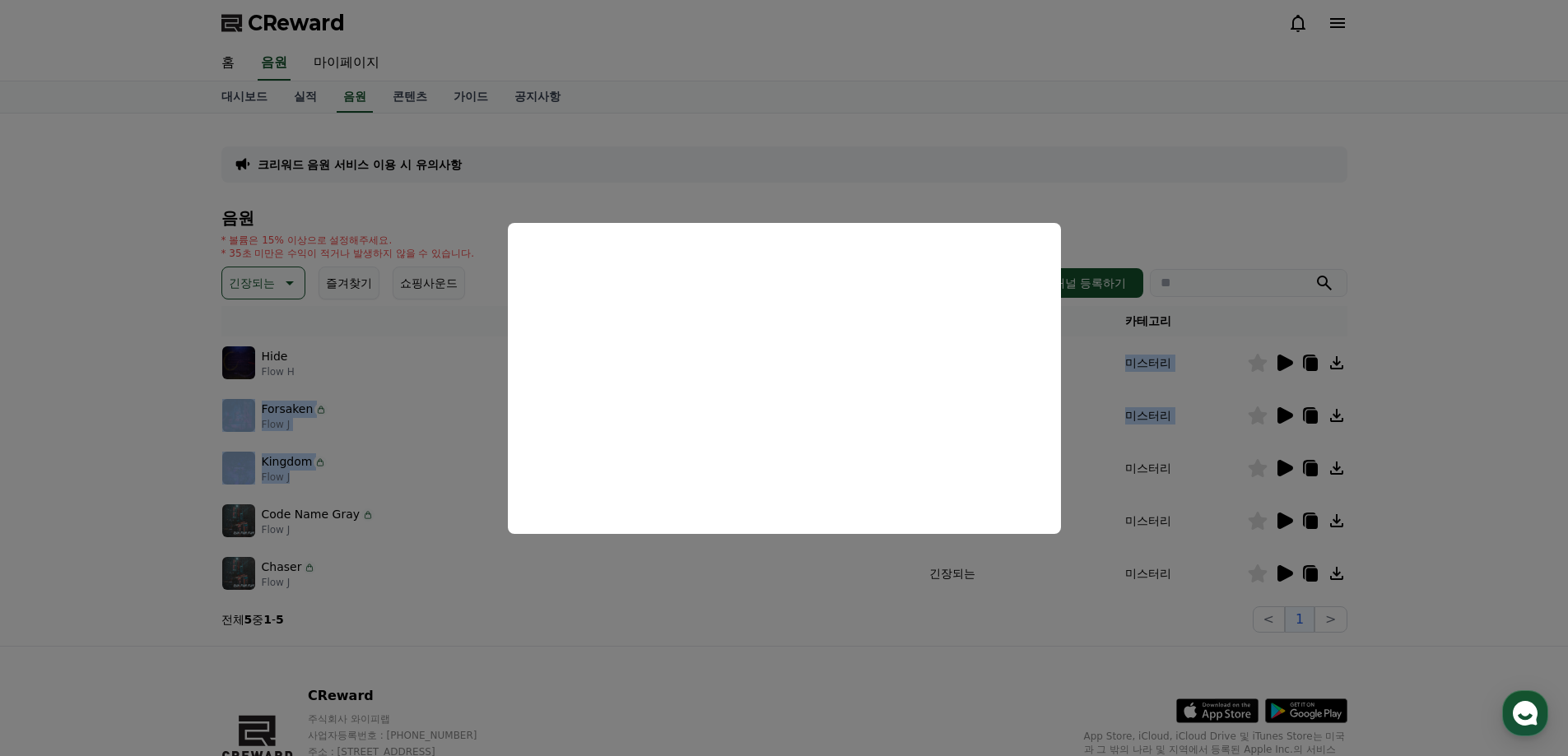
click at [1261, 575] on button "close modal" at bounding box center [784, 378] width 1568 height 756
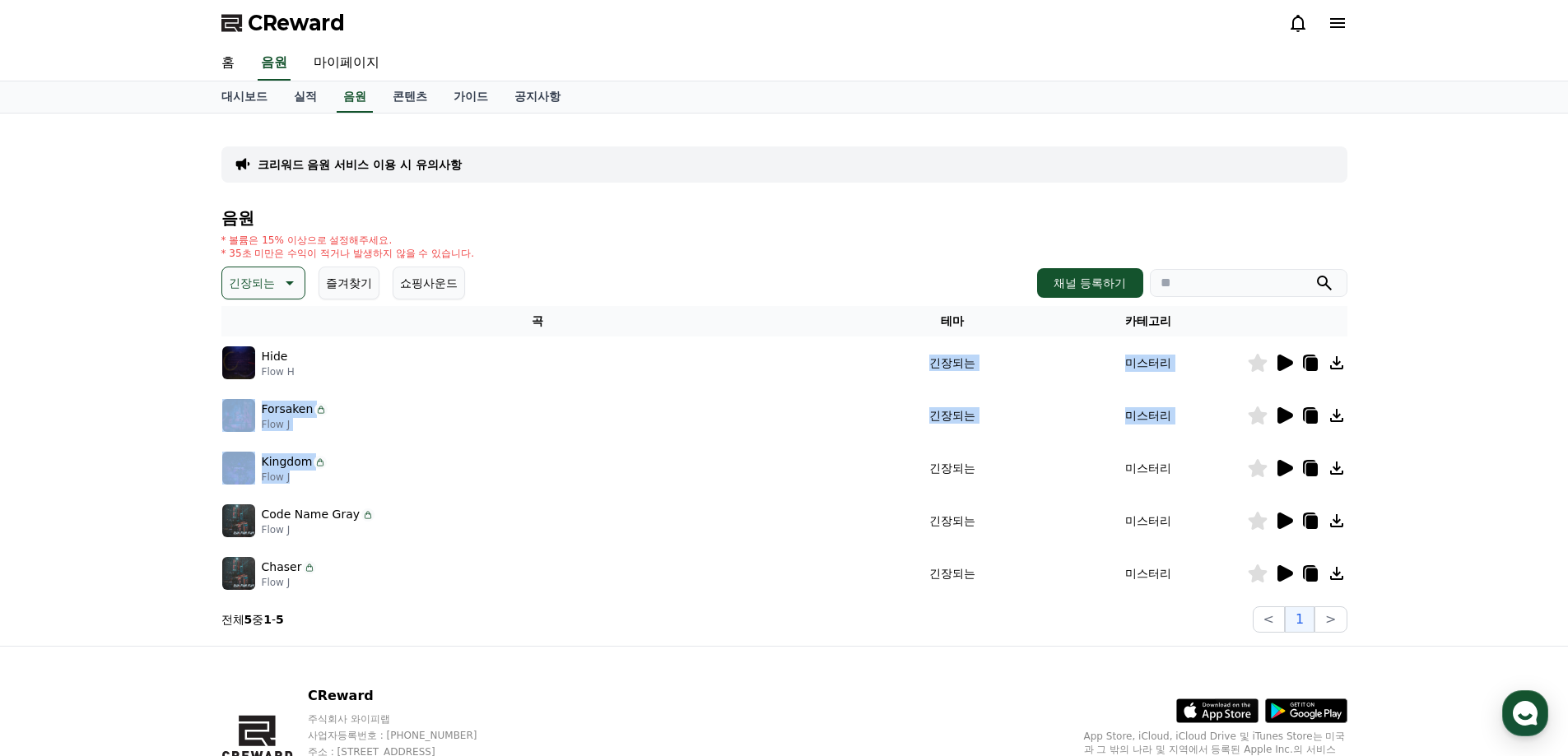
click at [1290, 577] on icon at bounding box center [1283, 573] width 20 height 20
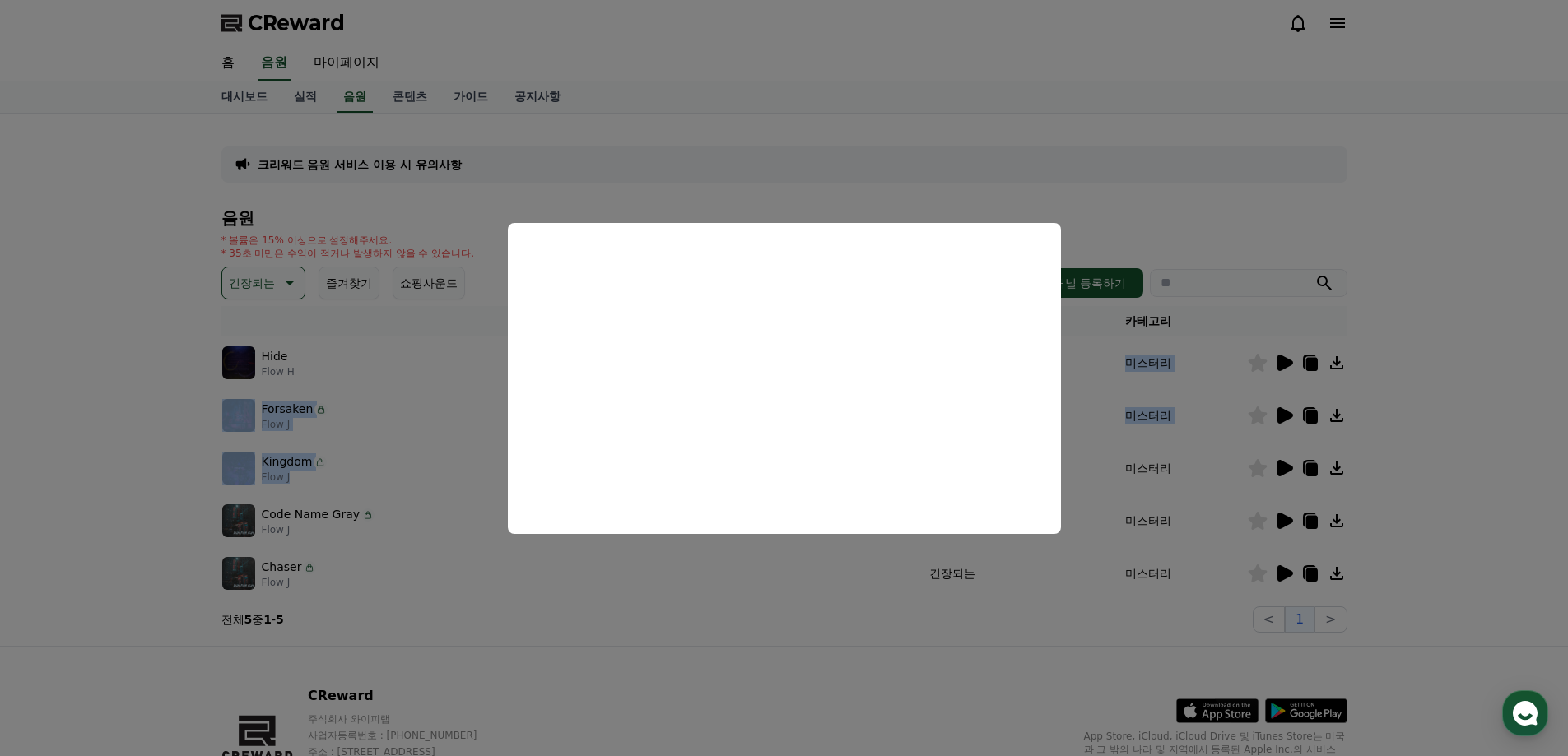
click at [1176, 482] on button "close modal" at bounding box center [784, 378] width 1568 height 756
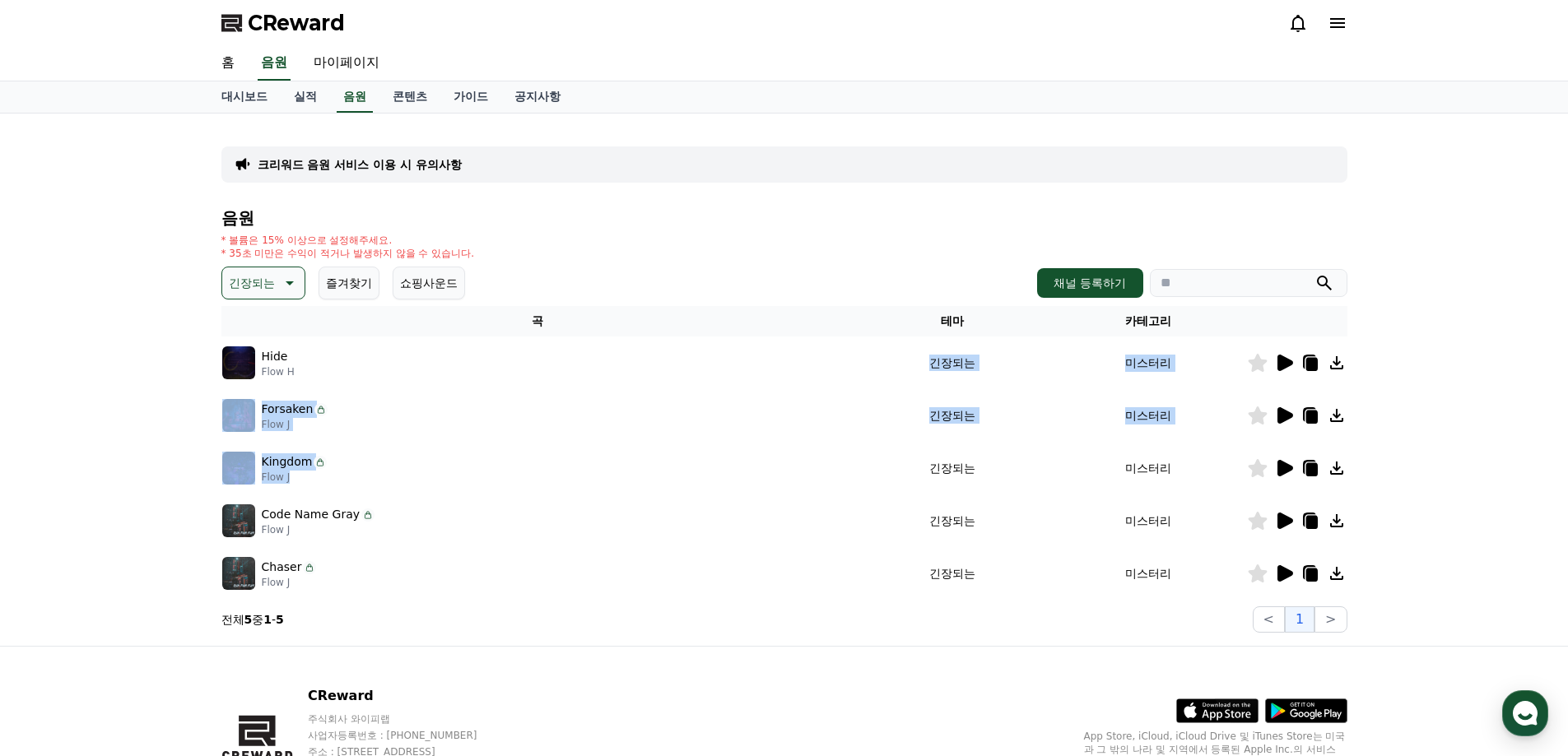
click at [1333, 580] on icon at bounding box center [1336, 574] width 13 height 13
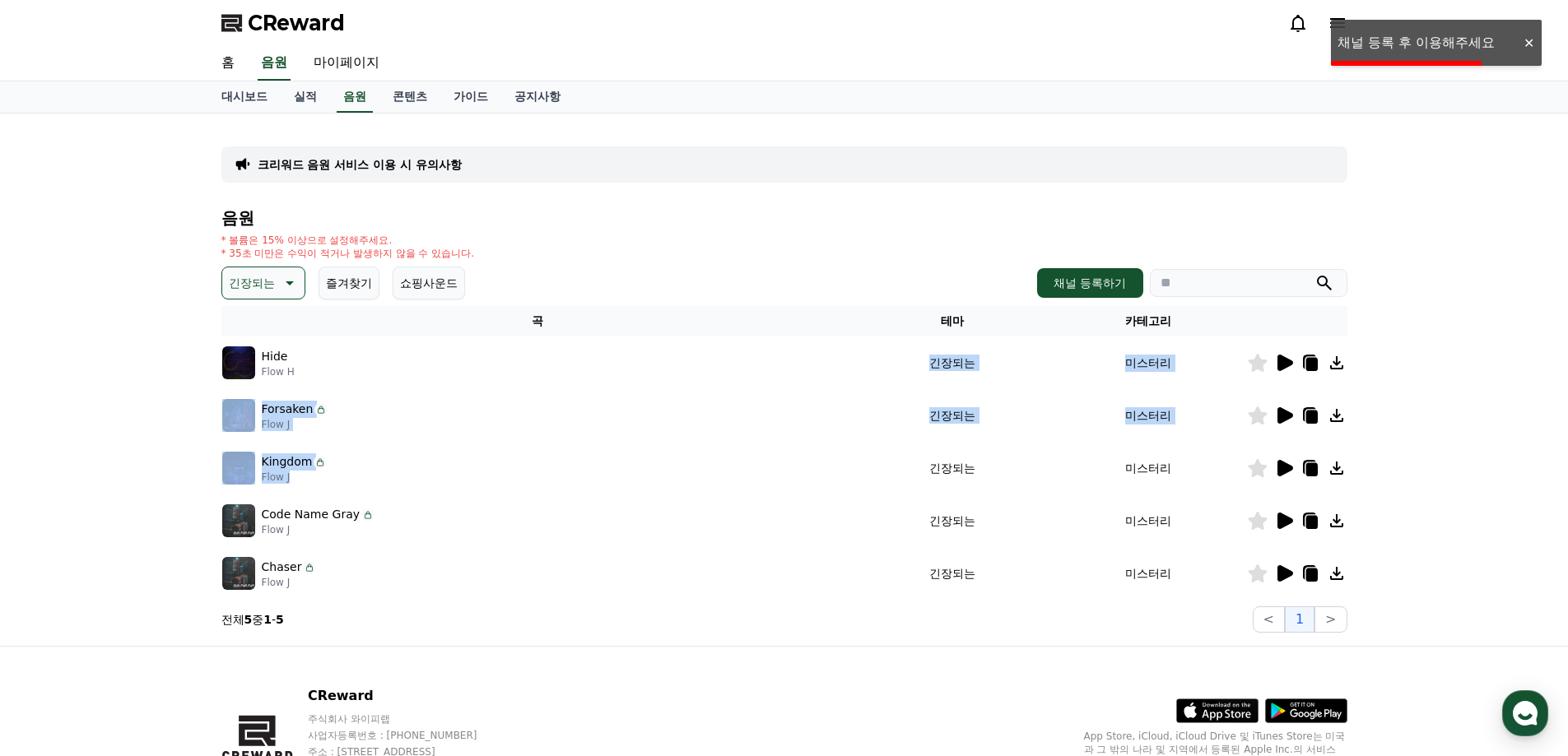
click at [1331, 578] on icon at bounding box center [1336, 574] width 13 height 13
click at [265, 577] on p "Flow J" at bounding box center [289, 583] width 55 height 13
click at [1282, 572] on icon at bounding box center [1285, 574] width 16 height 17
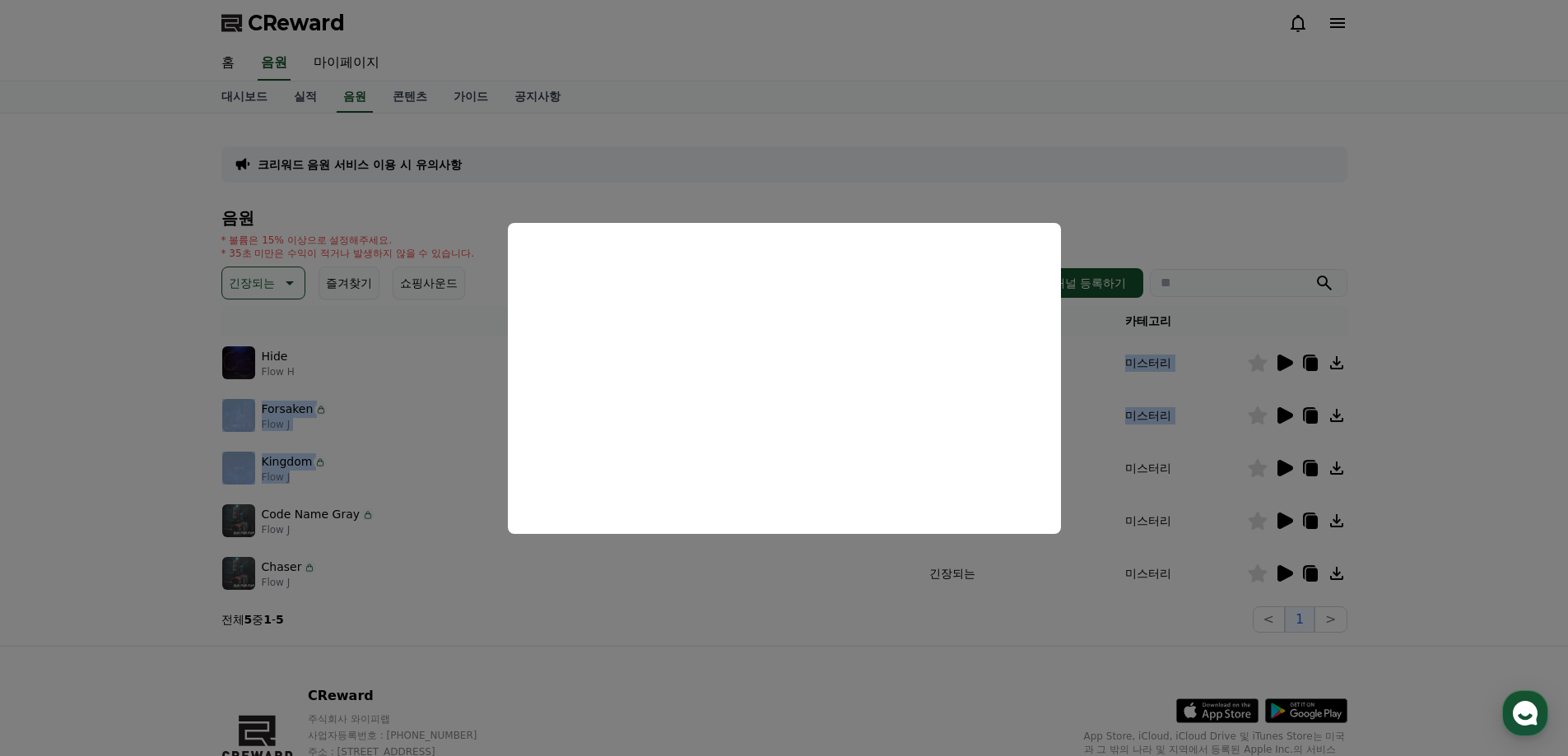
click at [1026, 552] on button "close modal" at bounding box center [784, 378] width 1568 height 756
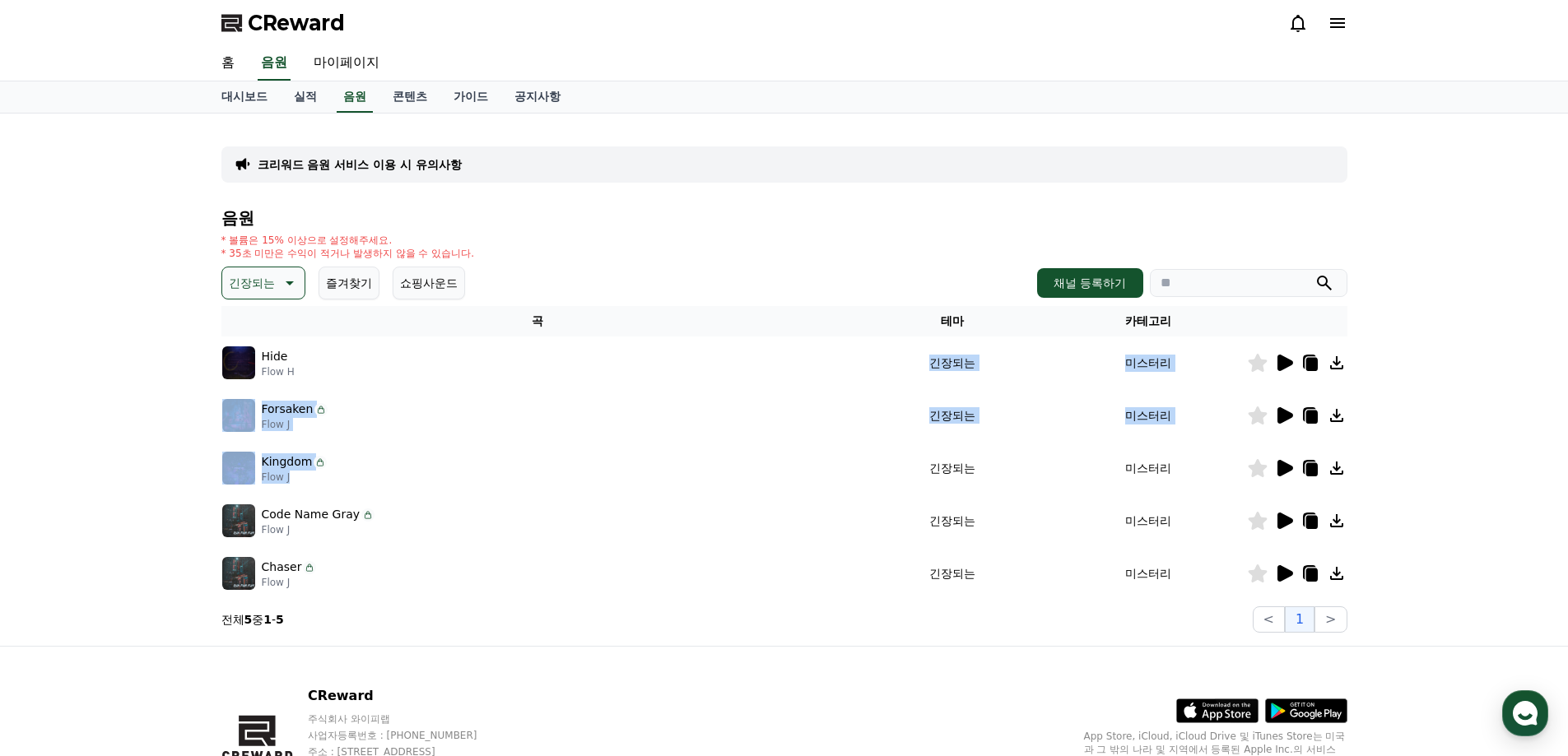
click at [1282, 362] on icon at bounding box center [1285, 364] width 16 height 17
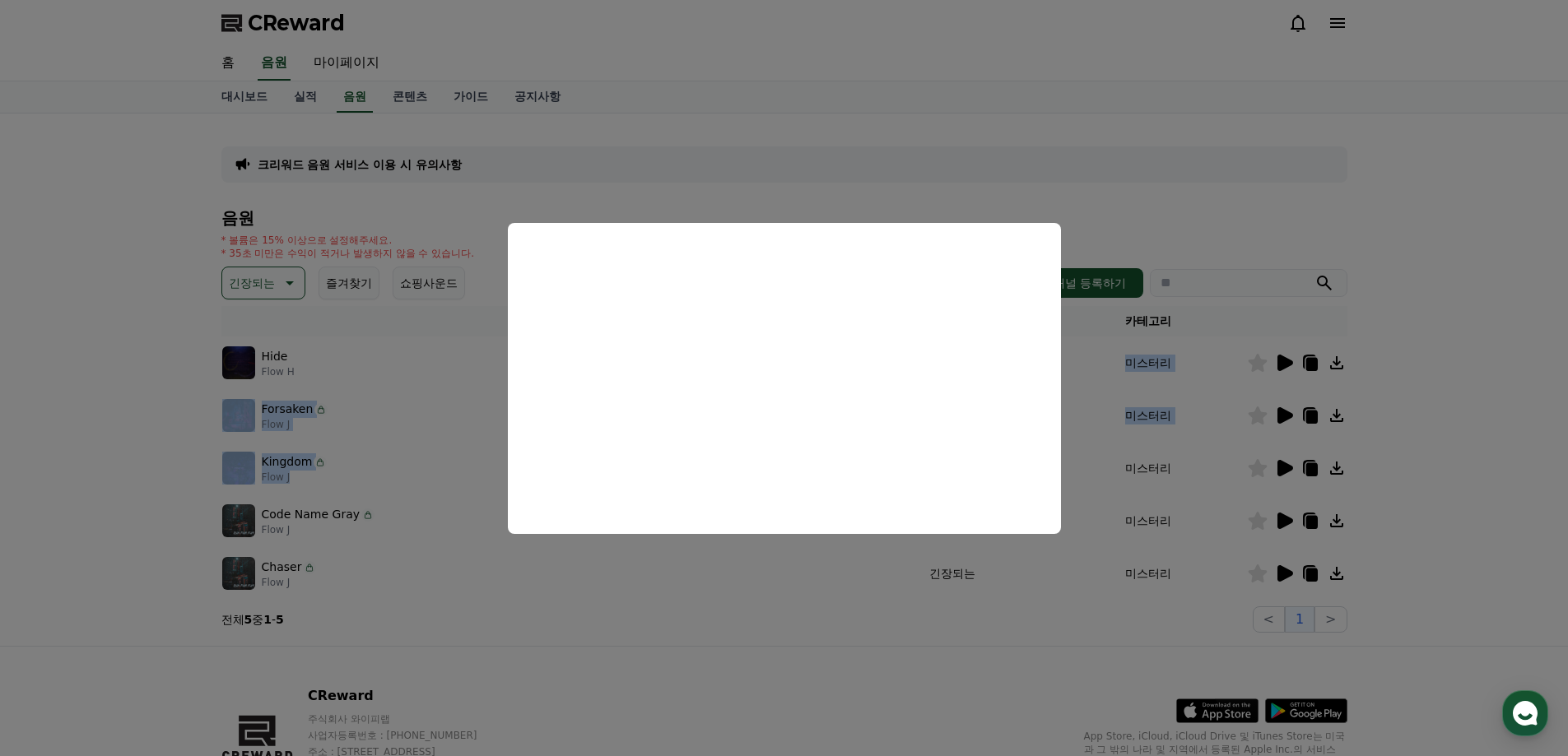
click at [1253, 473] on button "close modal" at bounding box center [784, 378] width 1568 height 756
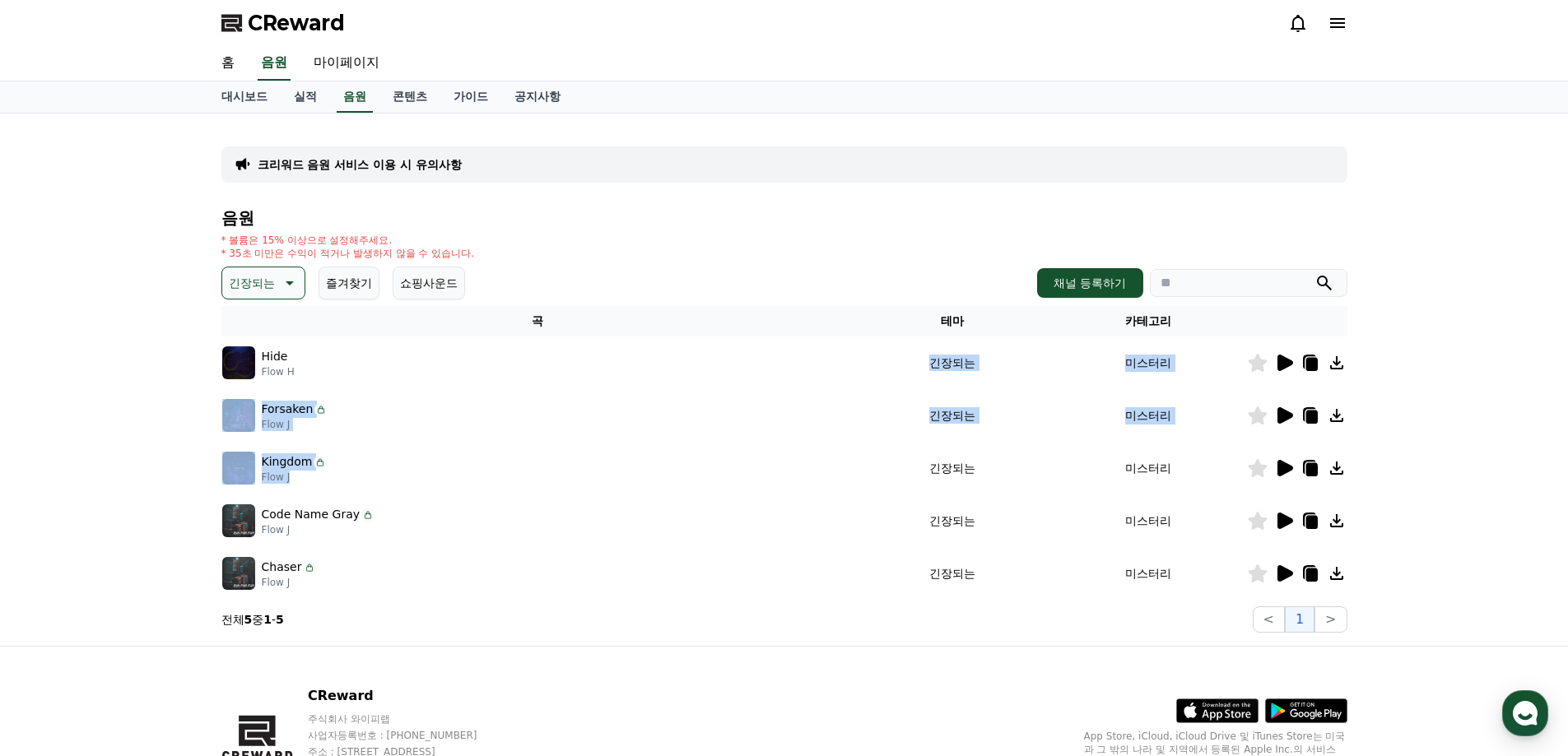
click at [1339, 364] on icon at bounding box center [1336, 363] width 20 height 20
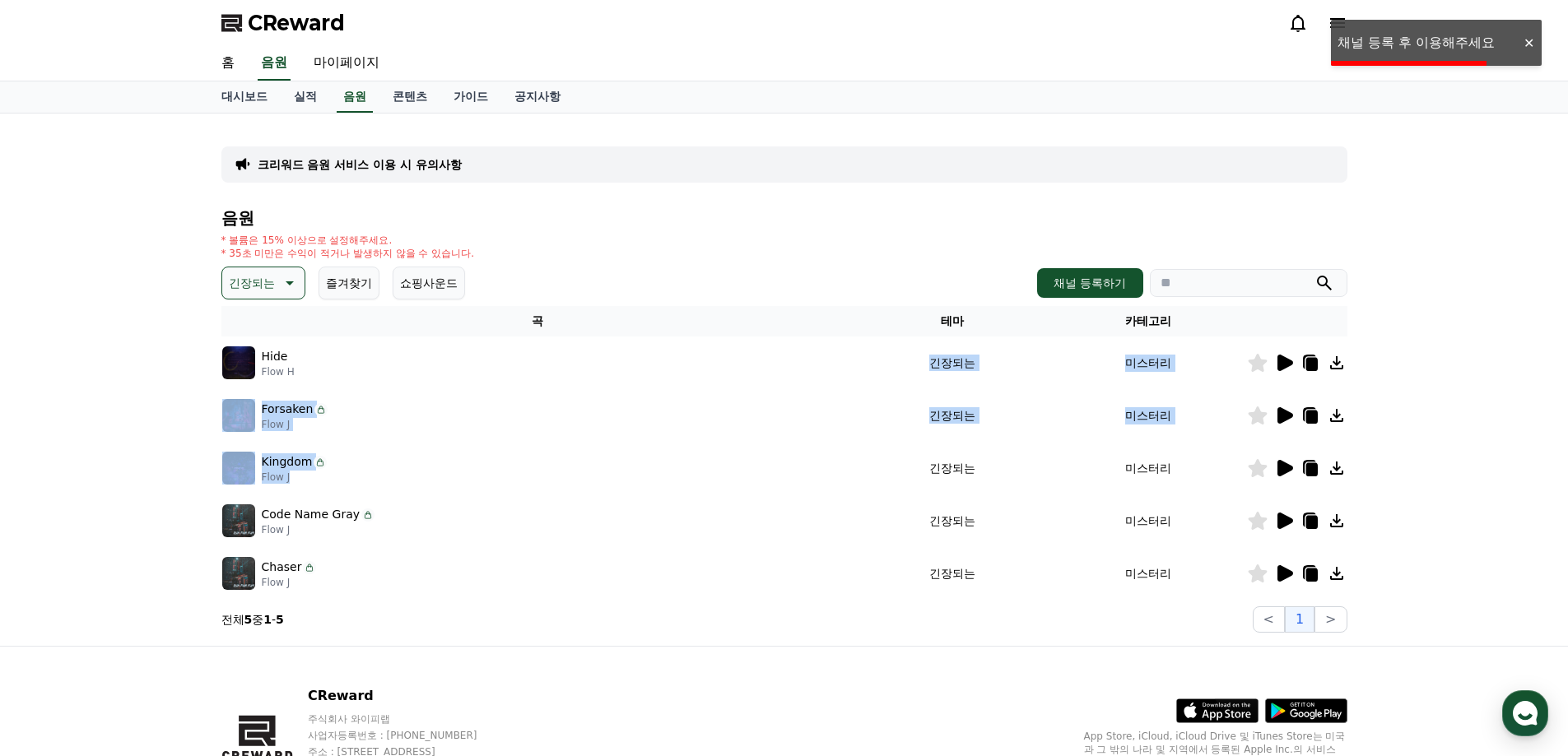
click at [1276, 364] on icon at bounding box center [1283, 363] width 20 height 20
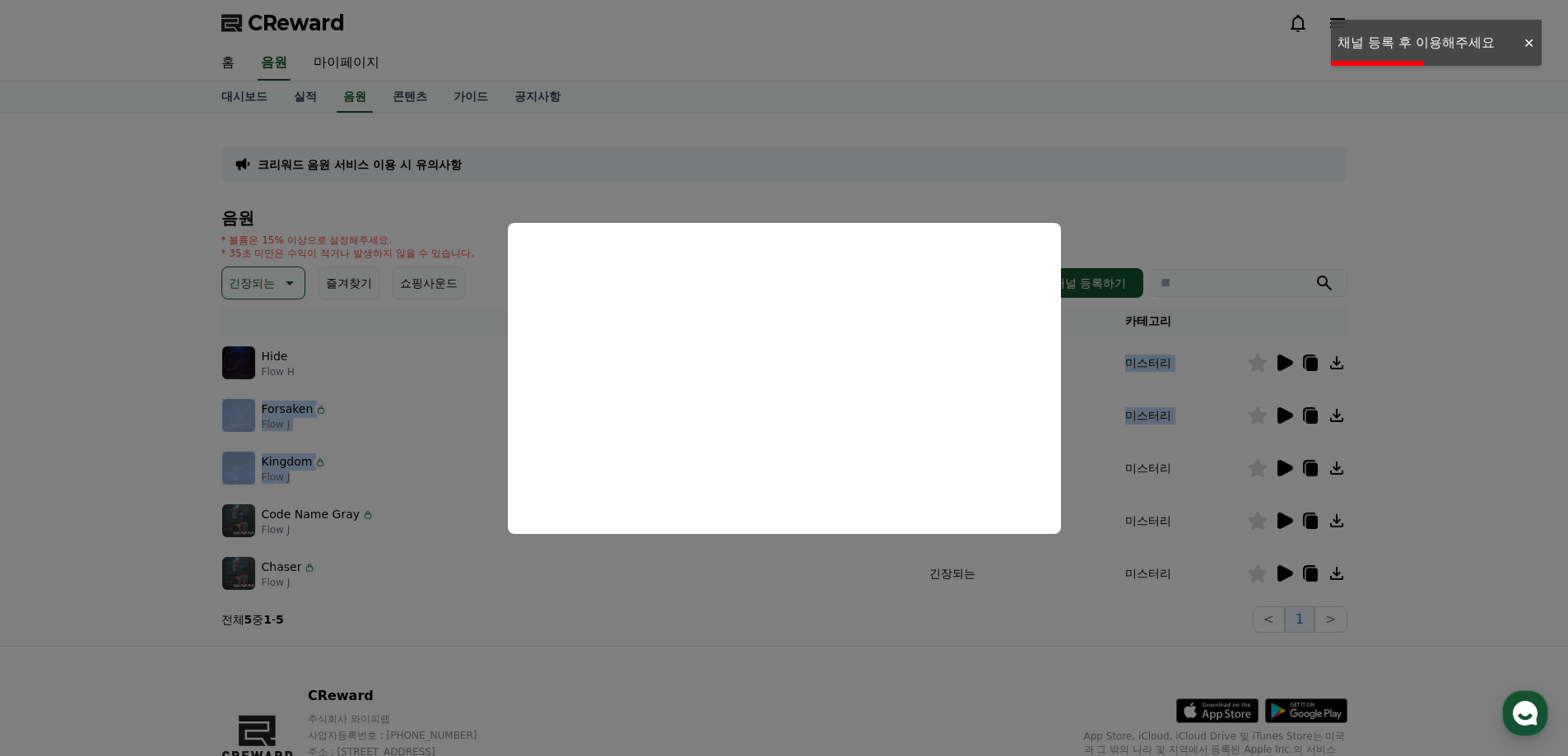
click at [1102, 477] on button "close modal" at bounding box center [784, 378] width 1568 height 756
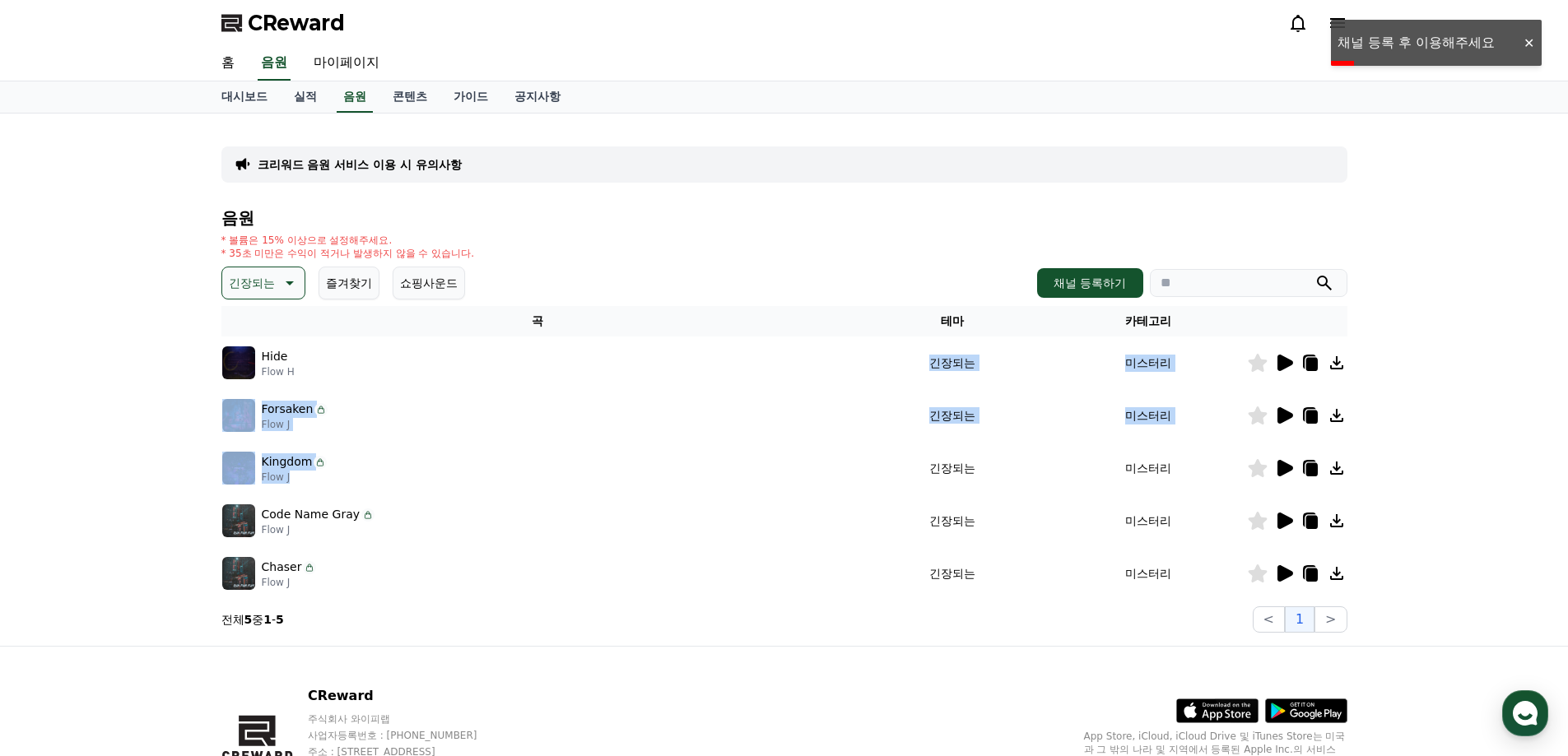
click at [1281, 569] on icon at bounding box center [1285, 574] width 16 height 17
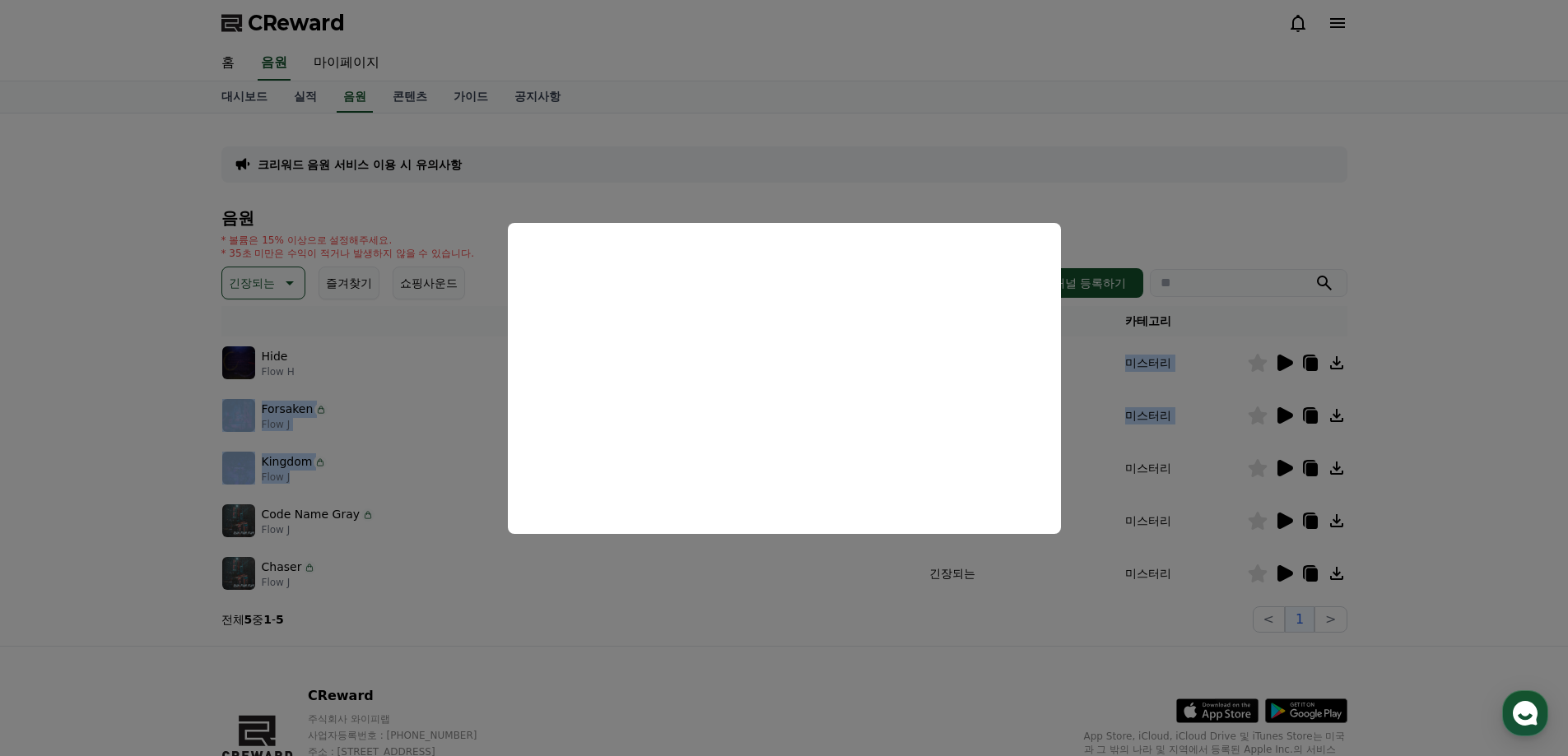
click at [1011, 184] on button "close modal" at bounding box center [784, 378] width 1568 height 756
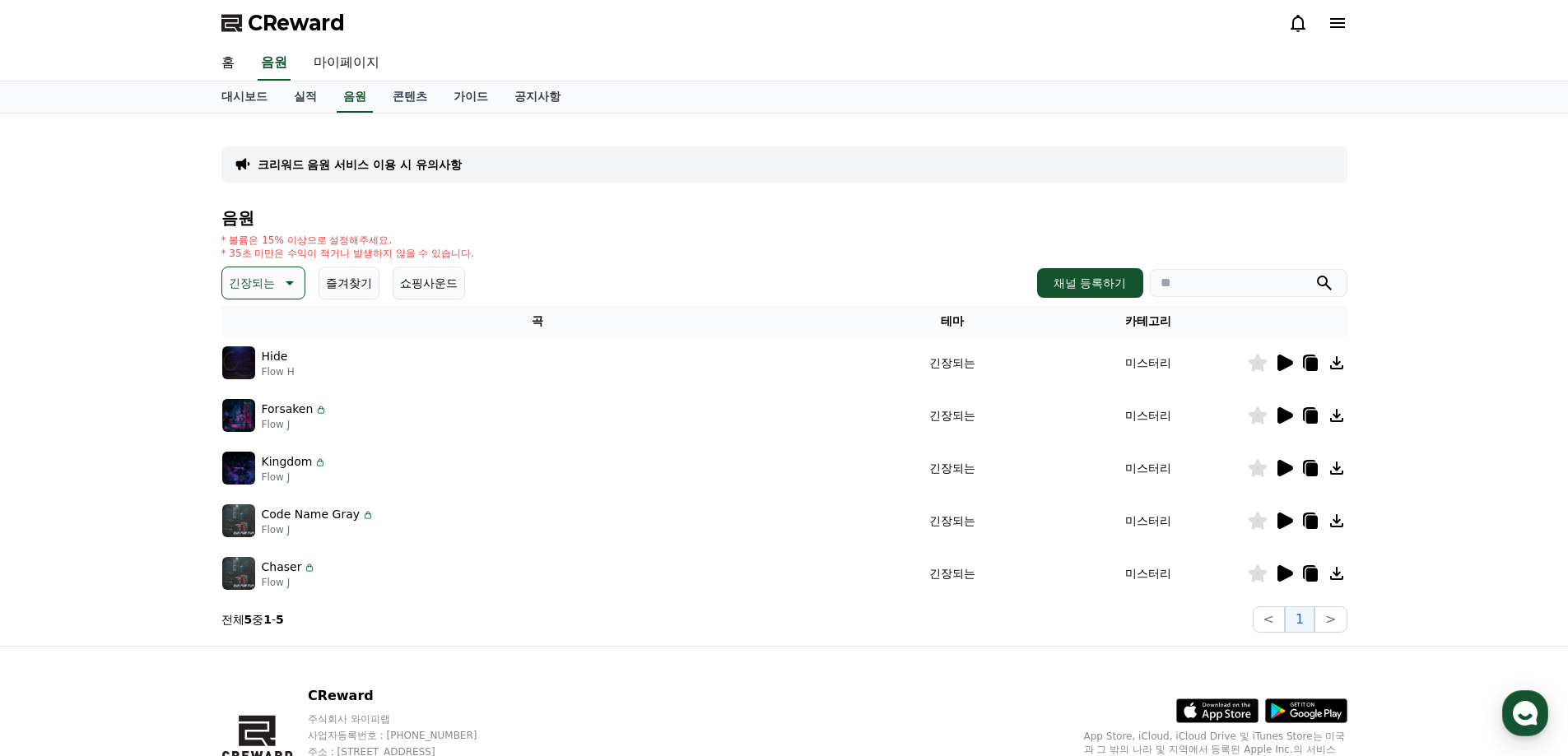
click at [338, 58] on link "마이페이지" at bounding box center [346, 63] width 93 height 35
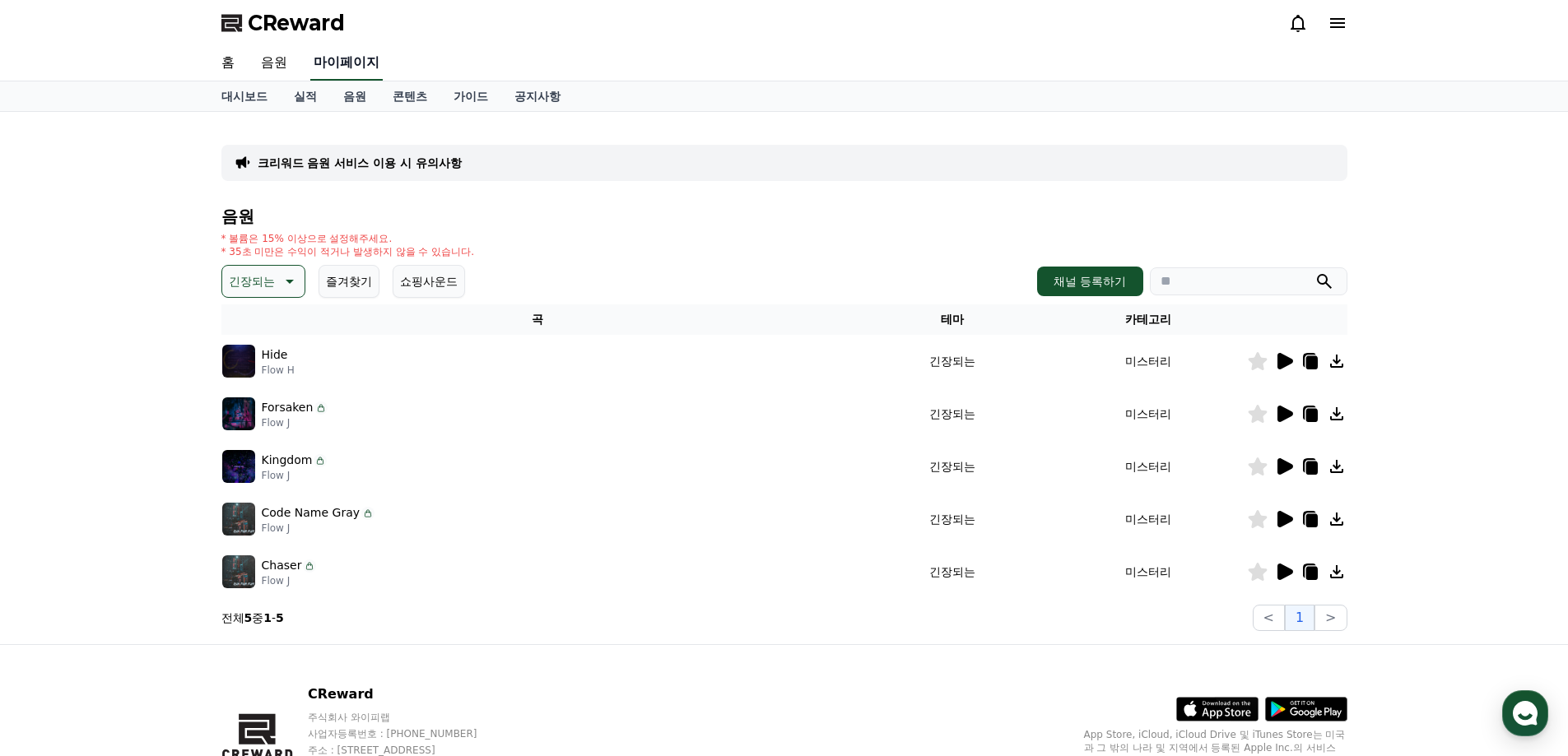
select select "**********"
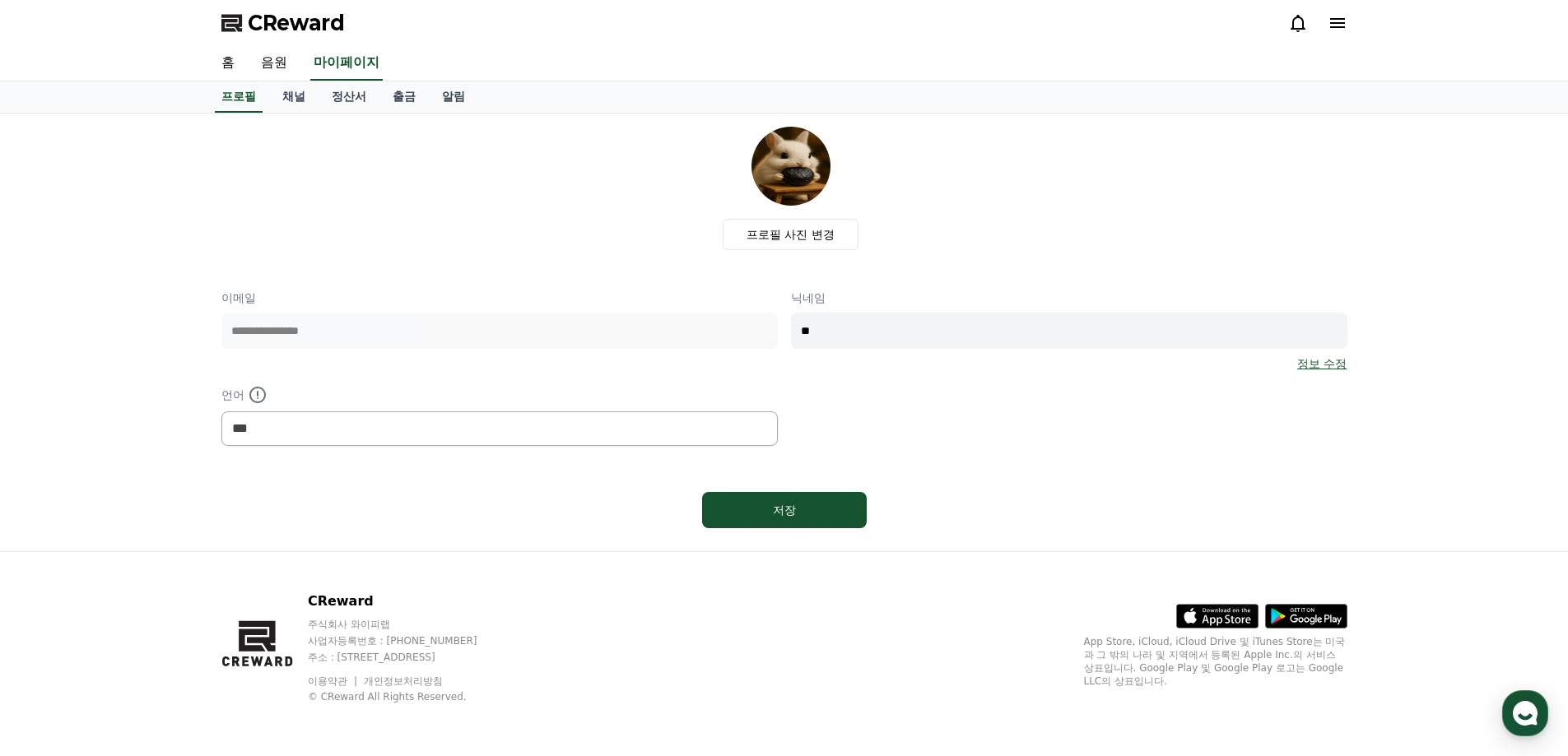
select select "**********"
click at [290, 100] on link "채널" at bounding box center [293, 96] width 50 height 31
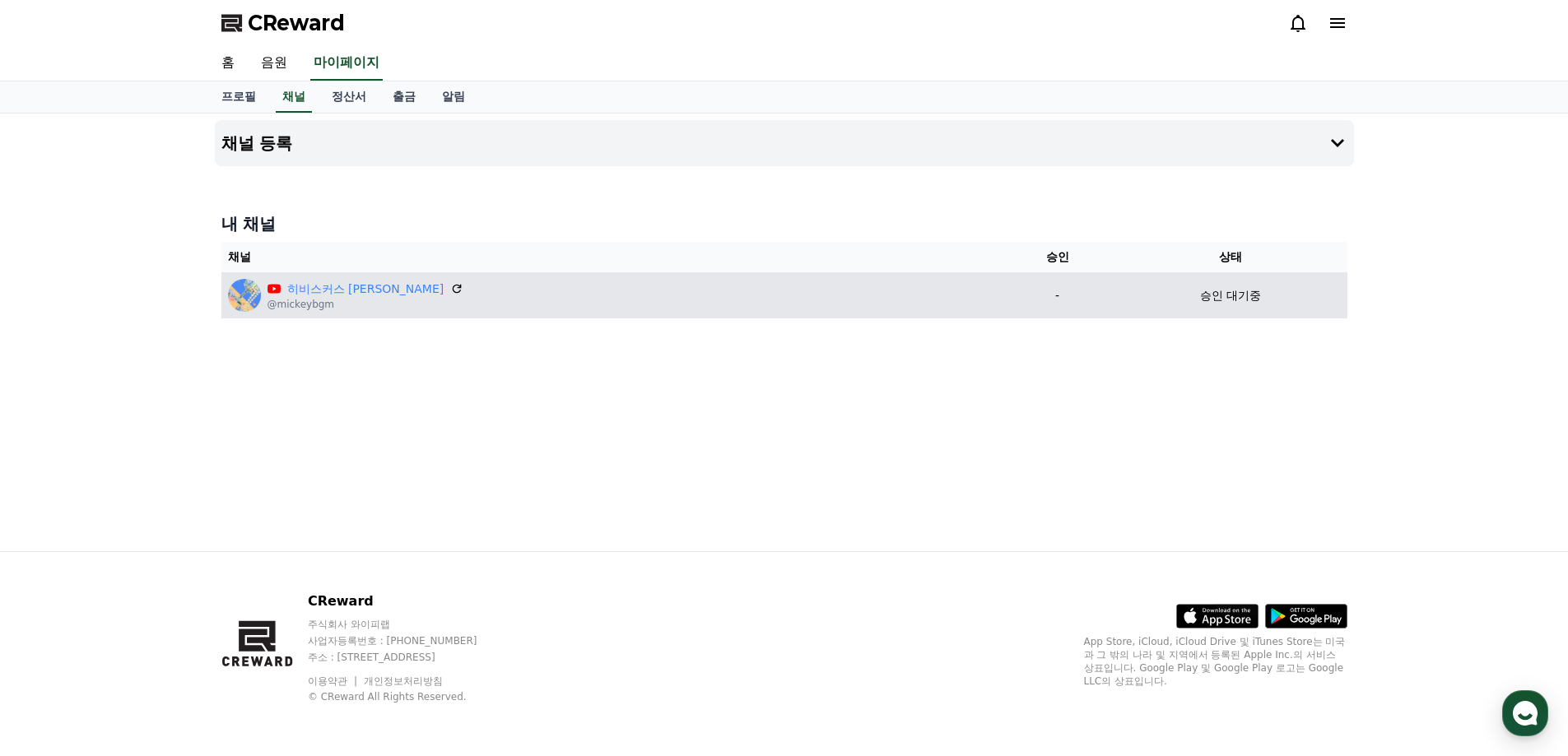
drag, startPoint x: 0, startPoint y: 0, endPoint x: 1196, endPoint y: 294, distance: 1231.6
click at [1200, 294] on p "승인 대기중" at bounding box center [1230, 295] width 61 height 17
click at [407, 282] on p "히비스커스 [PERSON_NAME]" at bounding box center [365, 289] width 196 height 17
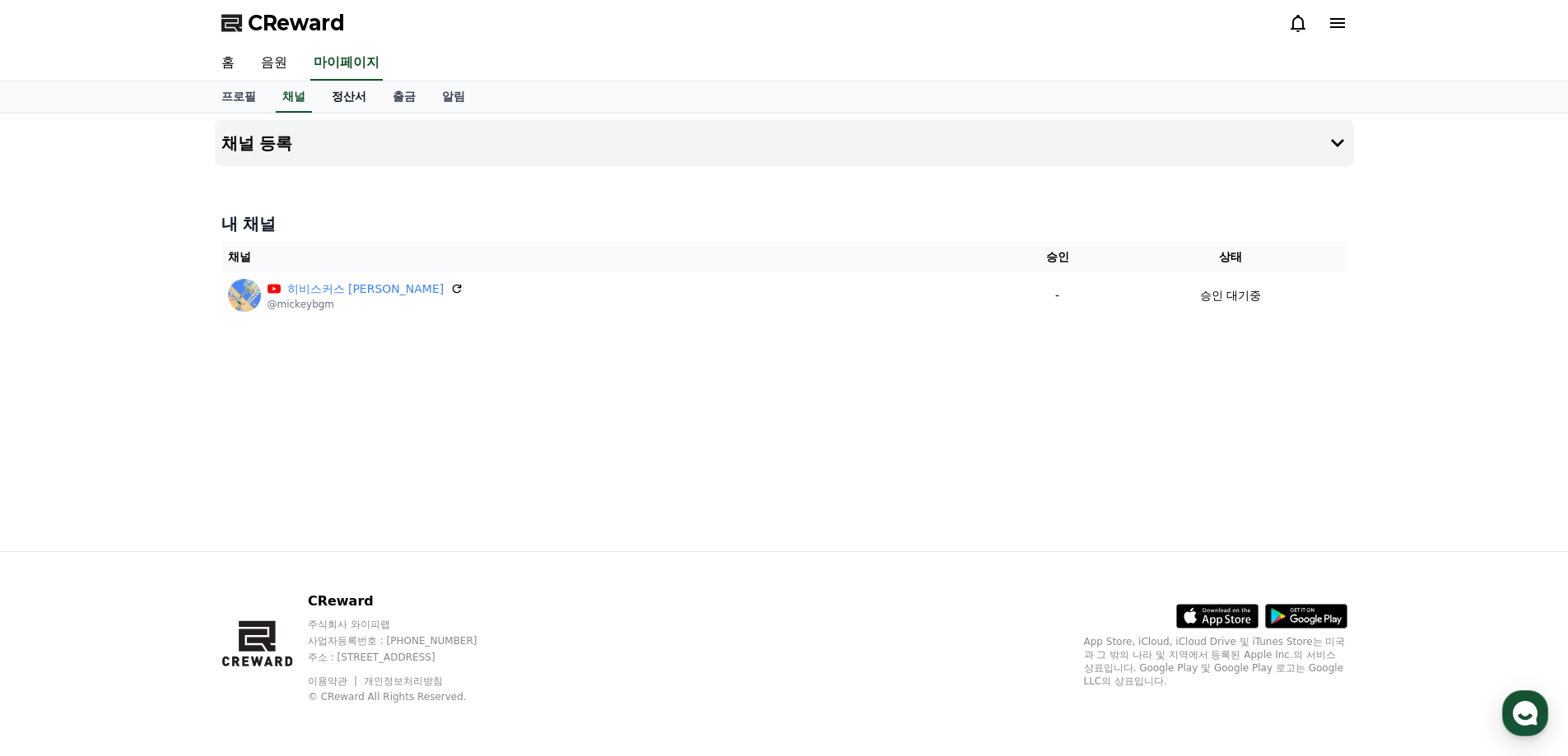
click at [340, 94] on link "정산서" at bounding box center [349, 96] width 61 height 31
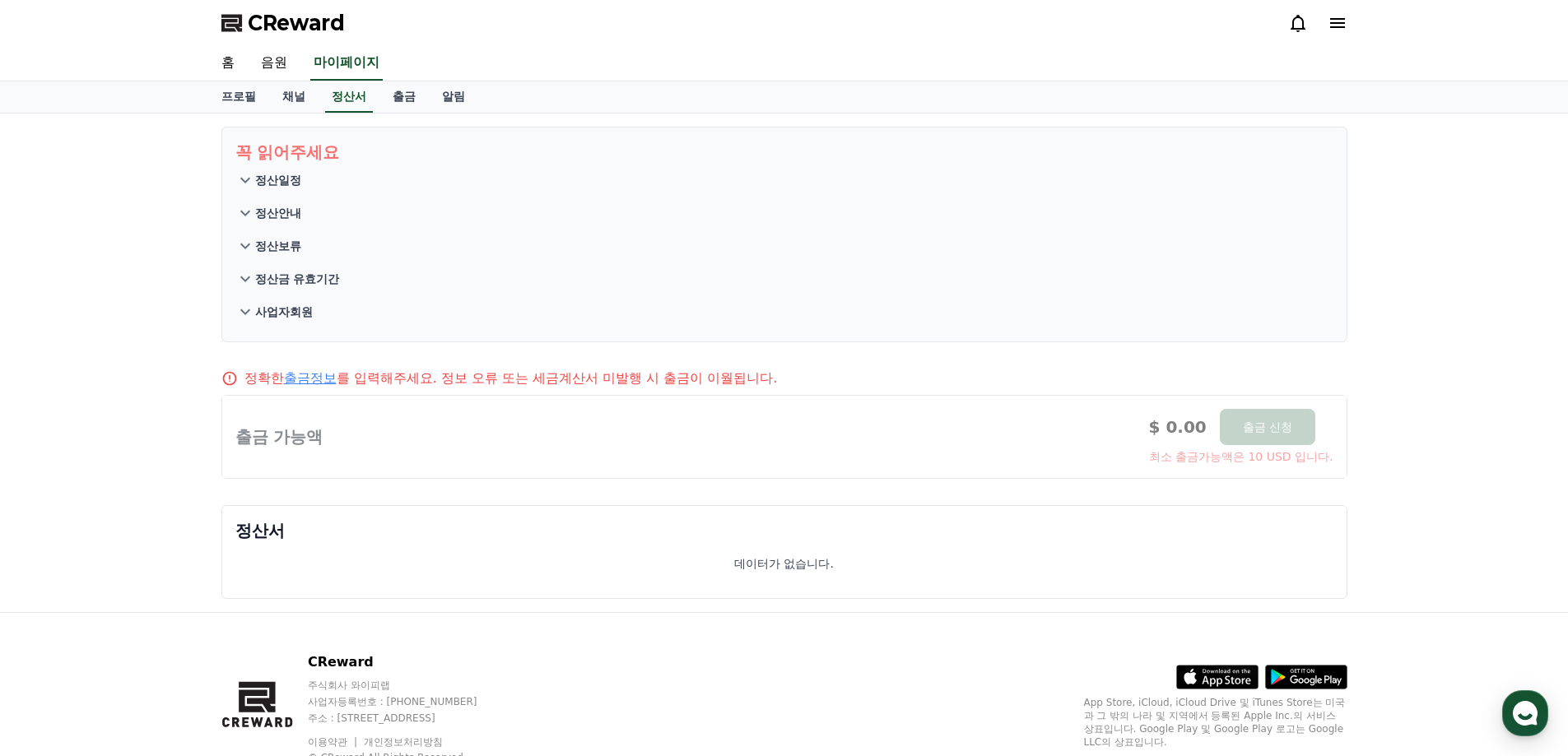
click at [388, 107] on link "출금" at bounding box center [404, 96] width 50 height 31
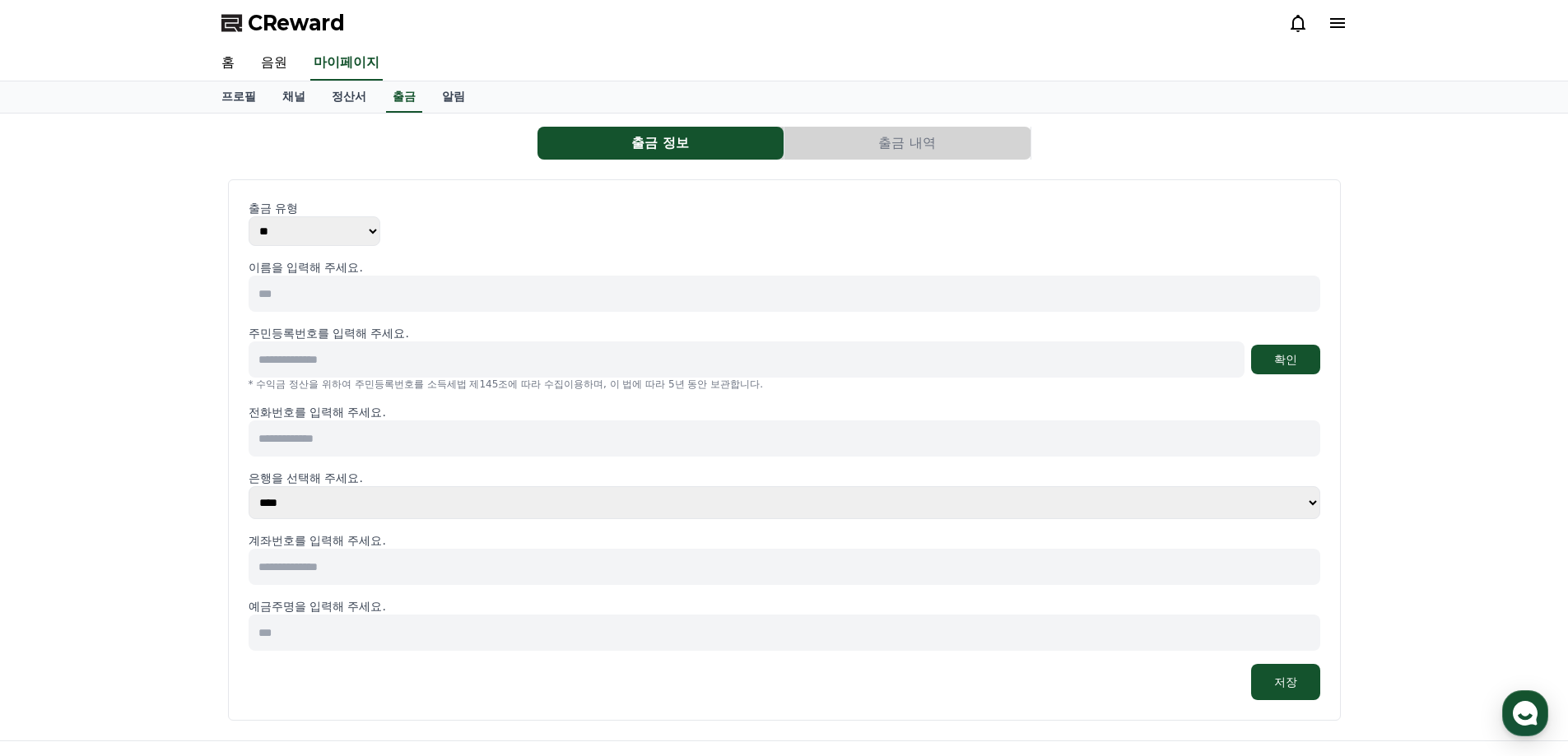
click at [377, 238] on select "** ***" at bounding box center [314, 232] width 132 height 30
click at [350, 93] on link "정산서" at bounding box center [349, 96] width 61 height 31
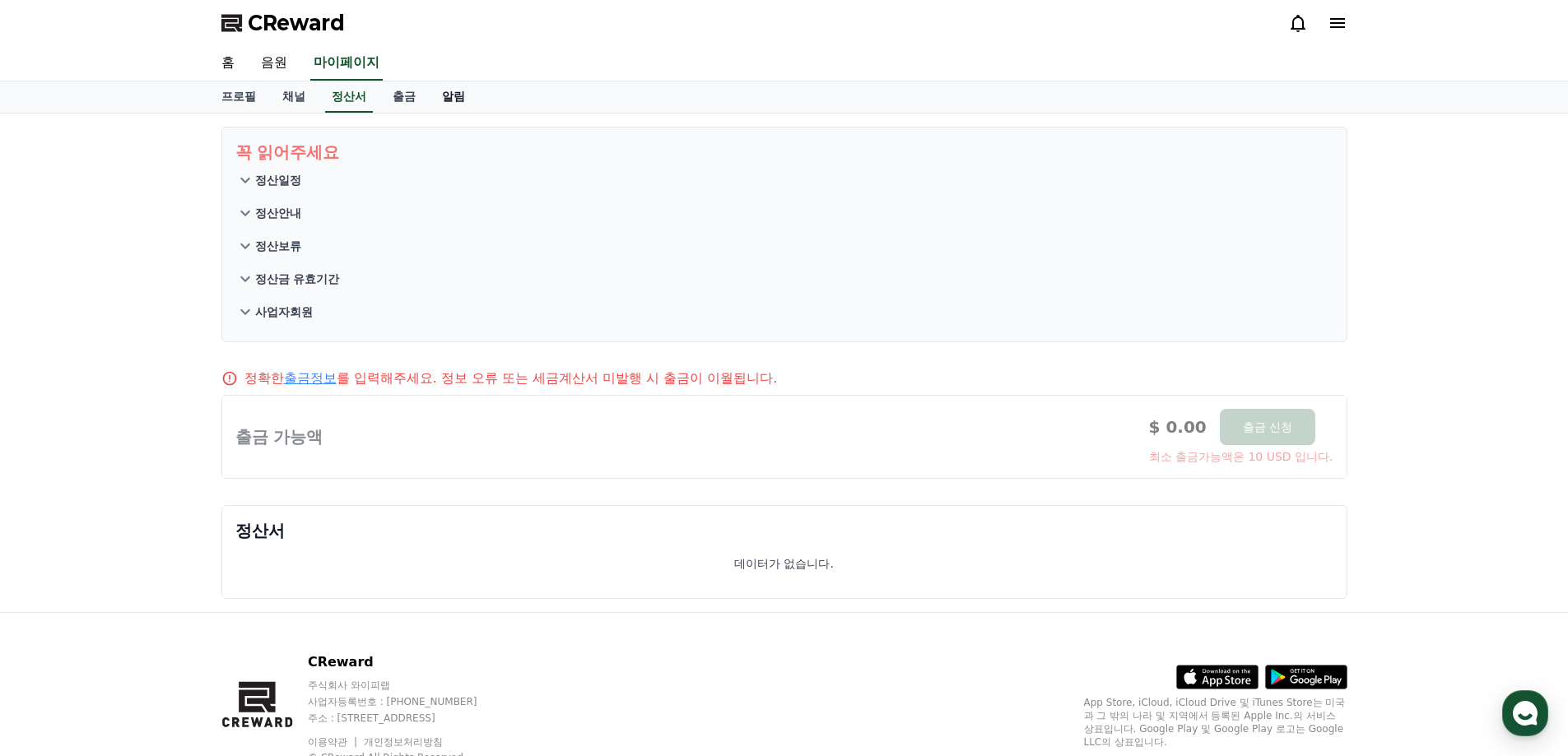
click at [459, 102] on link "알림" at bounding box center [453, 96] width 50 height 31
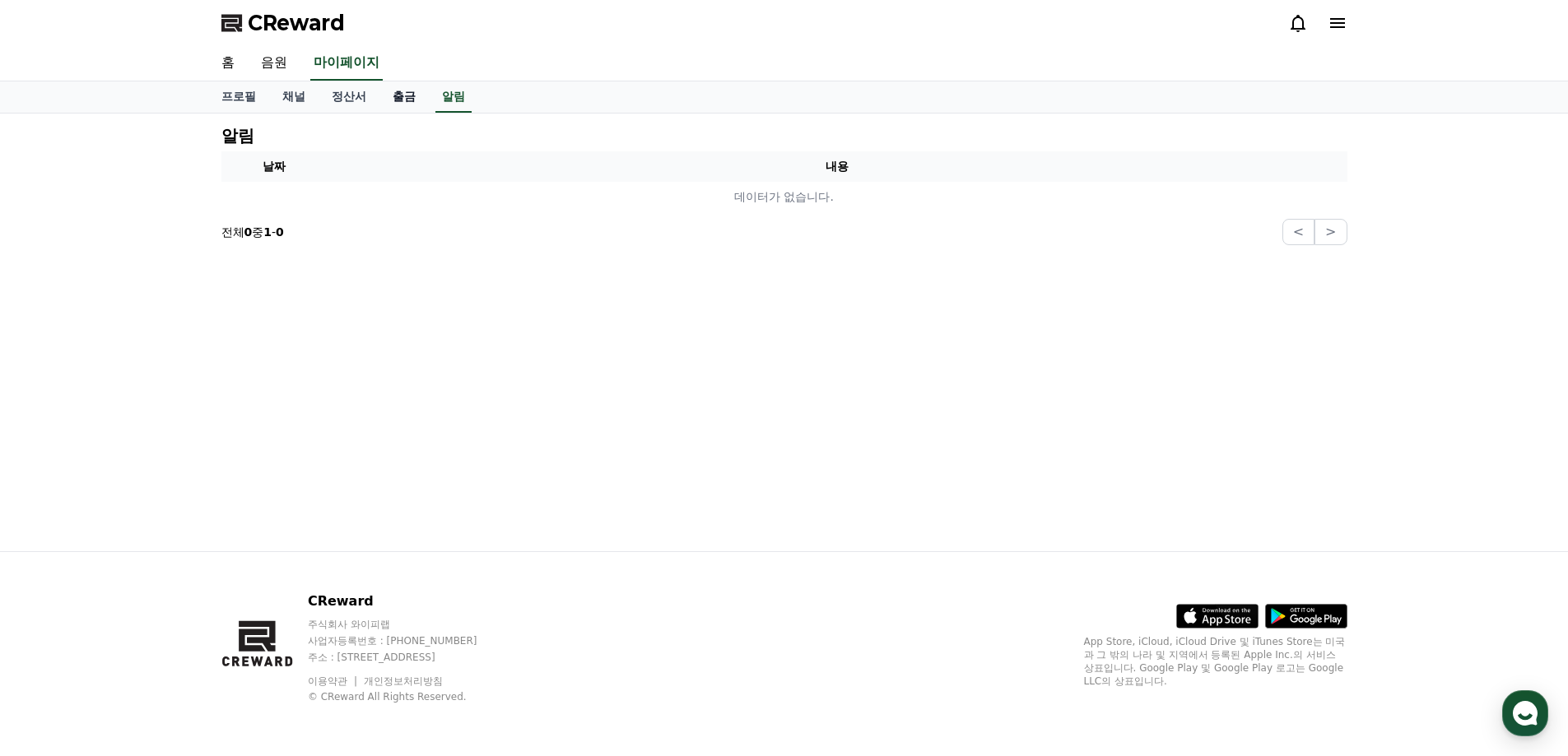
click at [388, 98] on link "출금" at bounding box center [404, 96] width 50 height 31
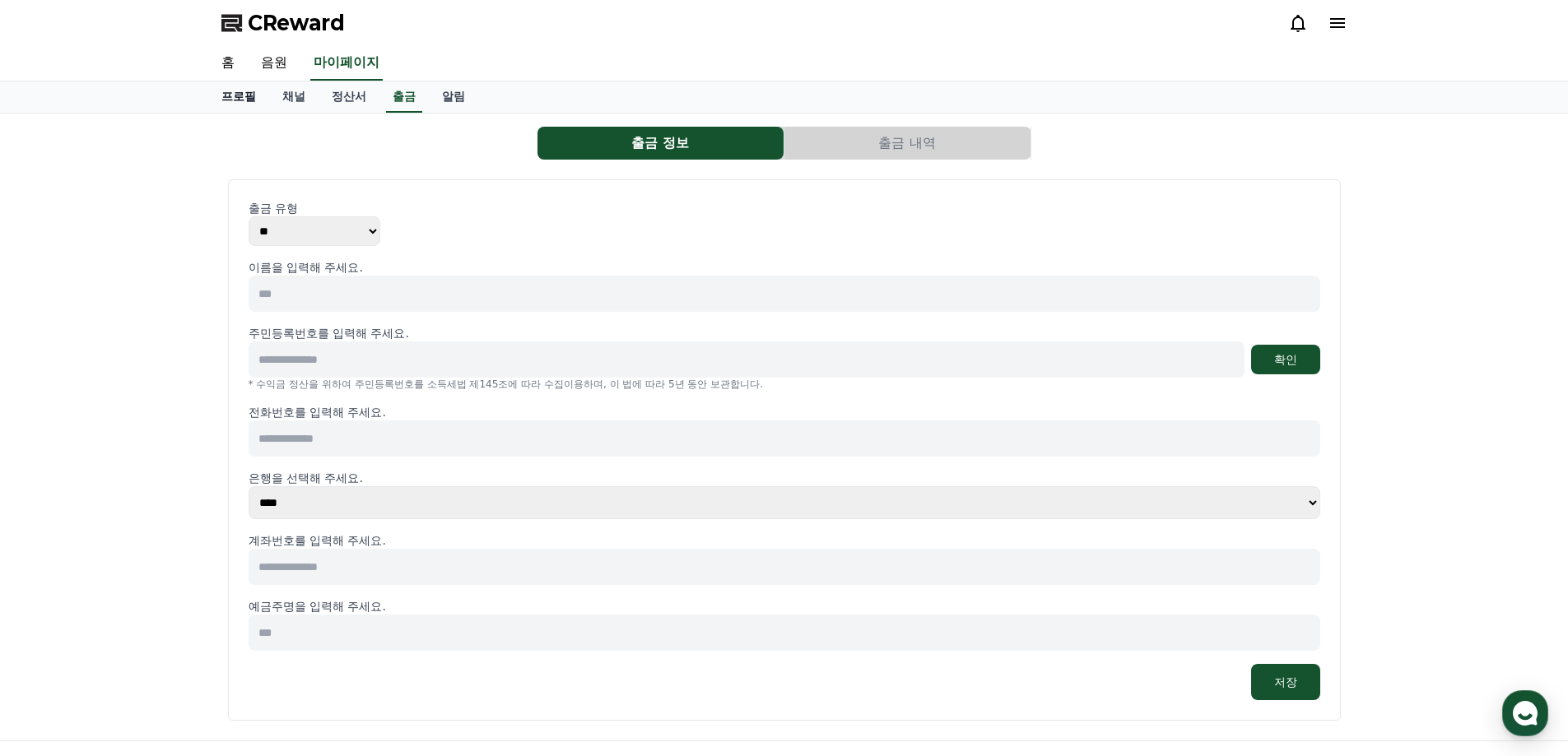
click at [230, 102] on link "프로필" at bounding box center [238, 96] width 61 height 31
select select "**********"
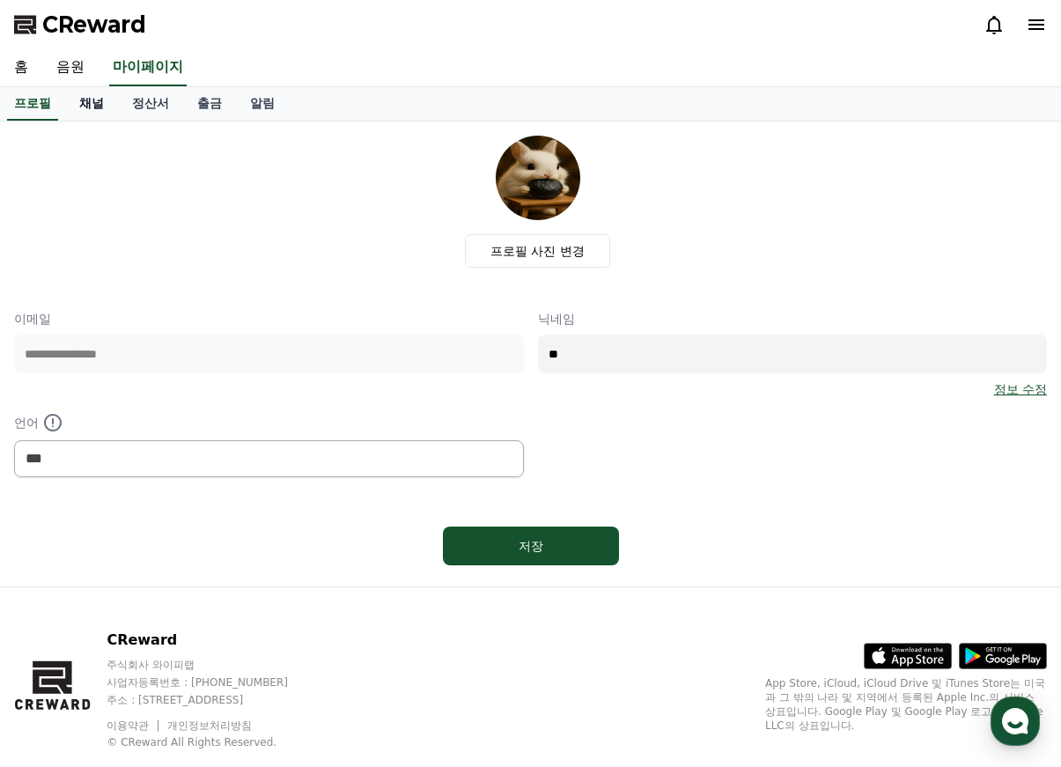
click at [99, 101] on link "채널" at bounding box center [91, 103] width 53 height 33
